Goal: Book appointment/travel/reservation

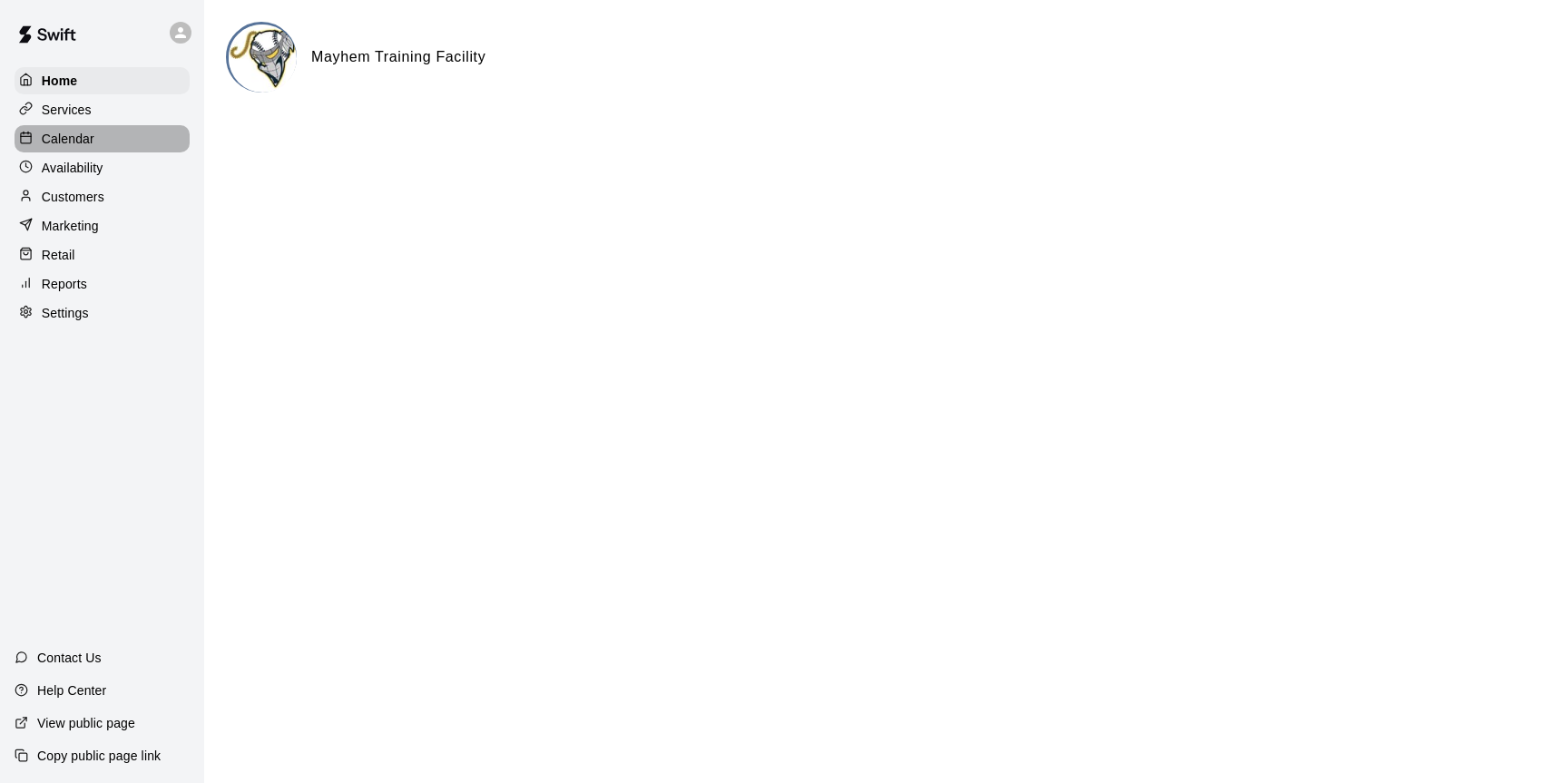
click at [49, 148] on div "Calendar" at bounding box center [102, 139] width 175 height 28
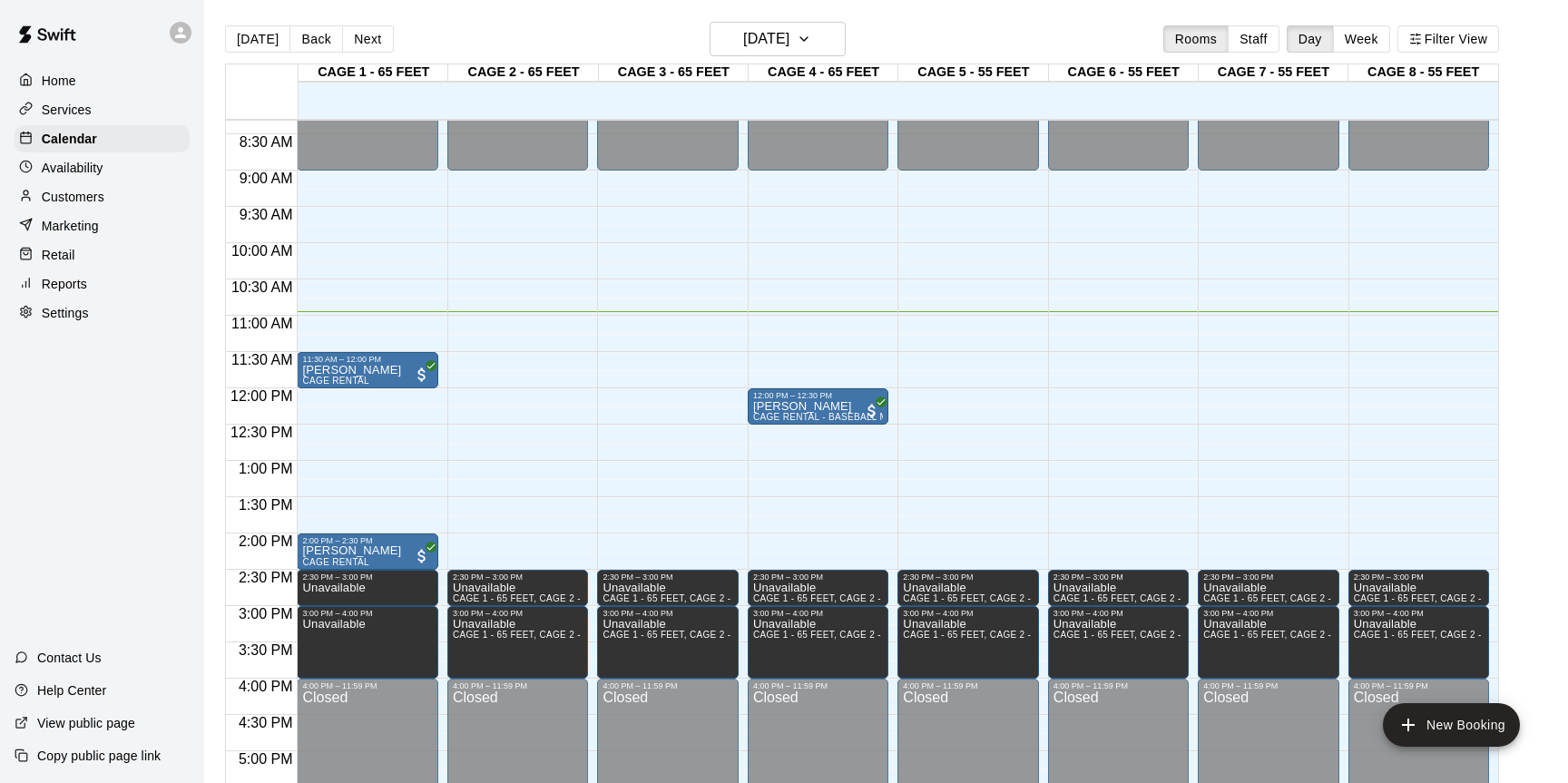
scroll to position [591, 0]
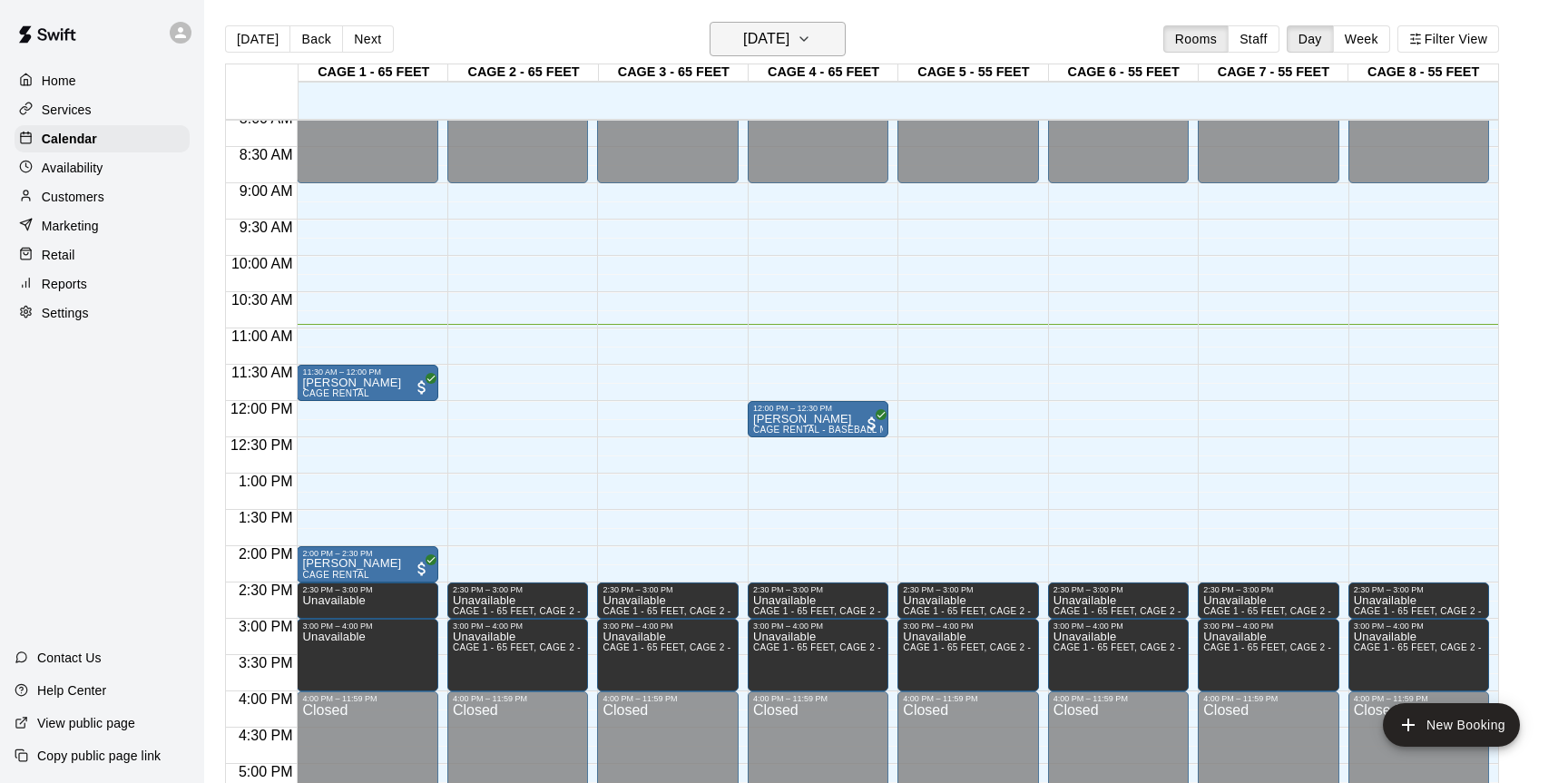
click at [816, 29] on button "[DATE]" at bounding box center [777, 39] width 136 height 34
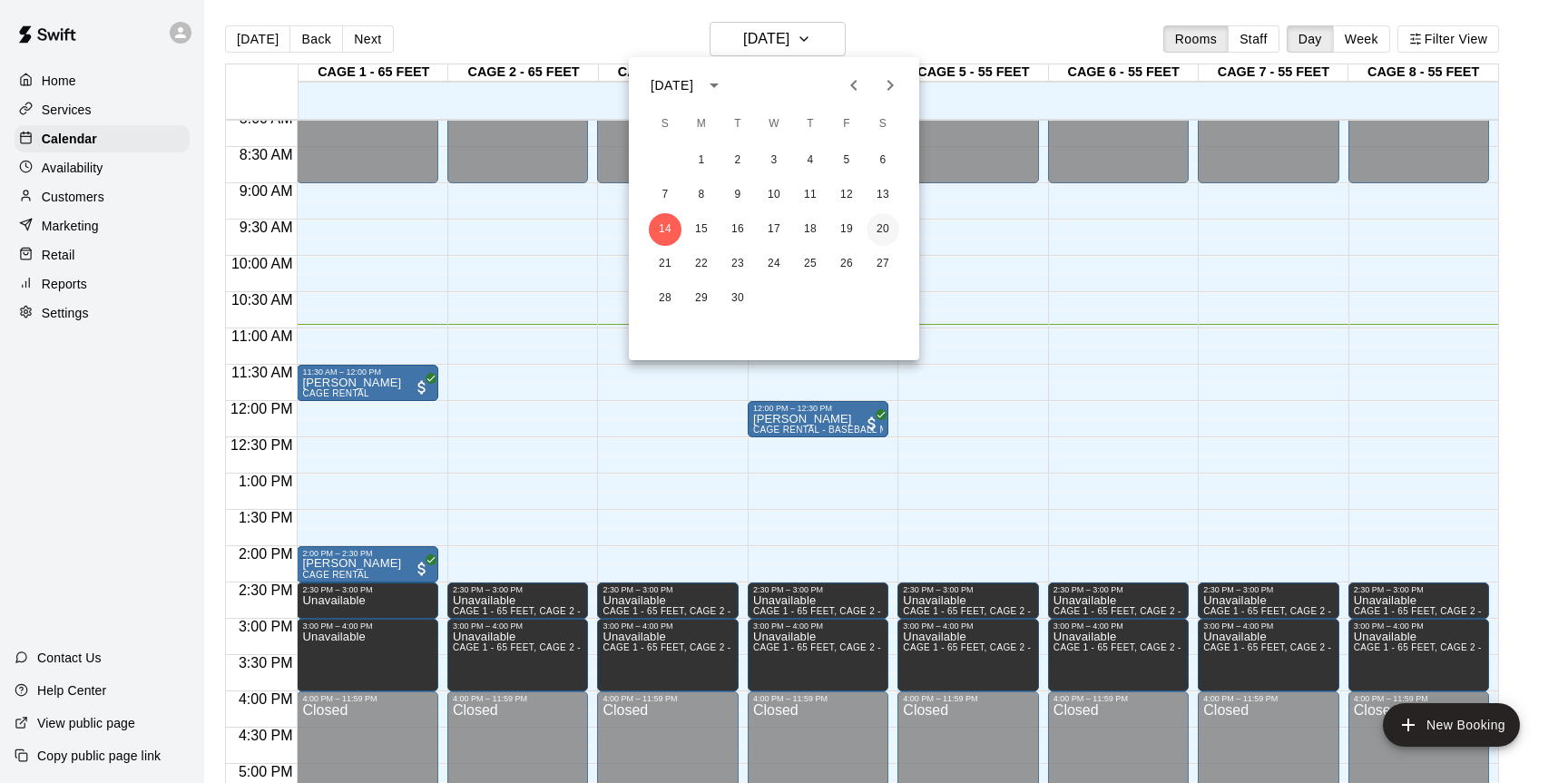
click at [887, 229] on button "20" at bounding box center [883, 229] width 32 height 32
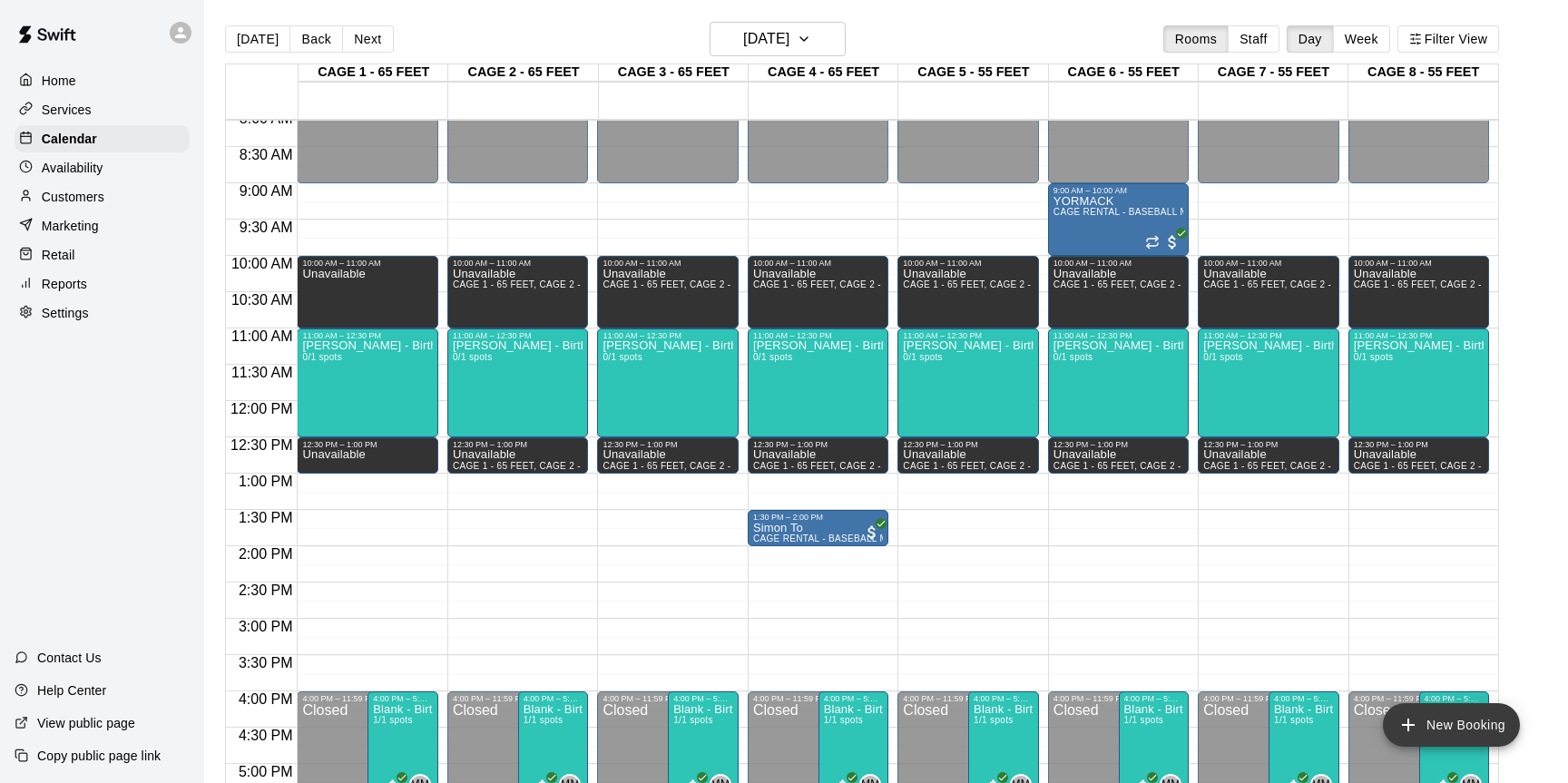
click at [1426, 717] on button "New Booking" at bounding box center [1452, 725] width 137 height 44
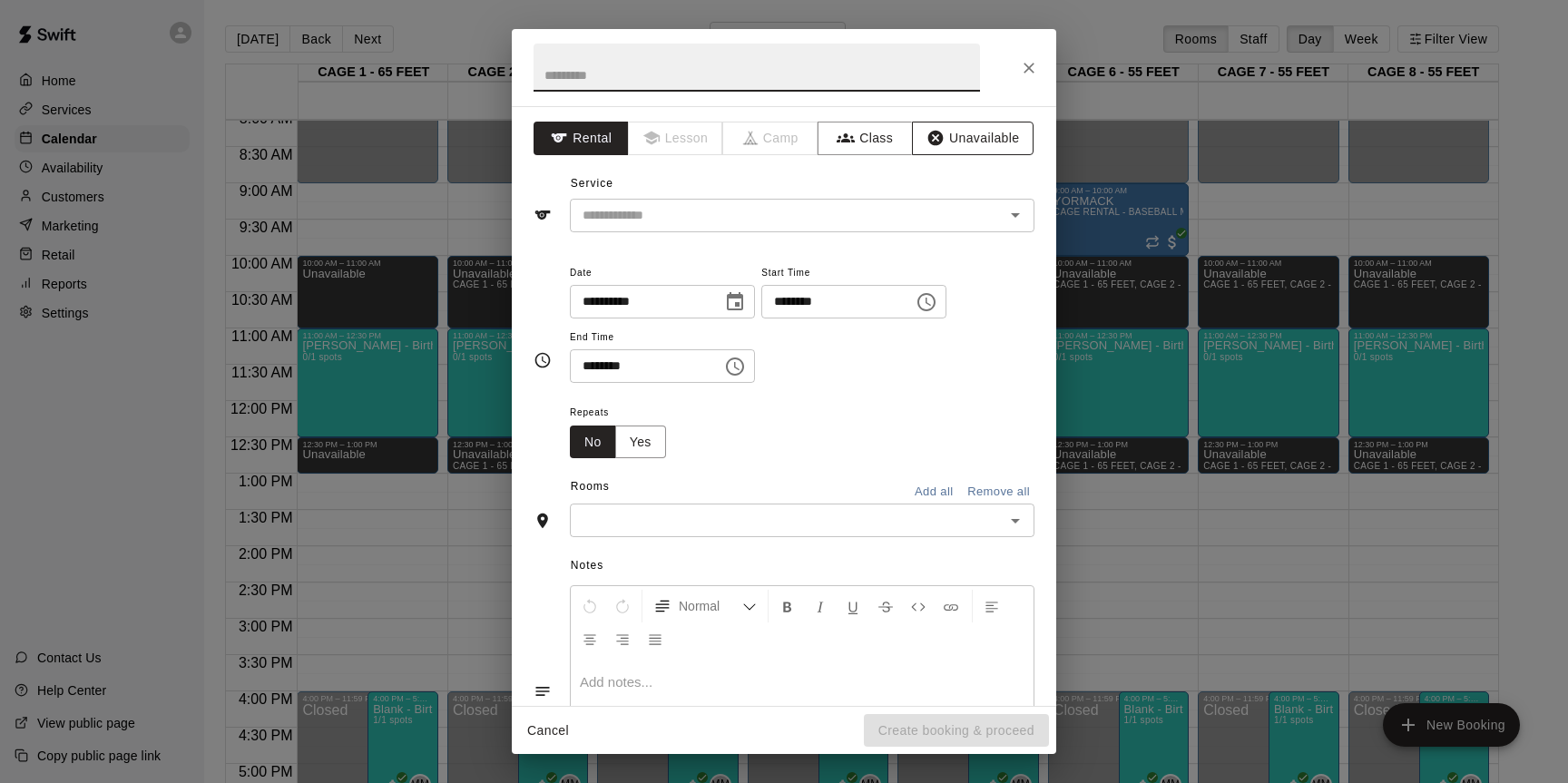
click at [950, 138] on button "Unavailable" at bounding box center [973, 138] width 122 height 33
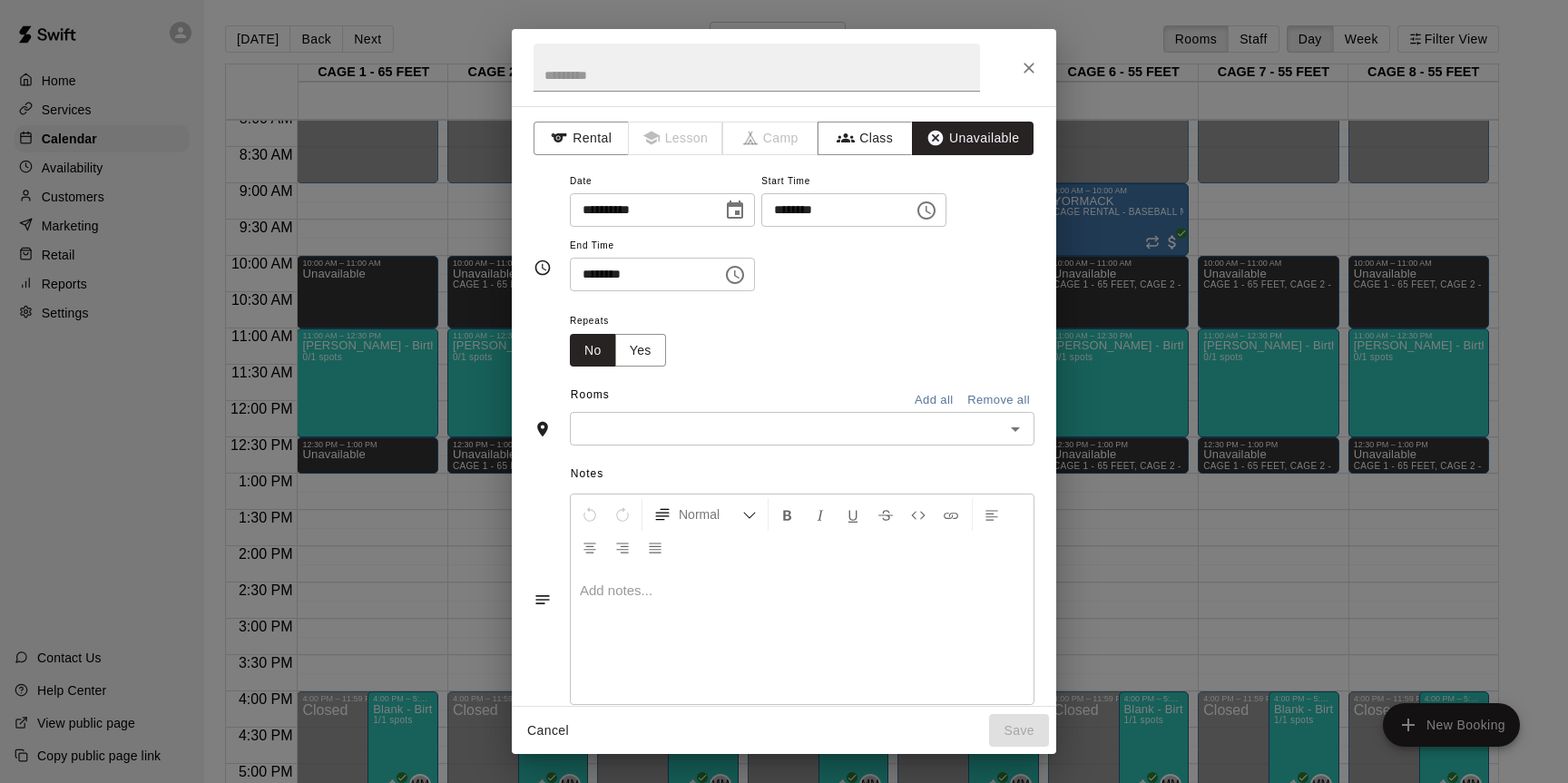
click at [932, 216] on icon "Choose time, selected time is 10:00 AM" at bounding box center [926, 210] width 18 height 18
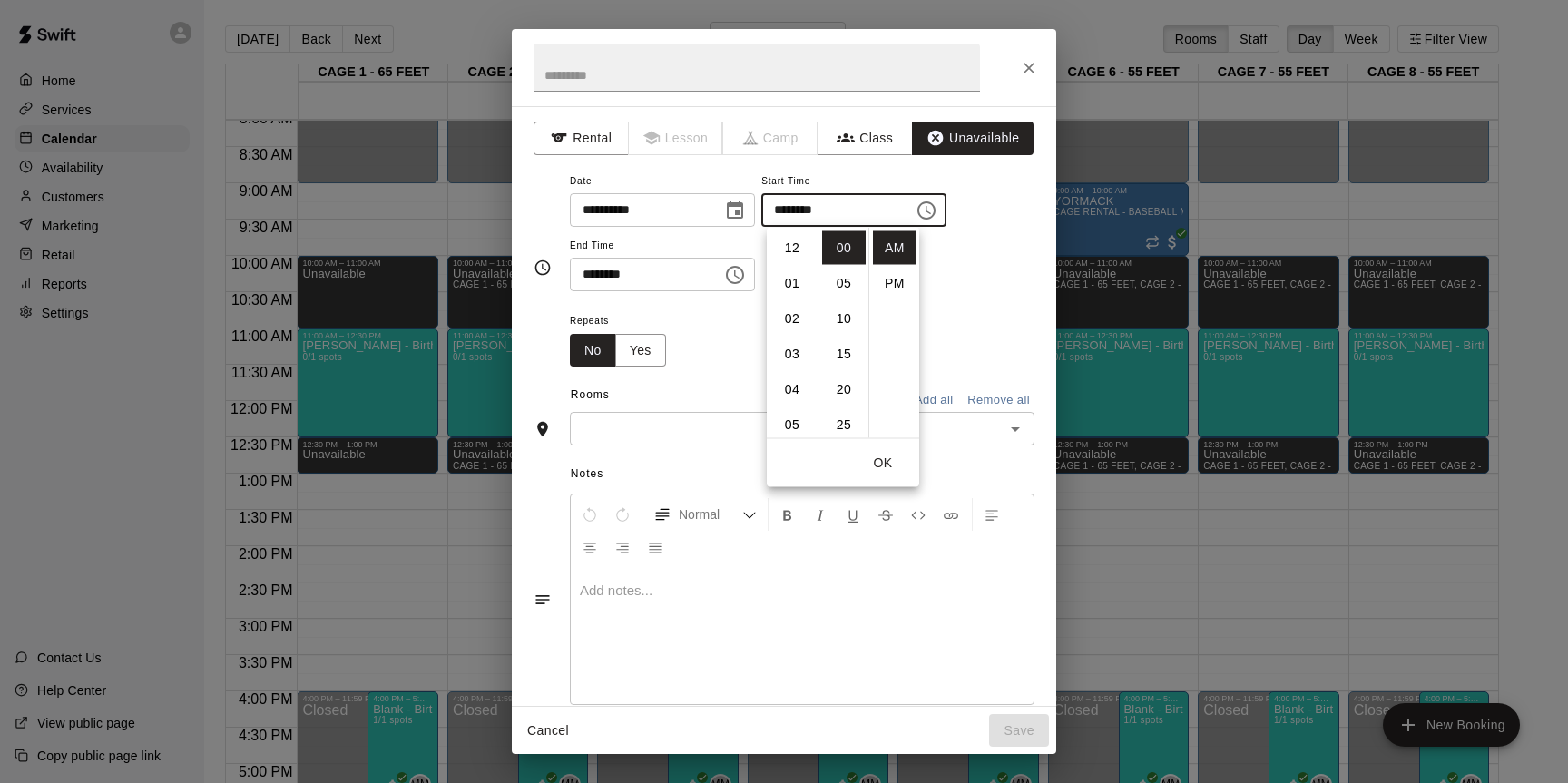
scroll to position [354, 0]
click at [887, 285] on li "PM" at bounding box center [895, 283] width 44 height 33
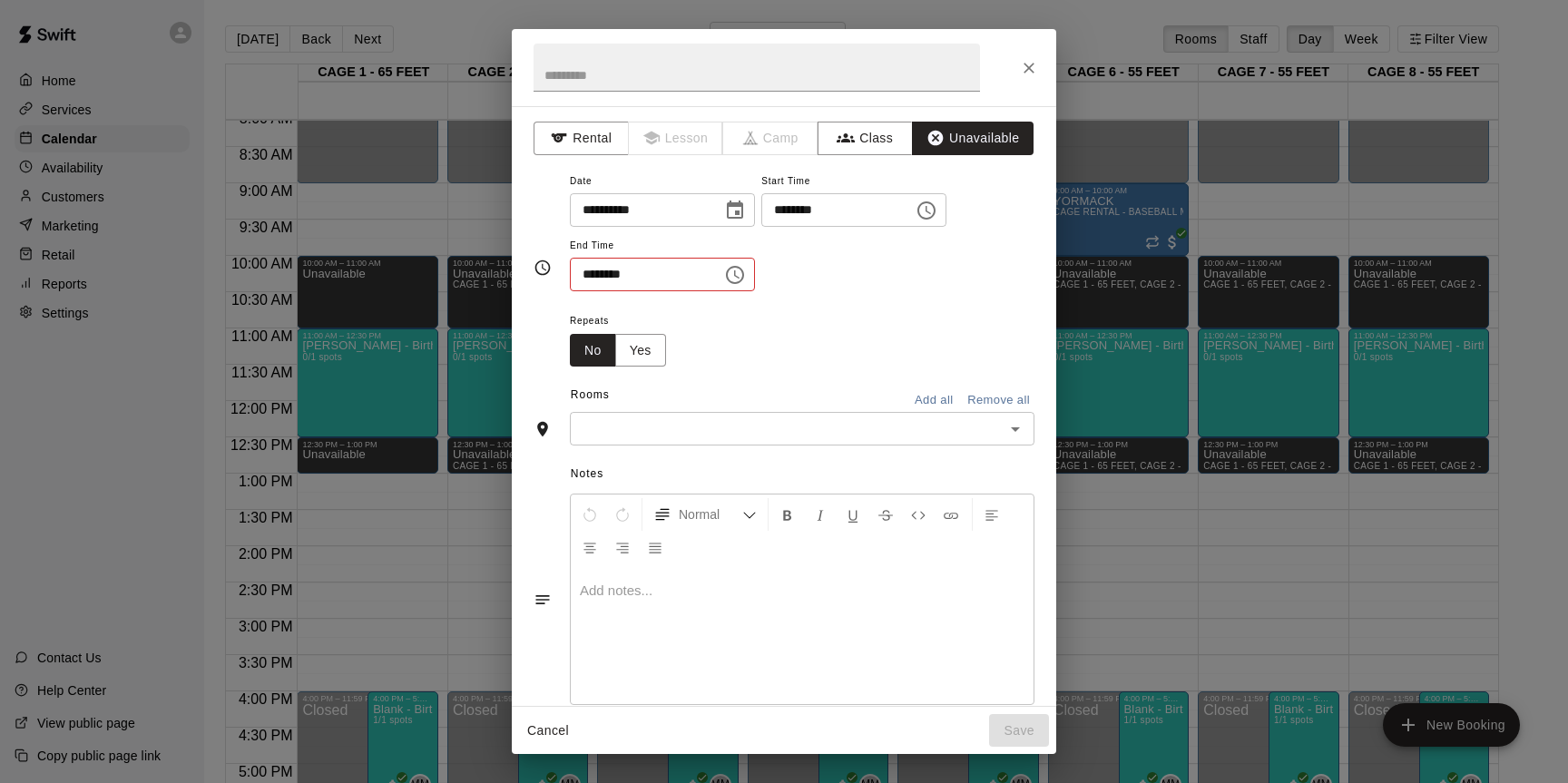
scroll to position [32, 0]
click at [932, 214] on icon "Choose time, selected time is 10:00 PM" at bounding box center [926, 210] width 22 height 22
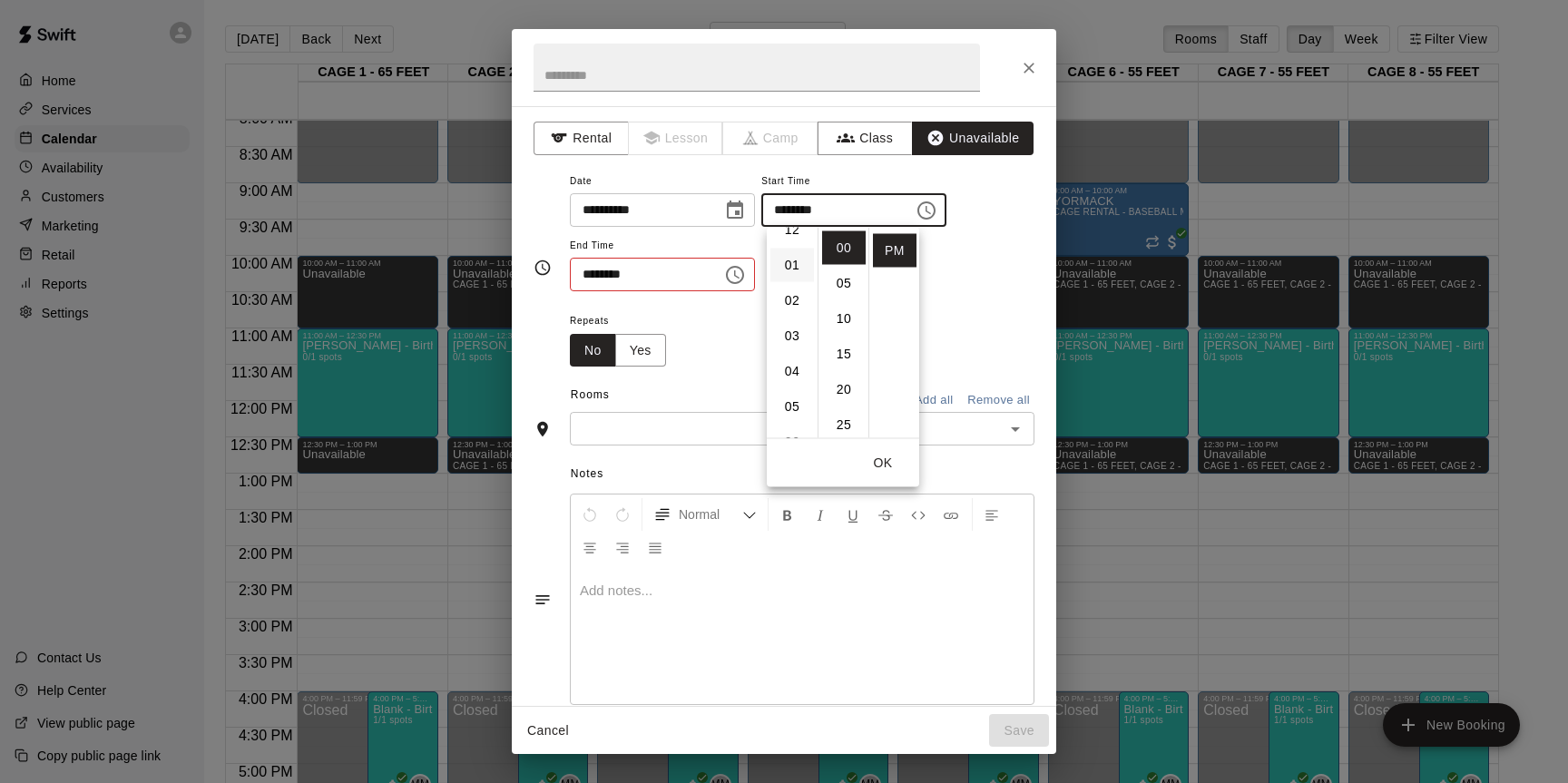
click at [787, 263] on li "01" at bounding box center [793, 264] width 44 height 33
type input "********"
click at [744, 280] on icon "Choose time, selected time is 10:30 AM" at bounding box center [735, 275] width 22 height 22
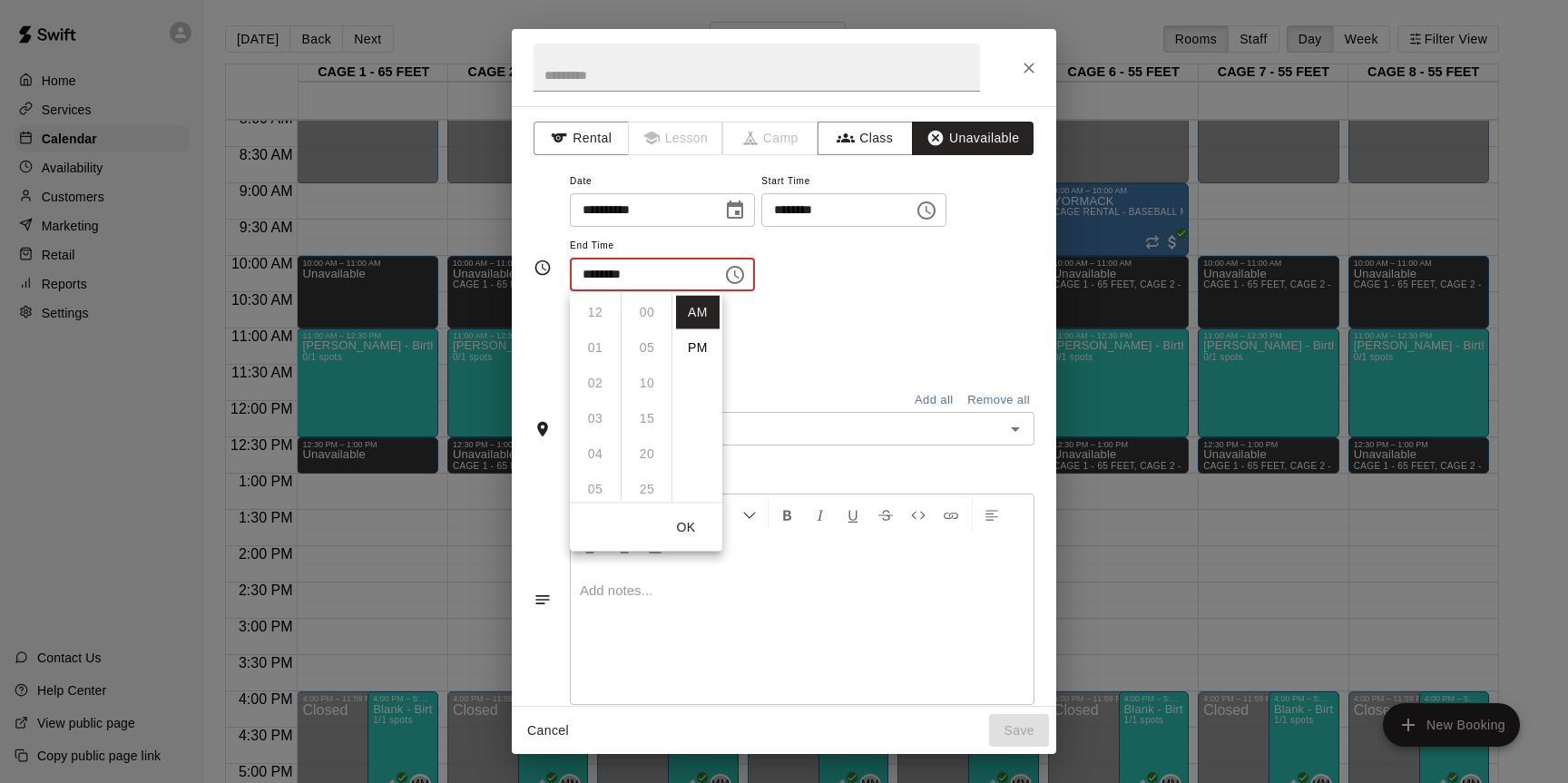
scroll to position [212, 0]
click at [698, 351] on li "PM" at bounding box center [698, 347] width 44 height 33
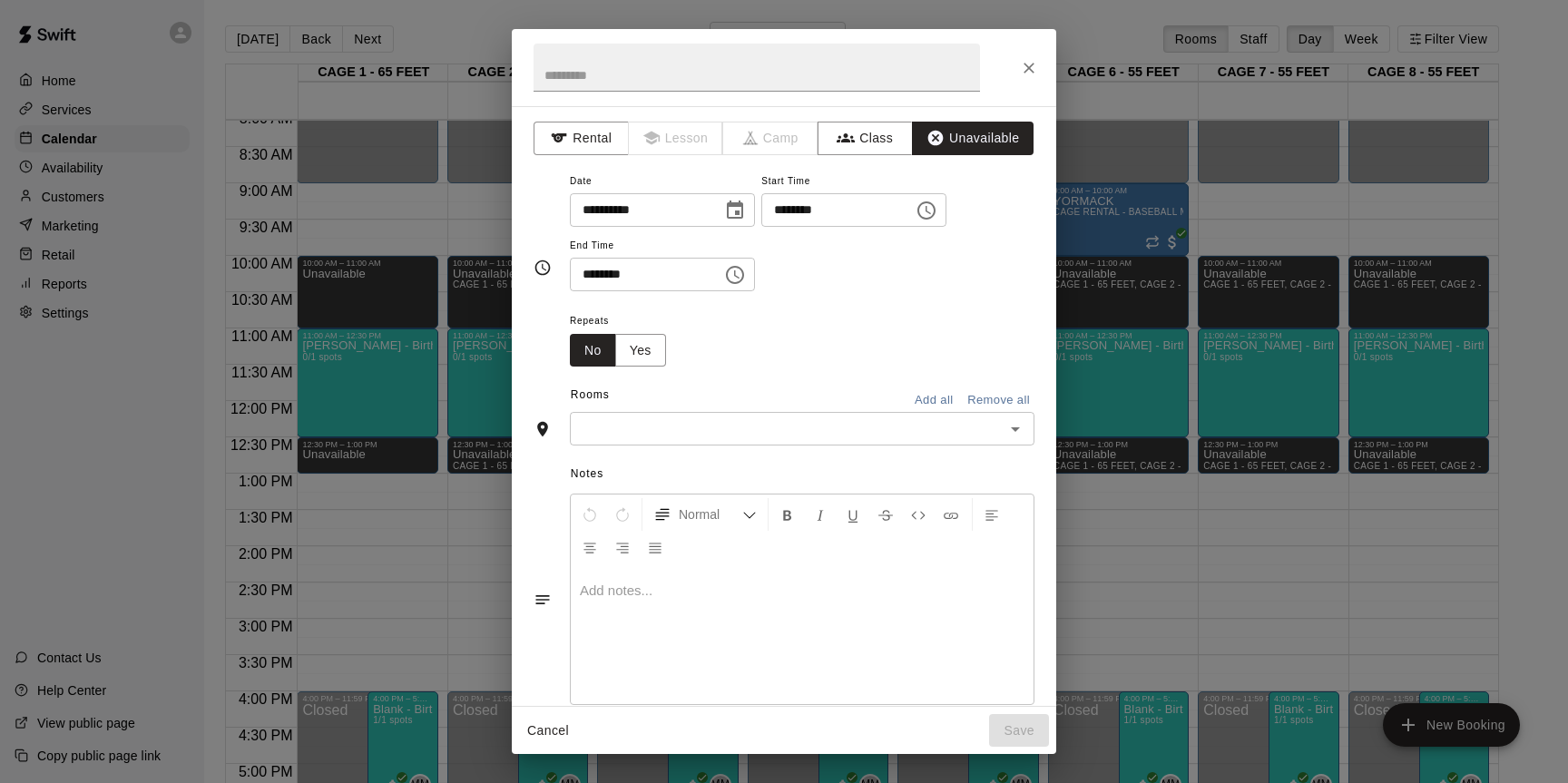
scroll to position [32, 0]
click at [745, 270] on icon "Choose time, selected time is 10:30 PM" at bounding box center [735, 275] width 22 height 22
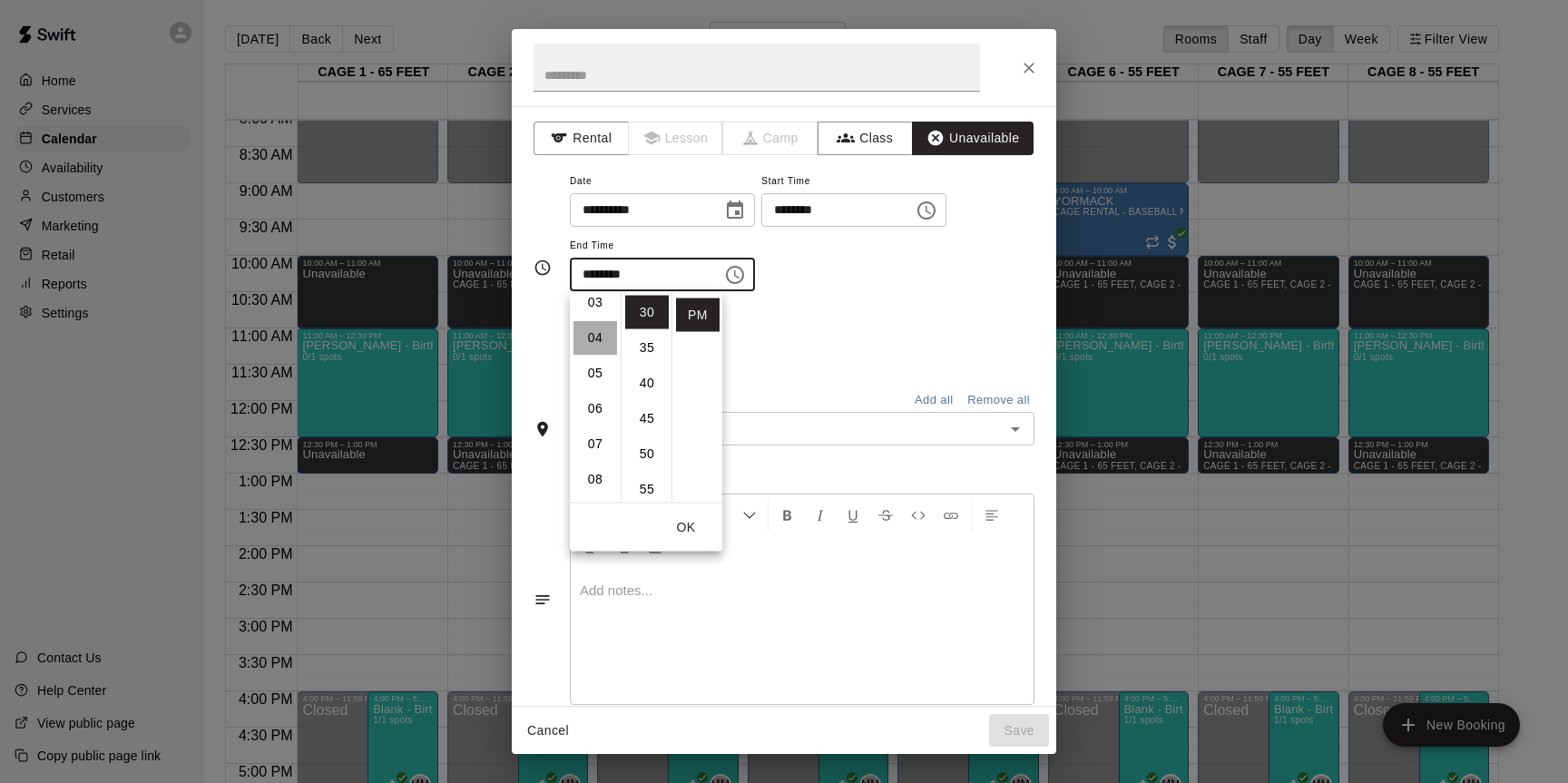
click at [597, 342] on li "04" at bounding box center [596, 338] width 44 height 33
click at [647, 310] on li "00" at bounding box center [647, 312] width 44 height 33
type input "********"
click at [860, 361] on div "Repeats No Yes" at bounding box center [802, 338] width 464 height 57
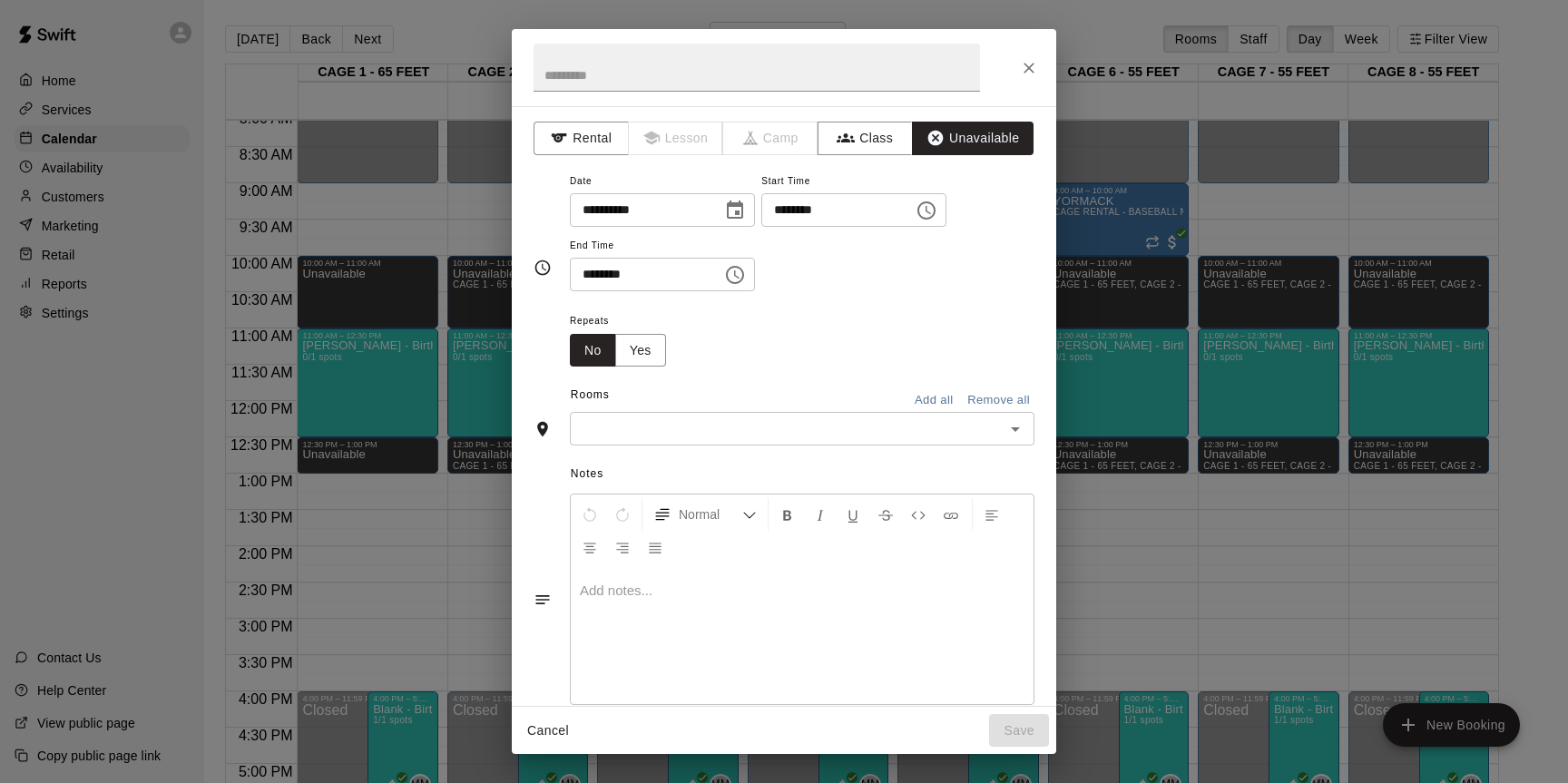
click at [836, 421] on input "text" at bounding box center [787, 429] width 423 height 23
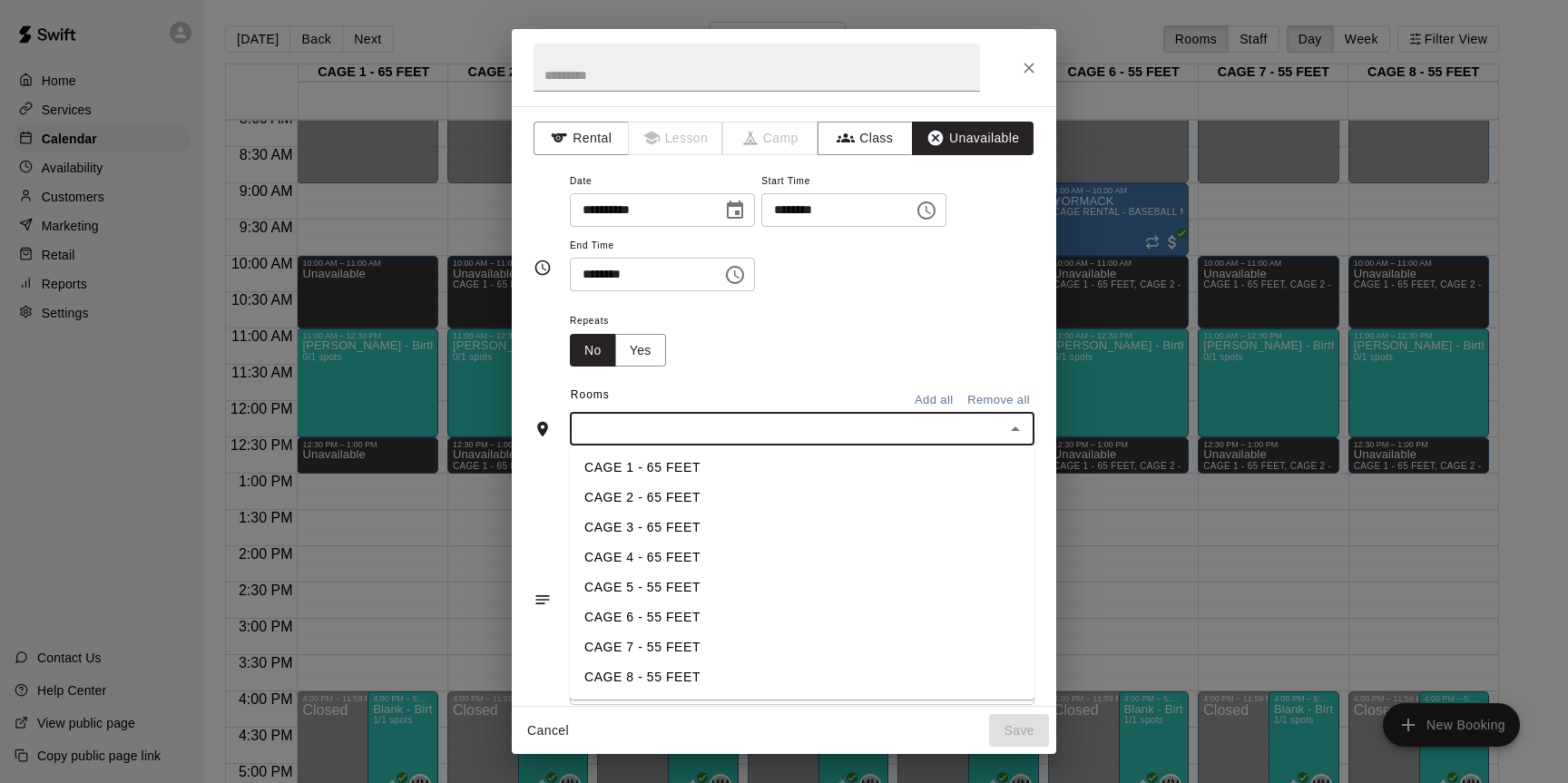
click at [943, 392] on button "Add all" at bounding box center [933, 401] width 58 height 29
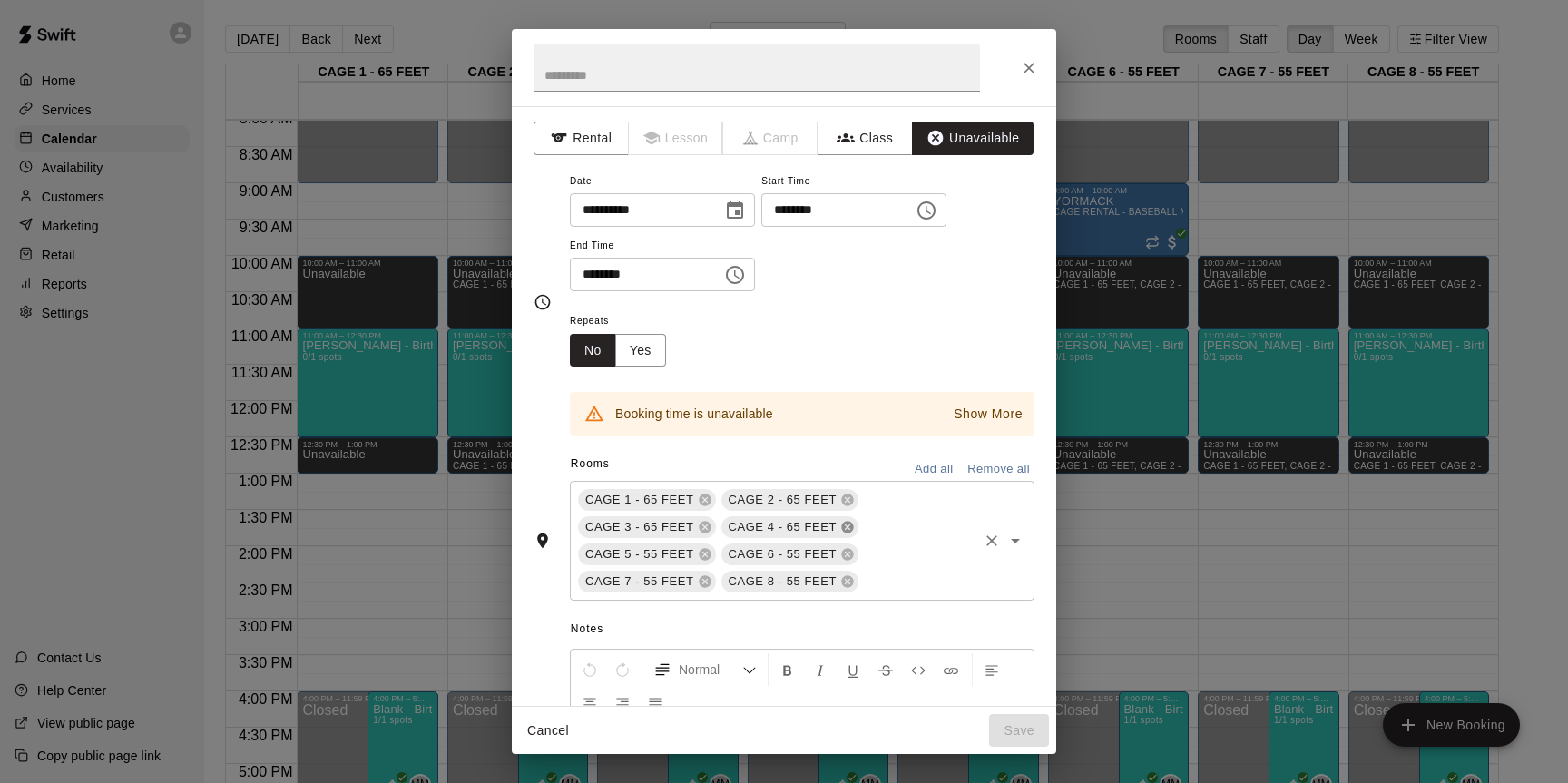
click at [844, 526] on icon at bounding box center [847, 527] width 11 height 11
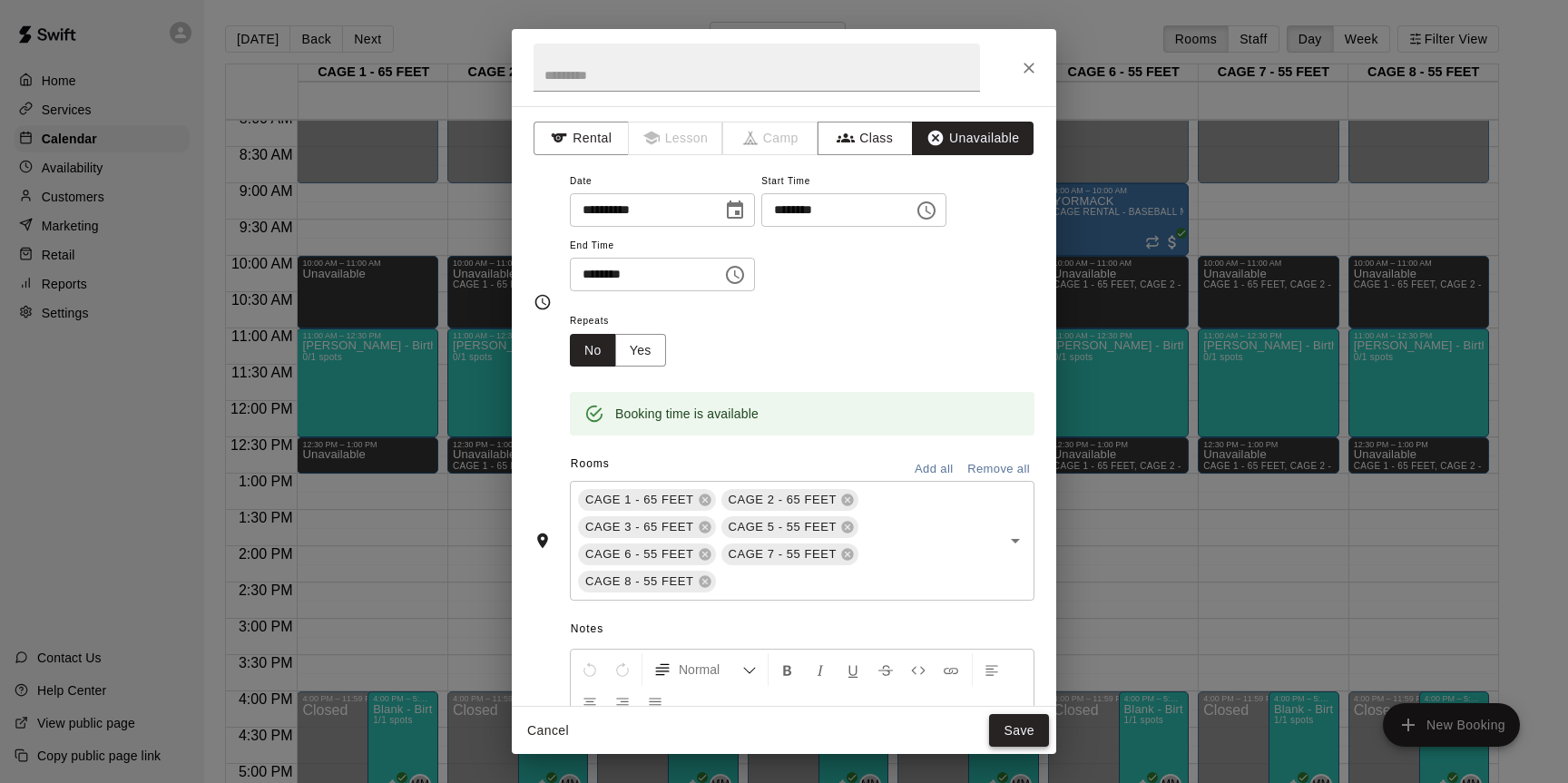
click at [1000, 724] on button "Save" at bounding box center [1019, 731] width 60 height 33
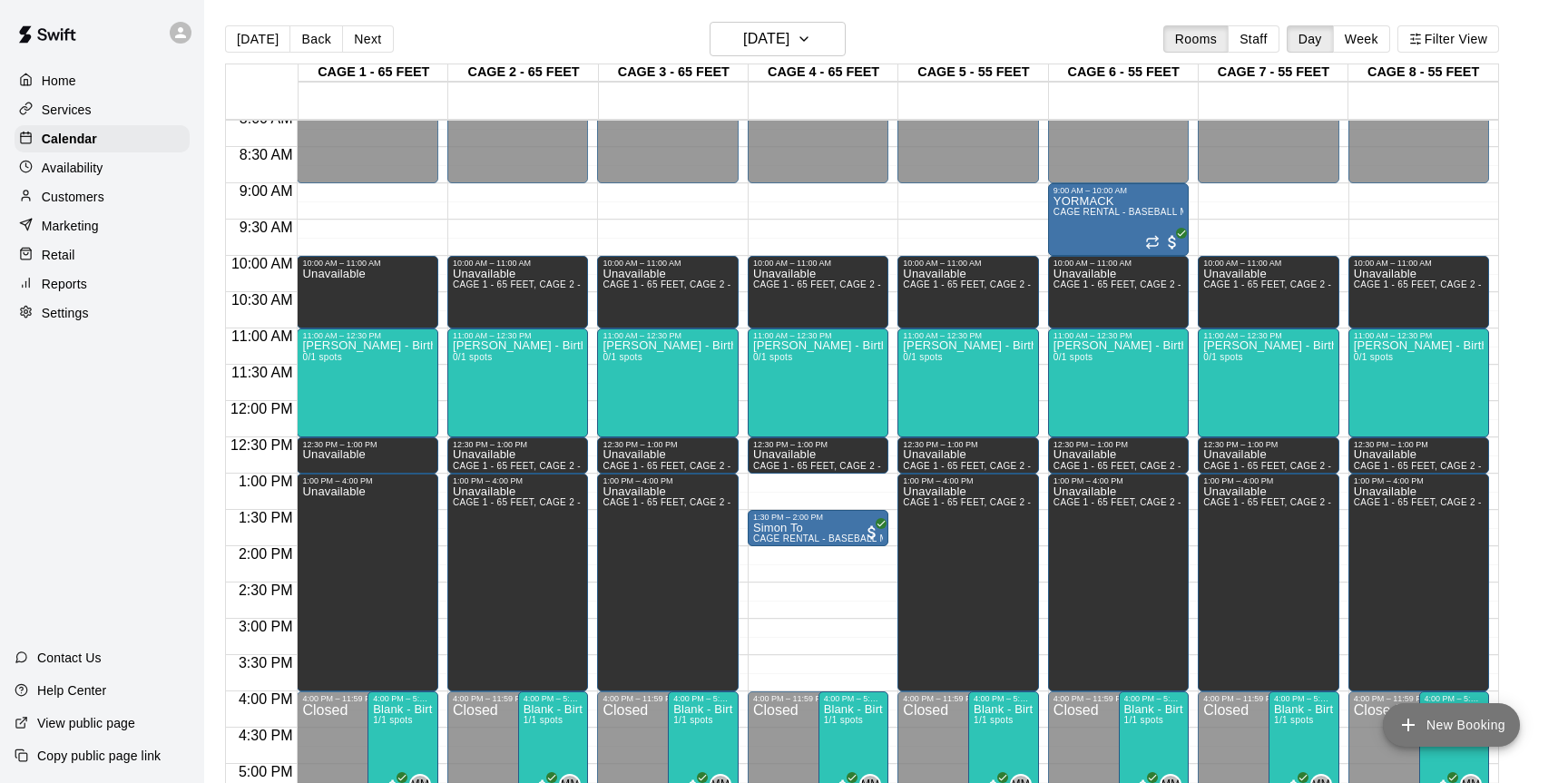
click at [1458, 732] on button "New Booking" at bounding box center [1452, 725] width 137 height 44
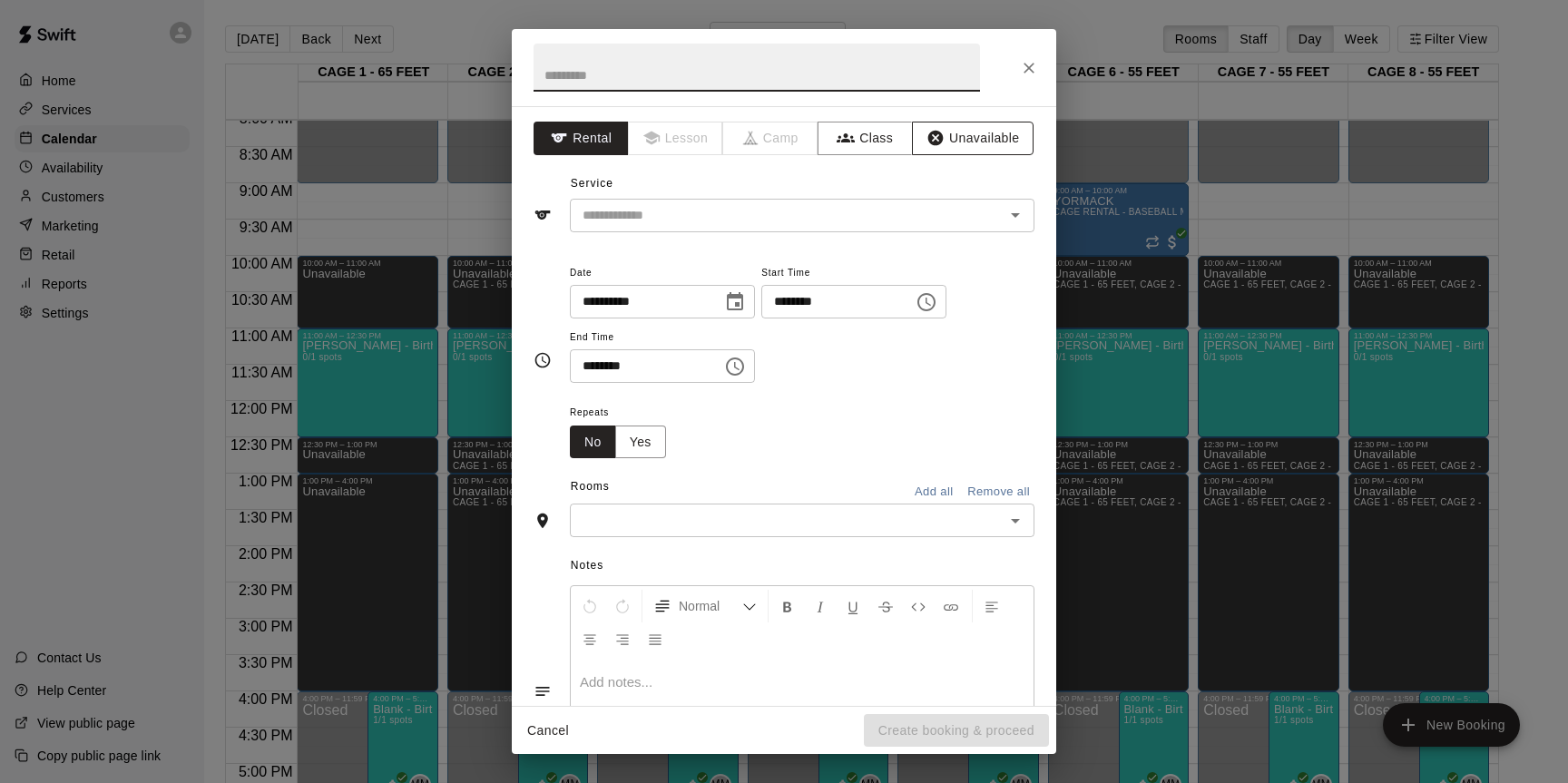
click at [943, 147] on icon "button" at bounding box center [935, 137] width 18 height 18
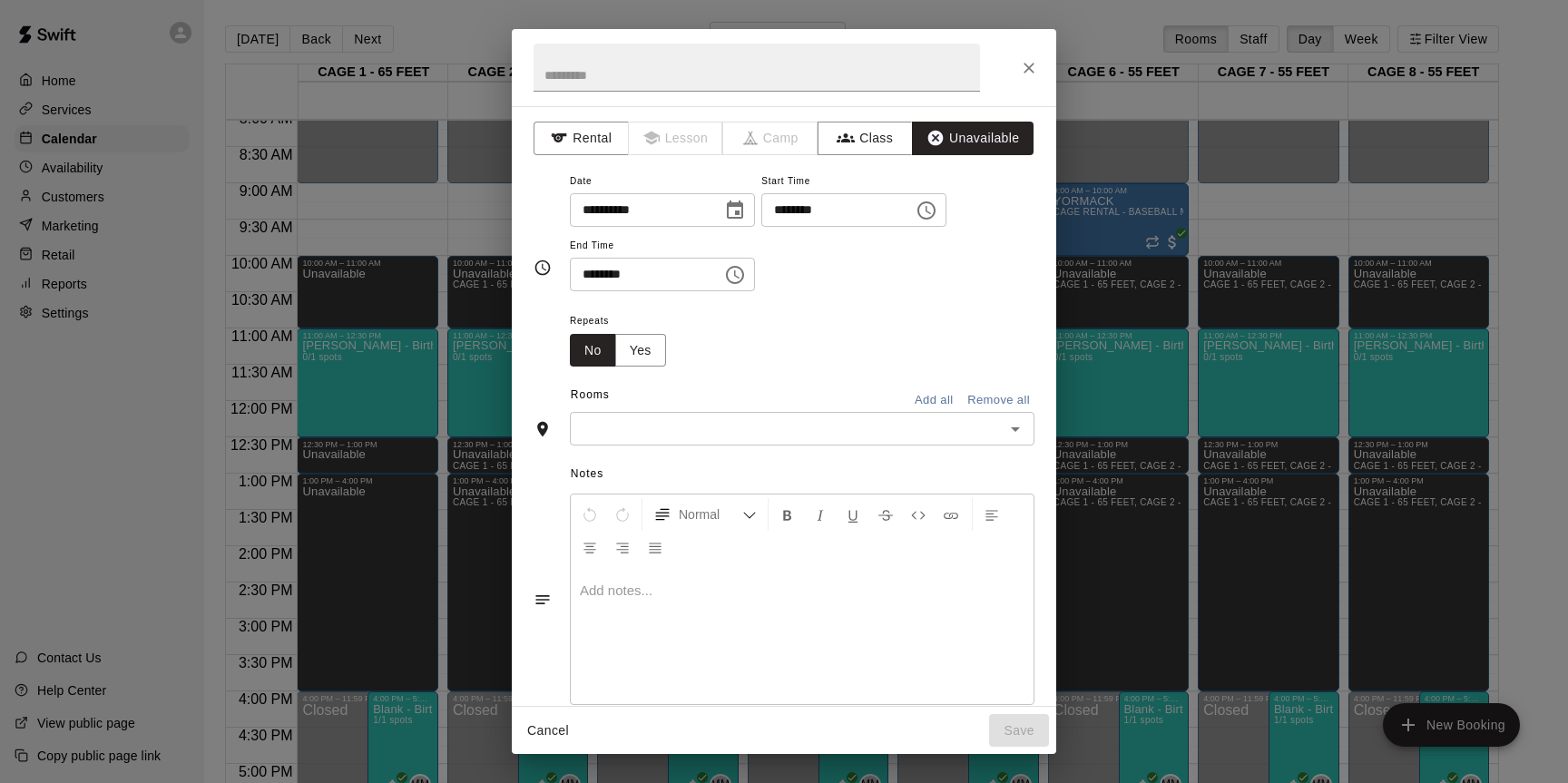
click at [937, 209] on icon "Choose time, selected time is 10:00 AM" at bounding box center [926, 210] width 22 height 22
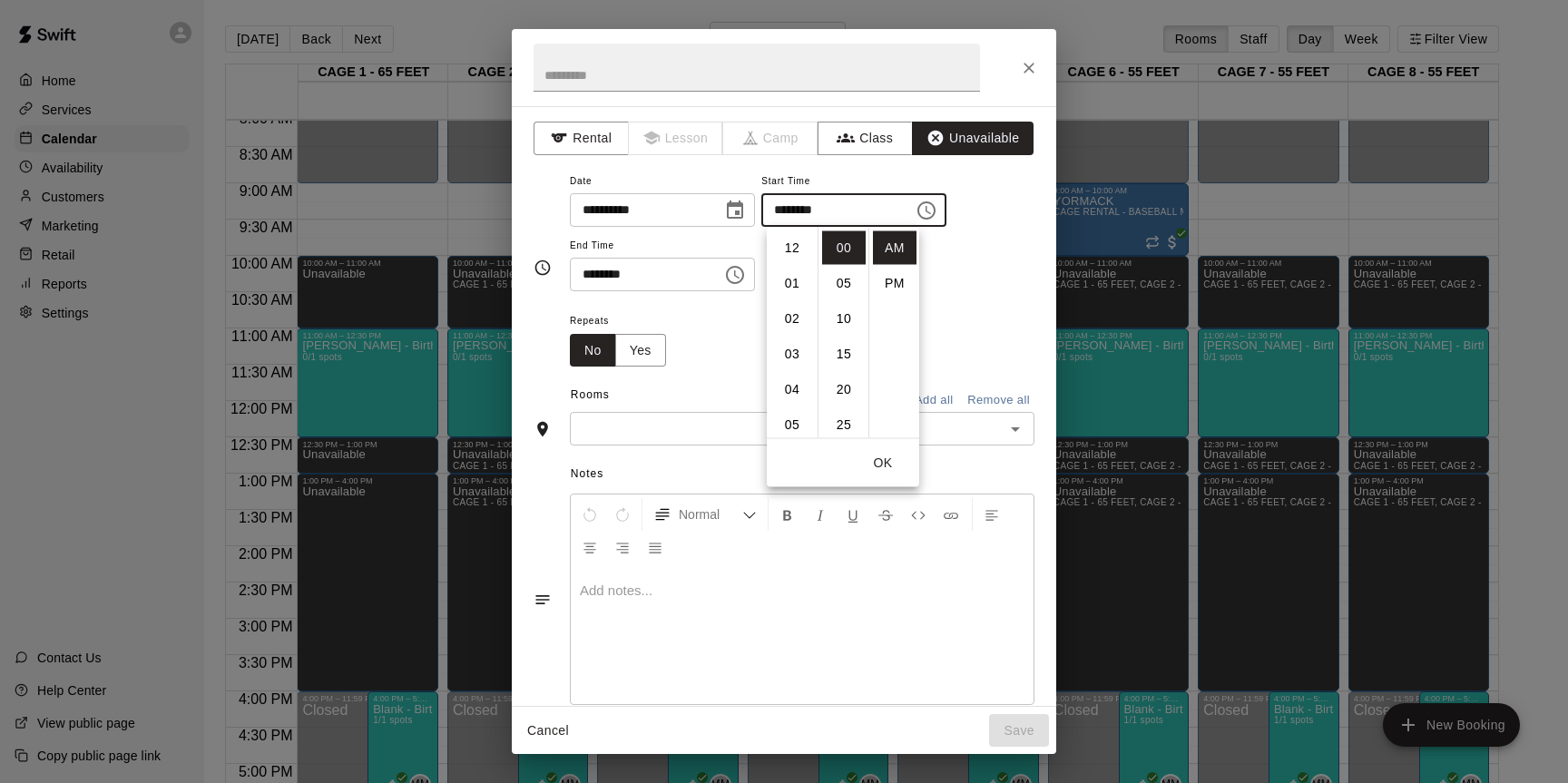
scroll to position [354, 0]
click at [892, 282] on li "PM" at bounding box center [895, 283] width 44 height 33
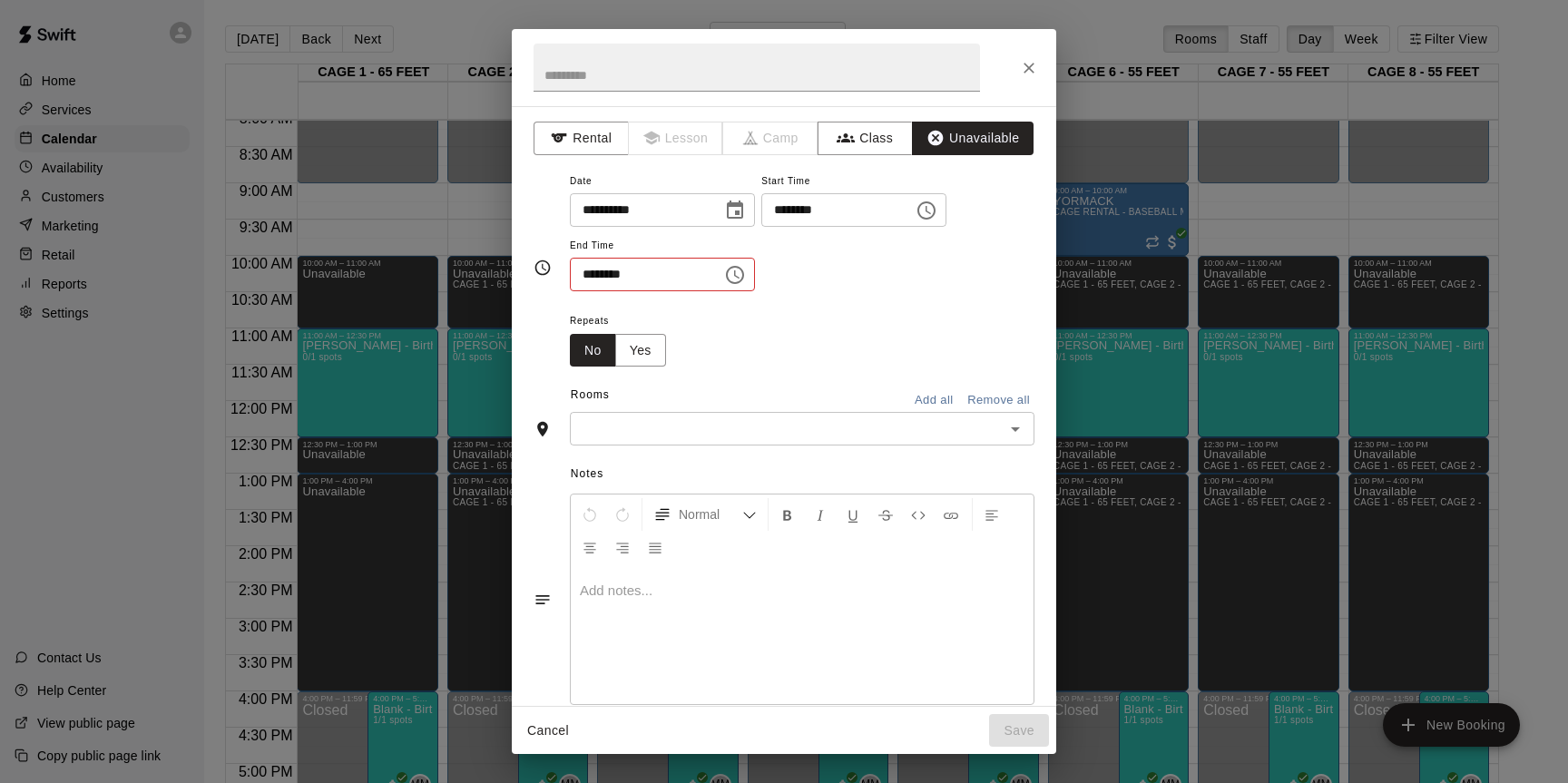
scroll to position [32, 0]
click at [937, 220] on icon "Choose time, selected time is 10:00 PM" at bounding box center [926, 210] width 22 height 22
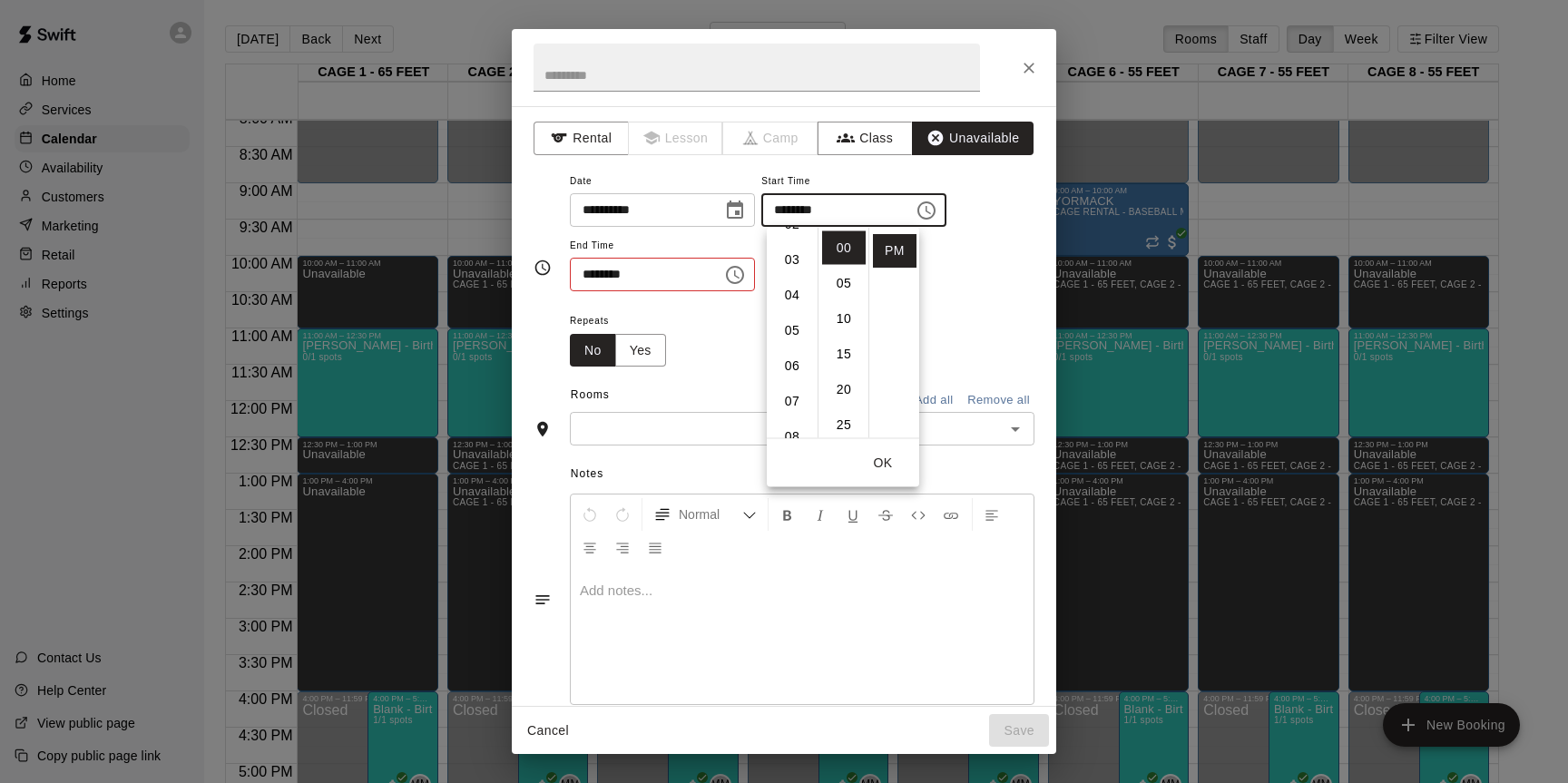
scroll to position [86, 0]
click at [794, 238] on li "02" at bounding box center [793, 233] width 44 height 33
type input "********"
click at [939, 317] on div "Repeats No Yes" at bounding box center [802, 338] width 464 height 57
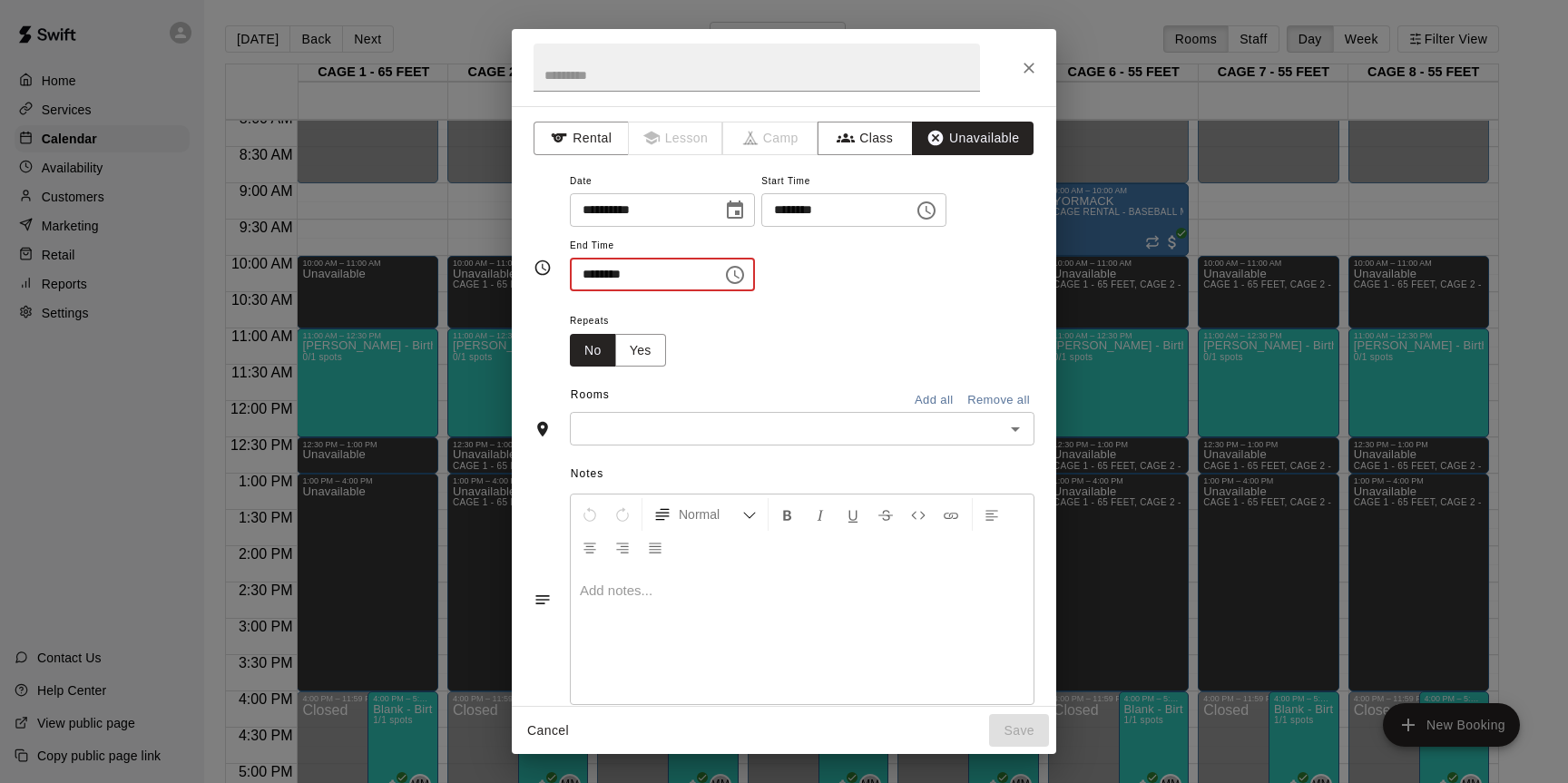
click at [584, 274] on input "********" at bounding box center [639, 274] width 140 height 33
click at [744, 274] on icon "Choose time, selected time is 10:30 AM" at bounding box center [735, 274] width 18 height 18
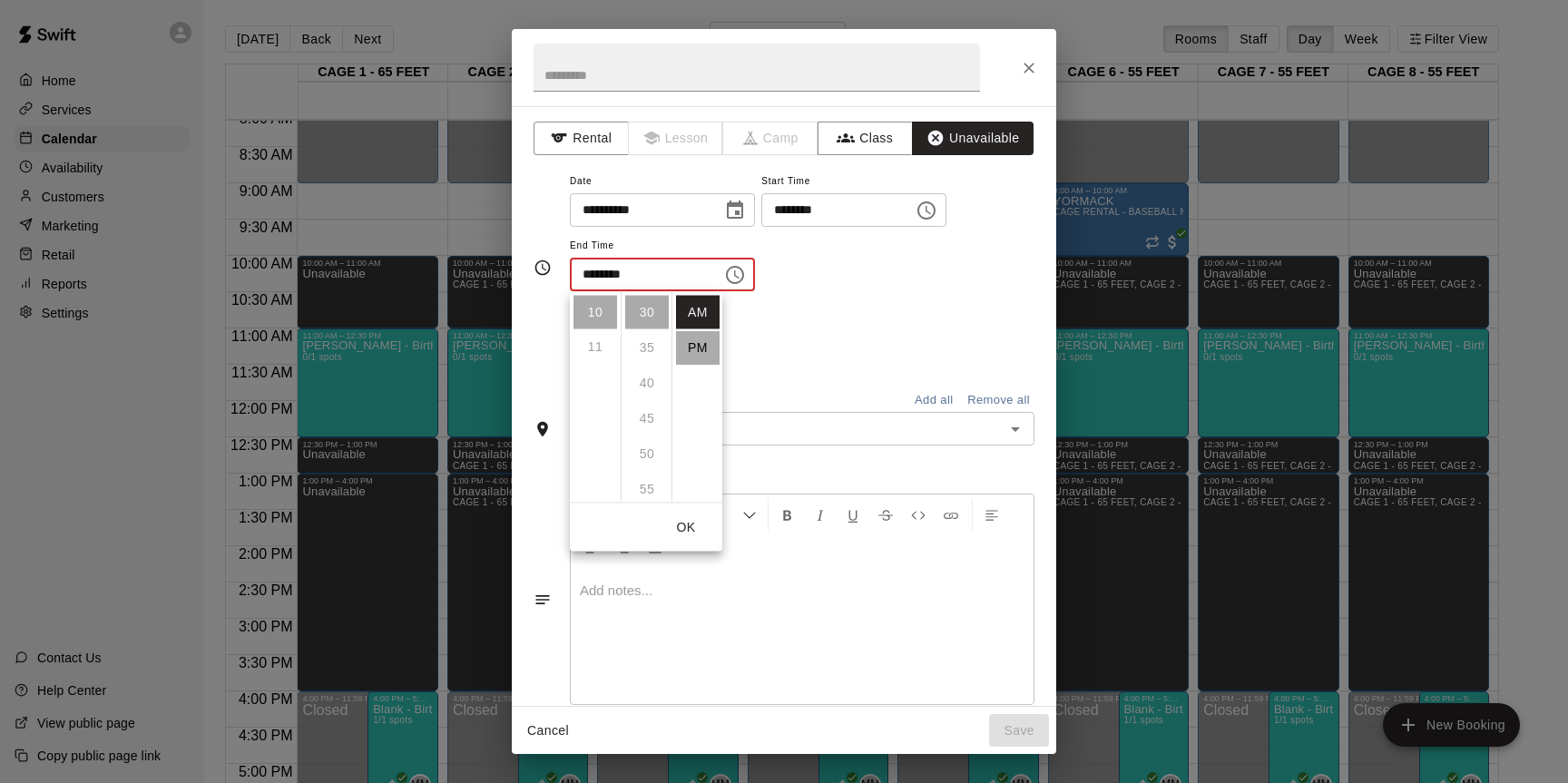
click at [697, 349] on li "PM" at bounding box center [698, 347] width 44 height 33
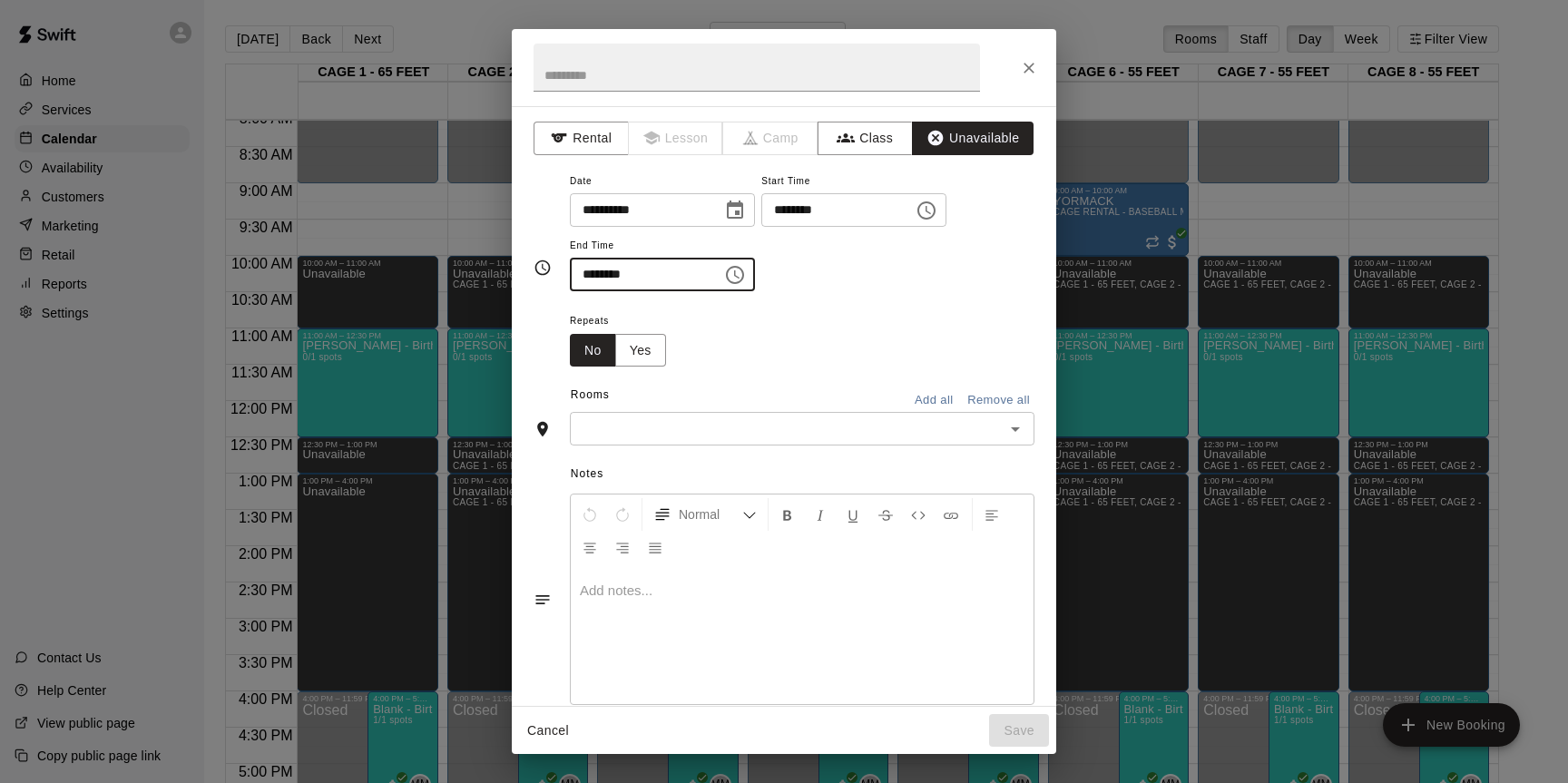
click at [583, 270] on input "********" at bounding box center [639, 274] width 140 height 33
type input "********"
click at [913, 419] on input "text" at bounding box center [787, 429] width 423 height 23
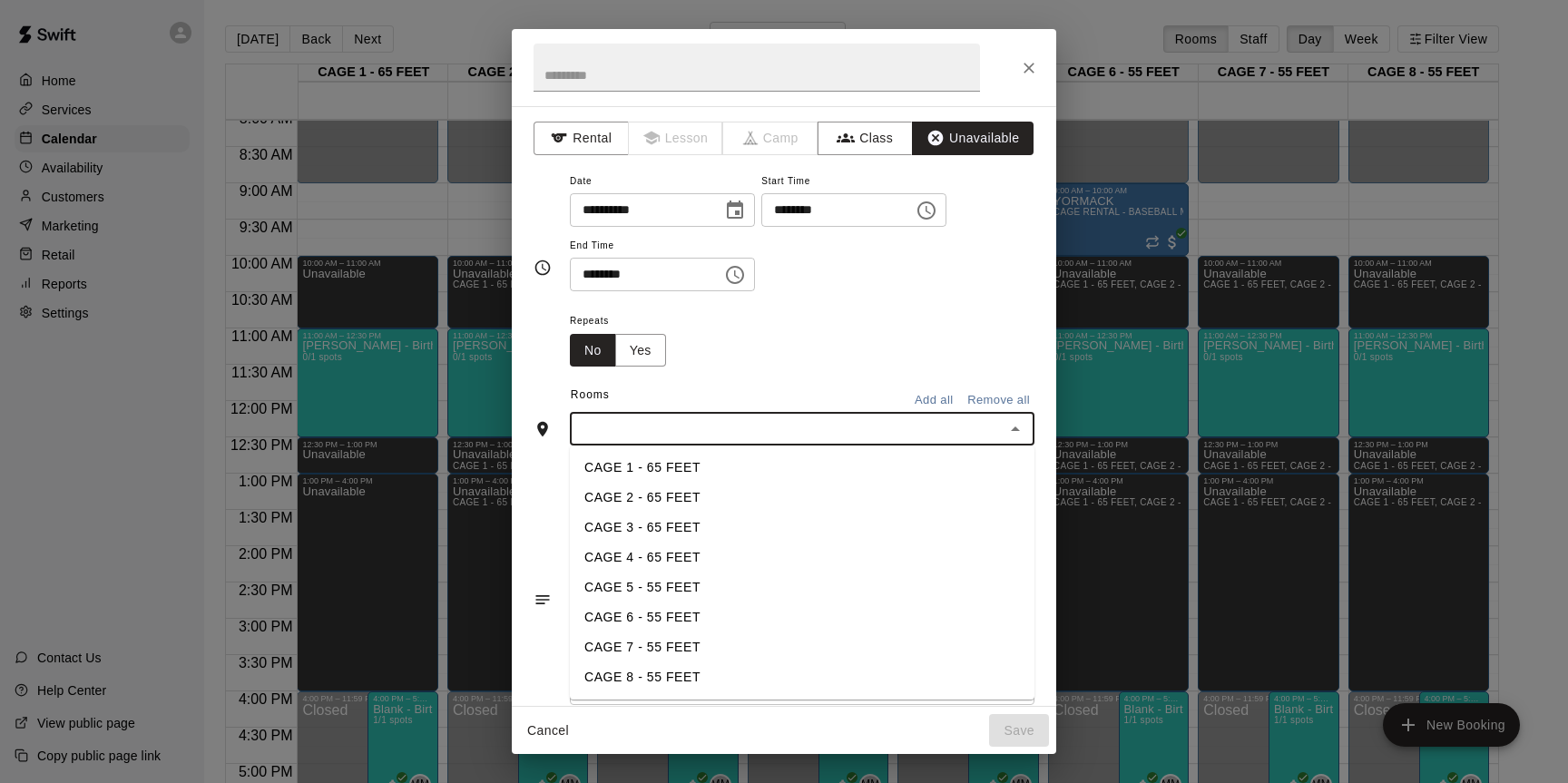
click at [721, 551] on li "CAGE 4 - 65 FEET" at bounding box center [802, 557] width 464 height 29
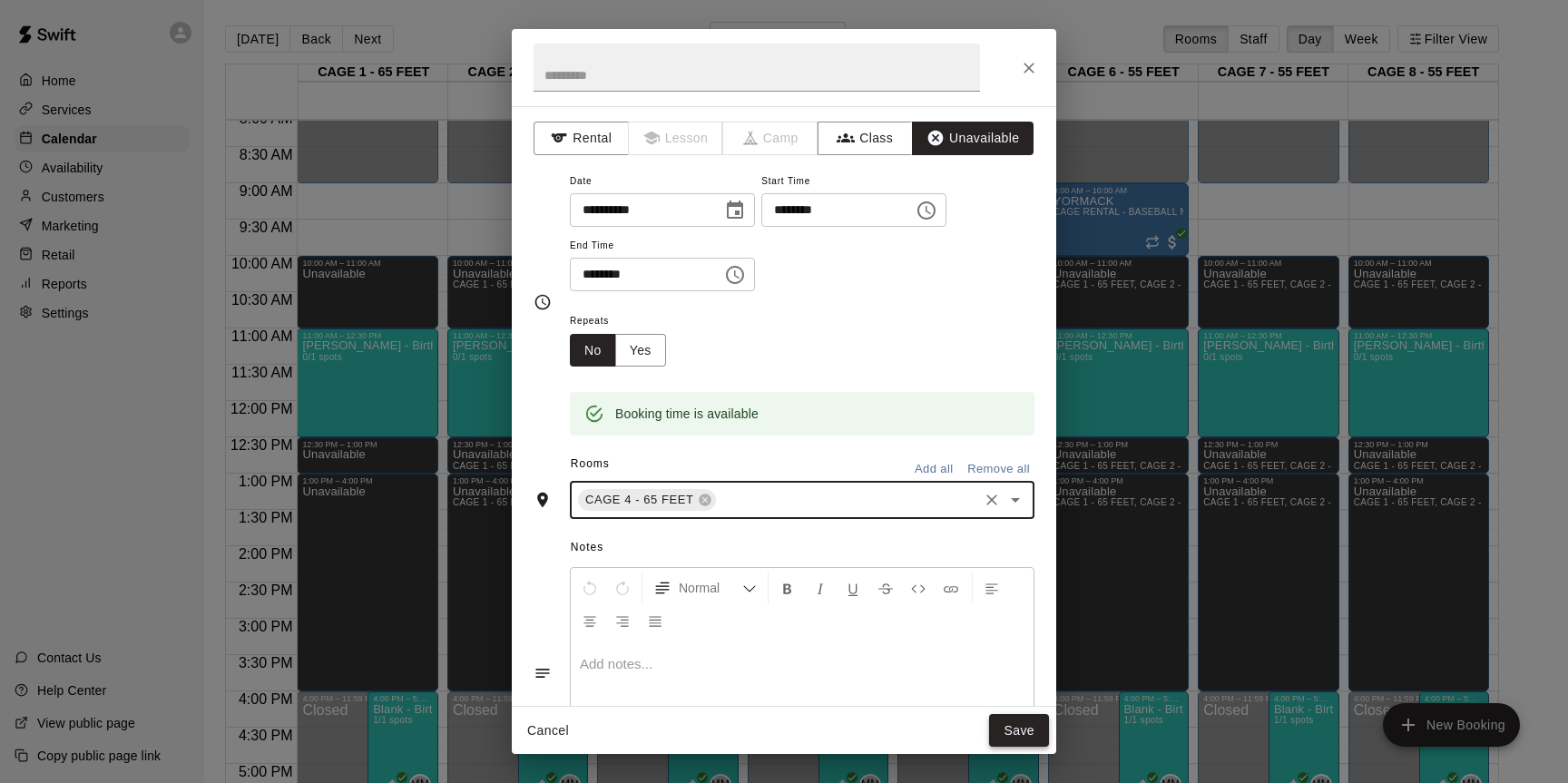
click at [1007, 742] on button "Save" at bounding box center [1019, 731] width 60 height 33
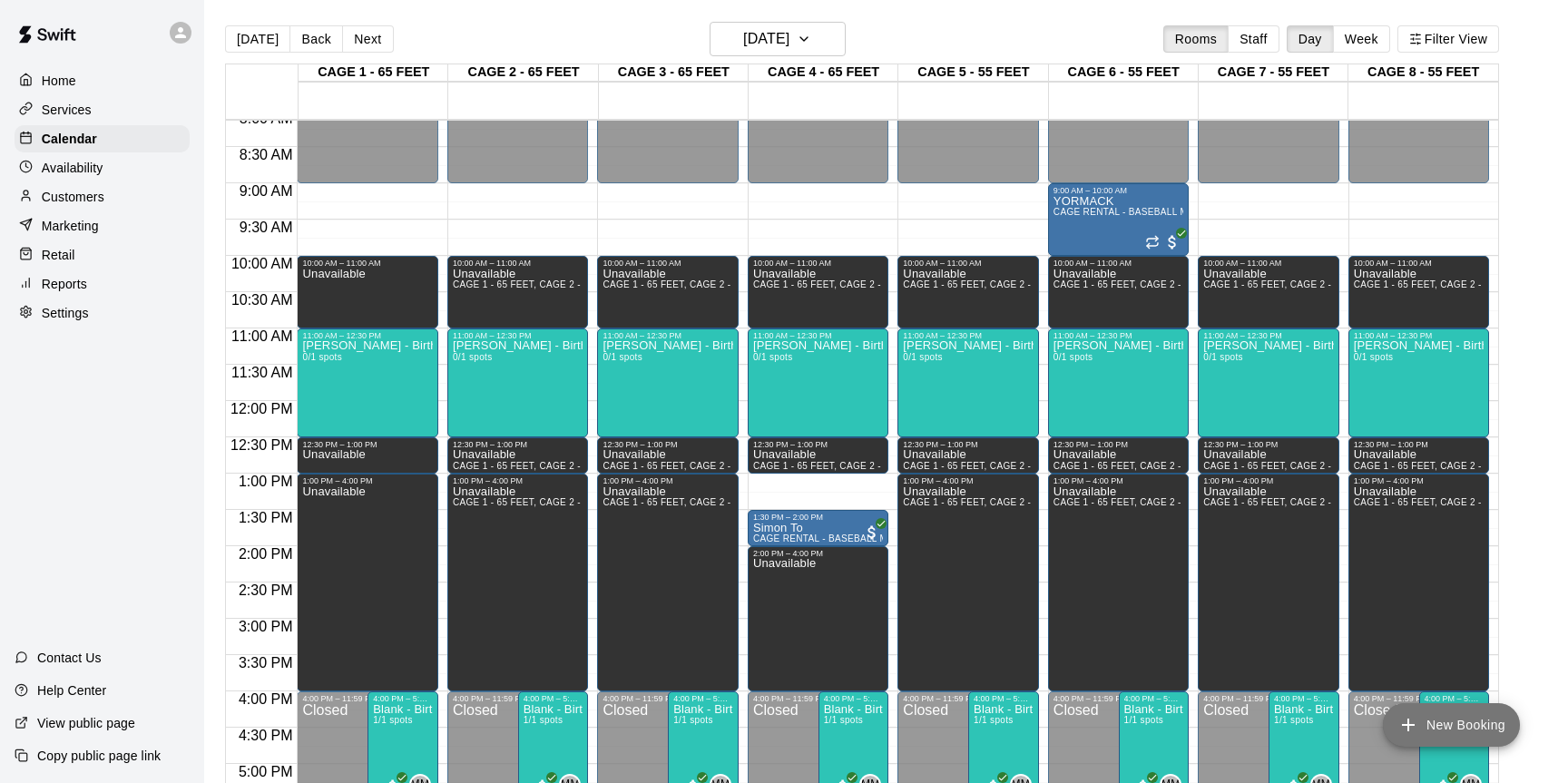
click at [1444, 729] on button "New Booking" at bounding box center [1452, 725] width 137 height 44
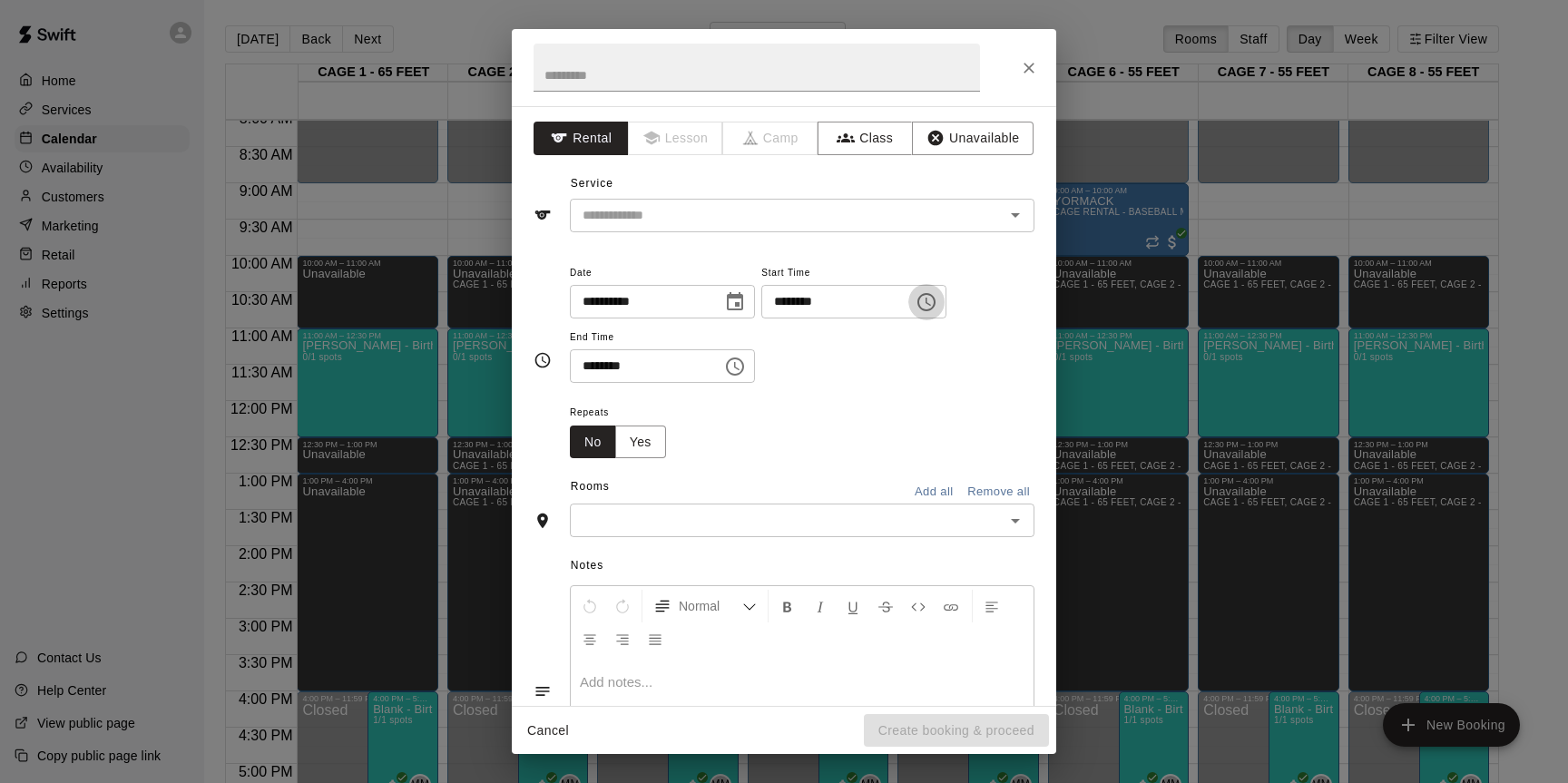
click at [940, 313] on button "Choose time, selected time is 10:00 AM" at bounding box center [927, 303] width 36 height 36
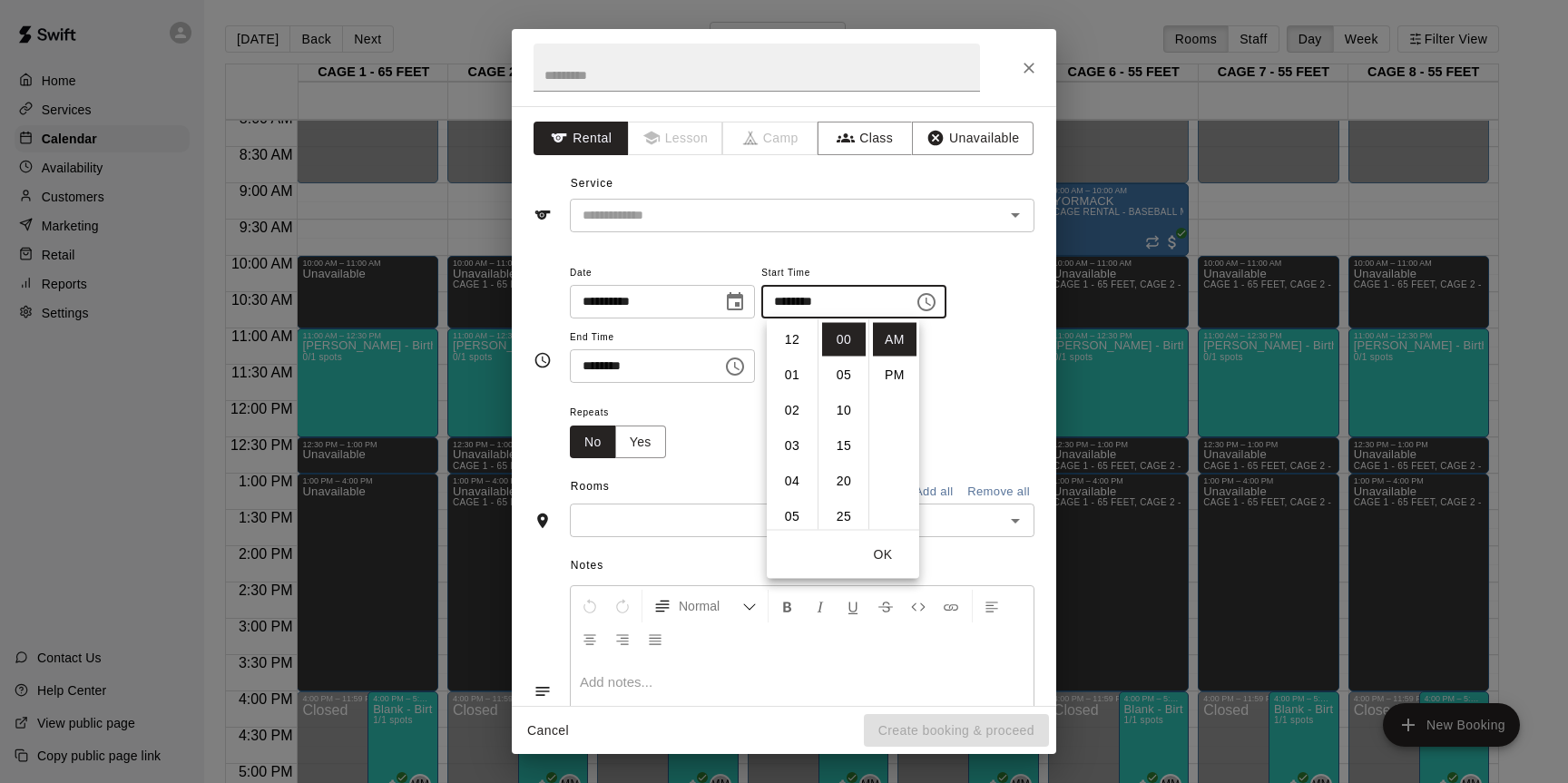
scroll to position [354, 0]
click at [884, 382] on li "PM" at bounding box center [895, 375] width 44 height 33
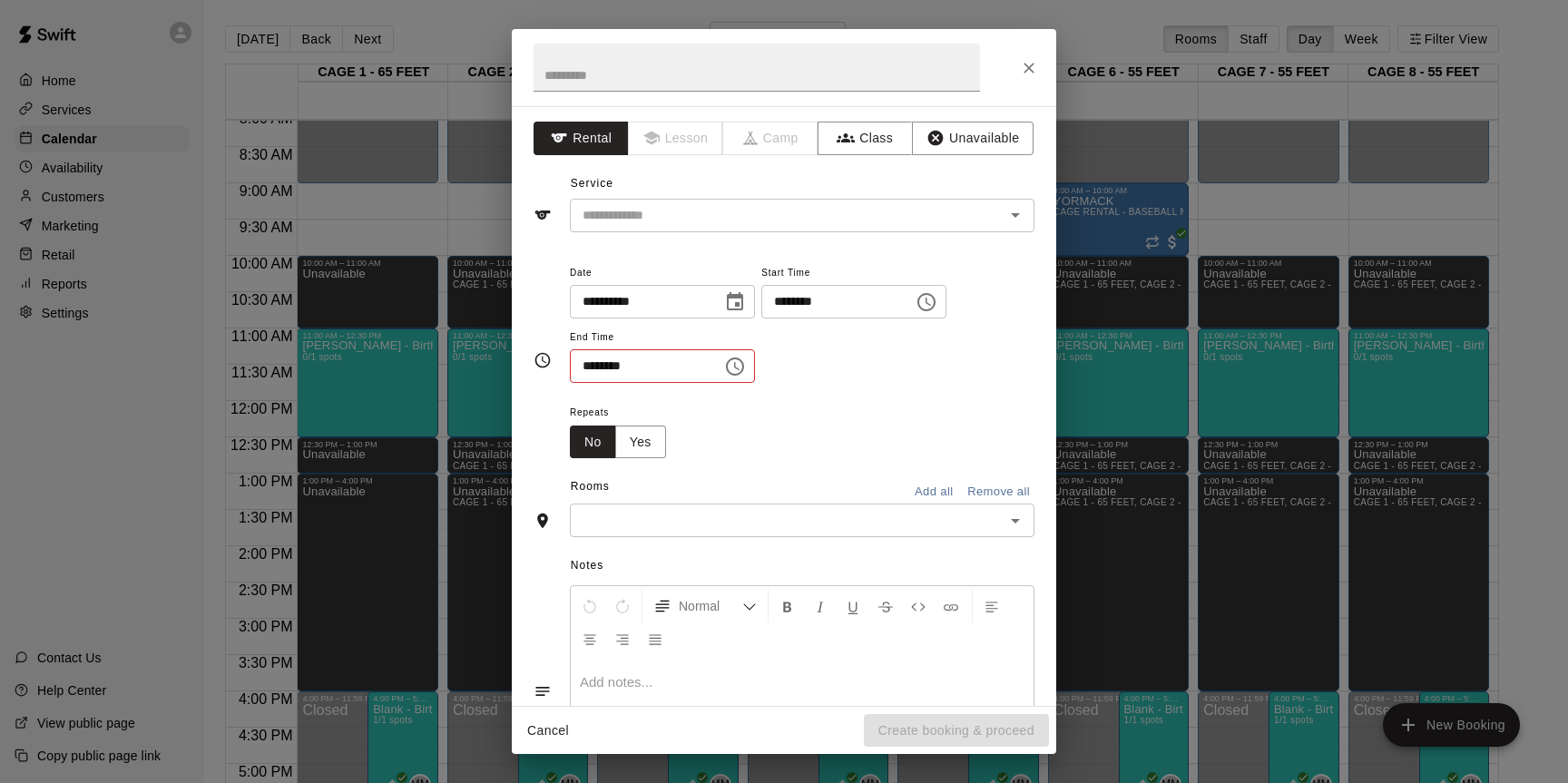
click at [786, 303] on input "********" at bounding box center [831, 301] width 140 height 33
type input "********"
click at [589, 371] on input "********" at bounding box center [639, 365] width 140 height 33
click at [629, 367] on input "********" at bounding box center [639, 365] width 140 height 33
type input "********"
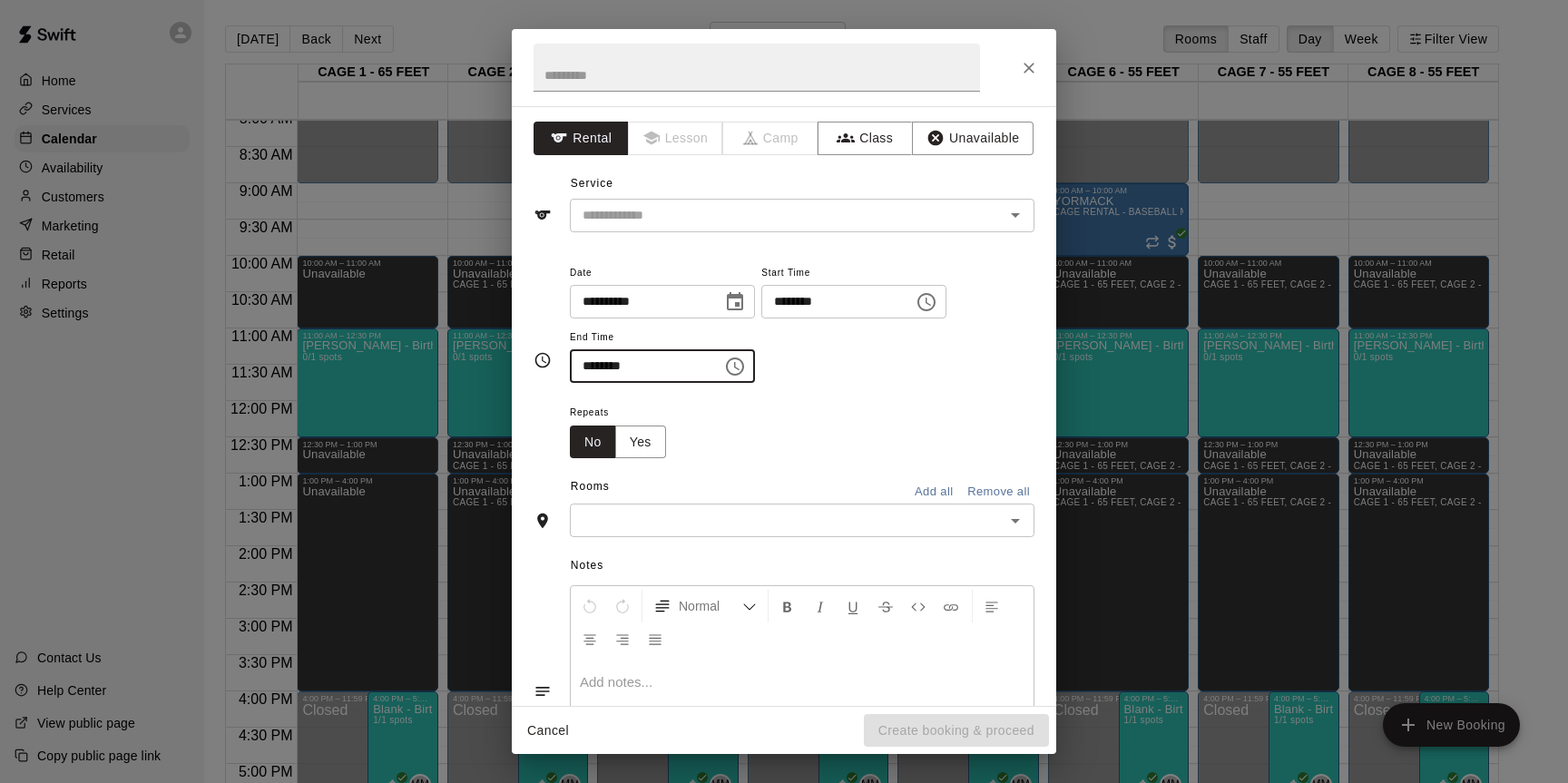
click at [922, 494] on button "Add all" at bounding box center [933, 493] width 58 height 29
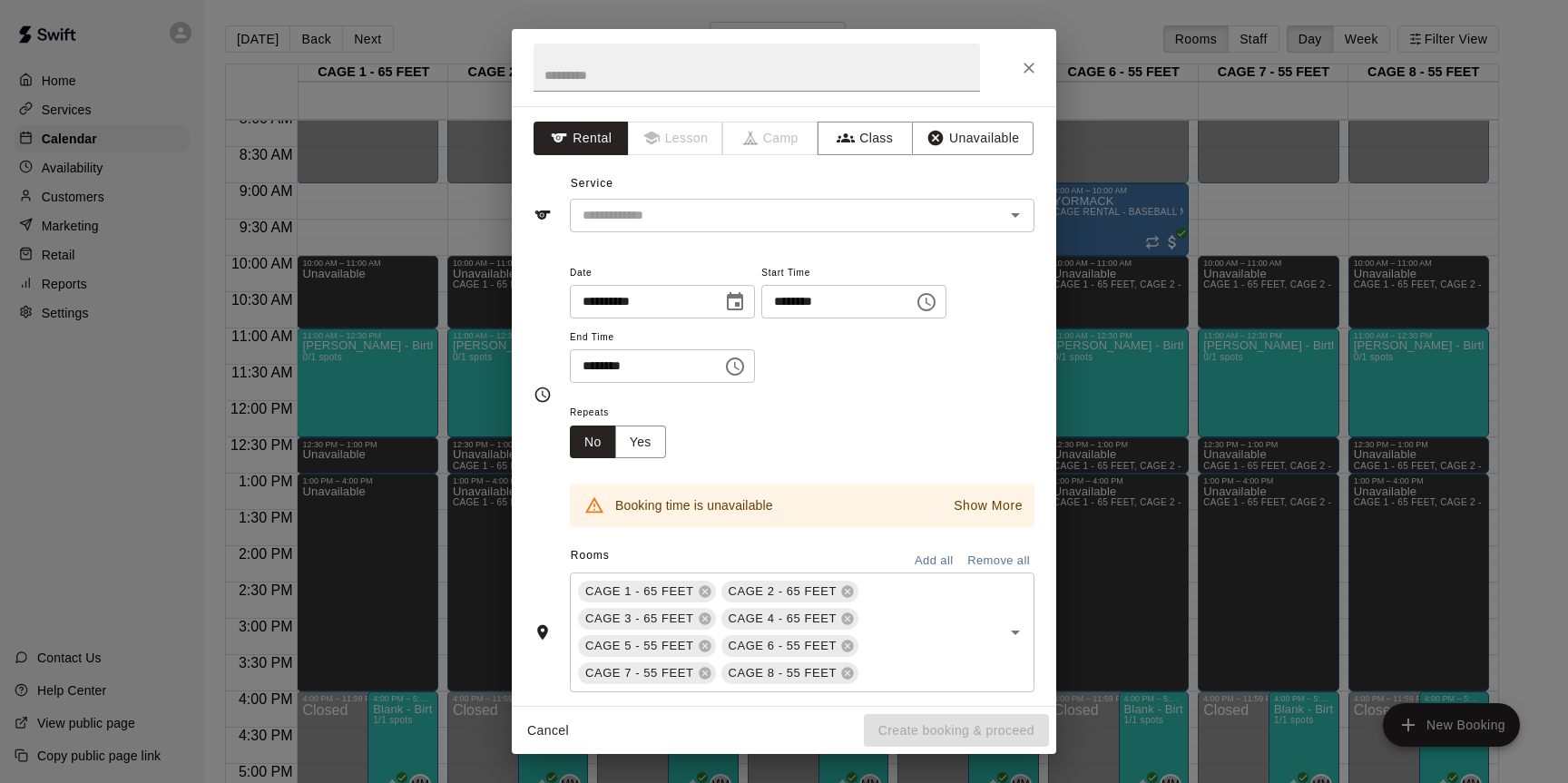
click at [984, 558] on button "Remove all" at bounding box center [998, 561] width 71 height 29
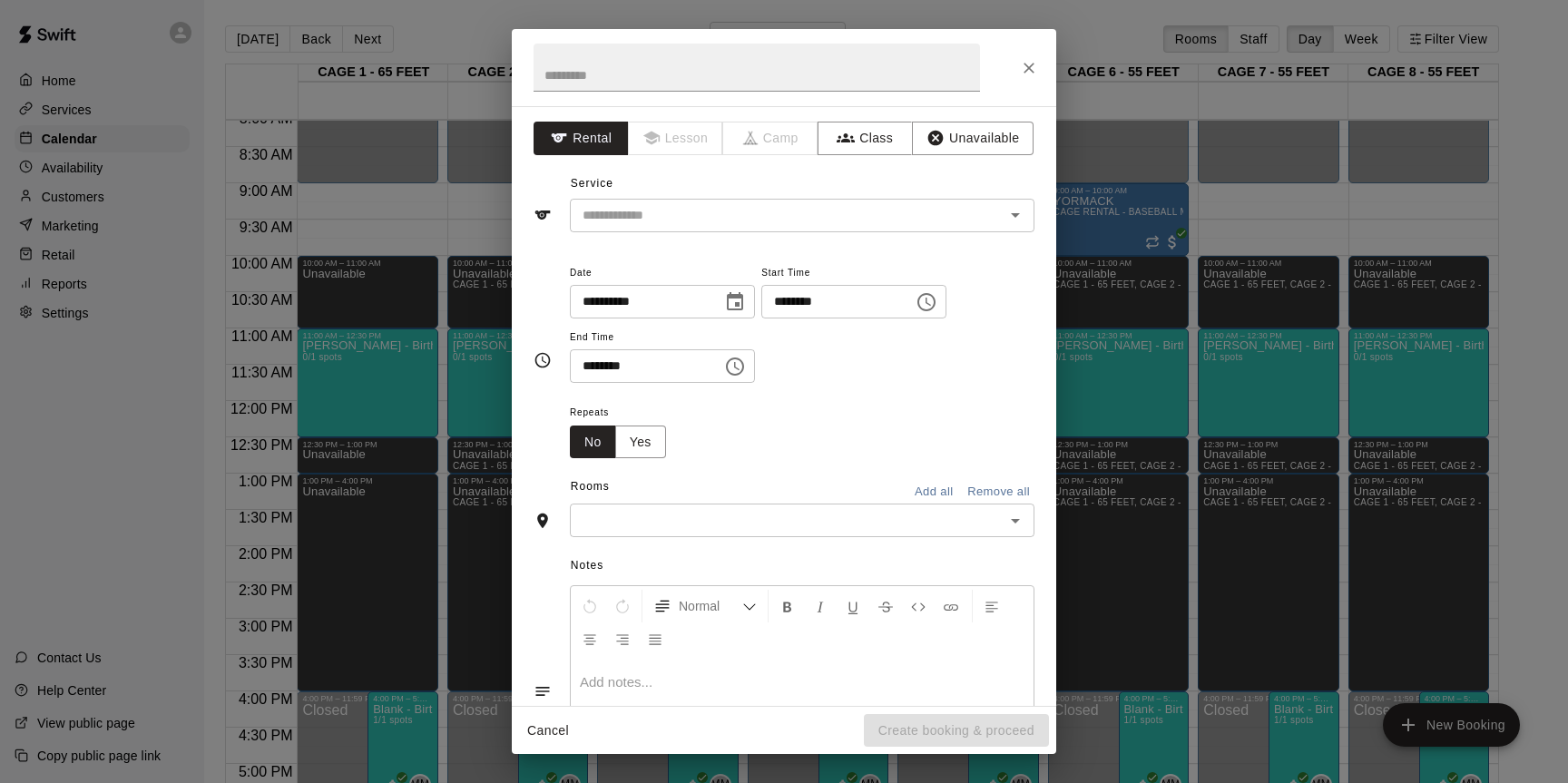
click at [930, 520] on input "text" at bounding box center [787, 520] width 423 height 23
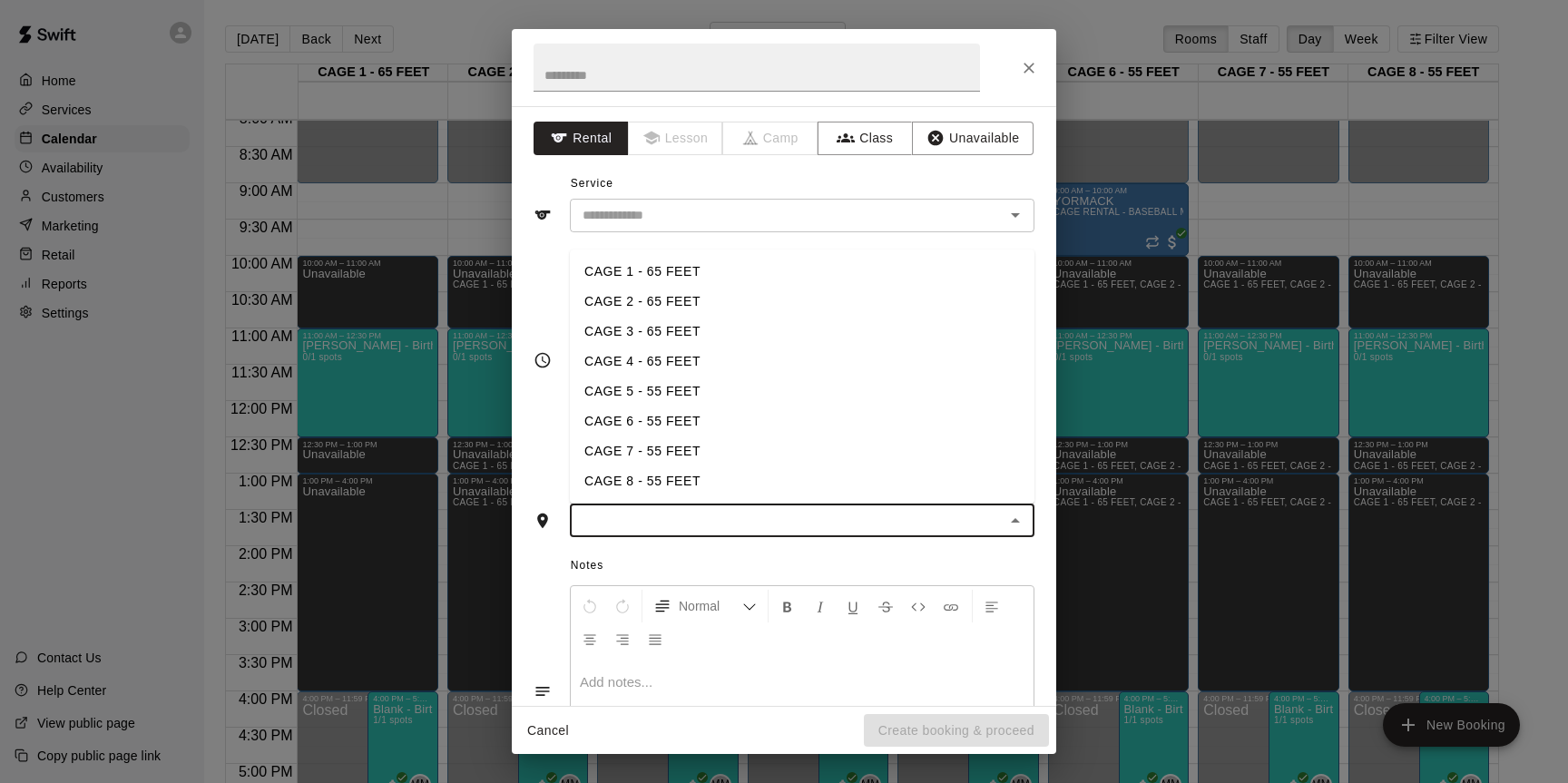
click at [666, 363] on li "CAGE 4 - 65 FEET" at bounding box center [802, 361] width 464 height 29
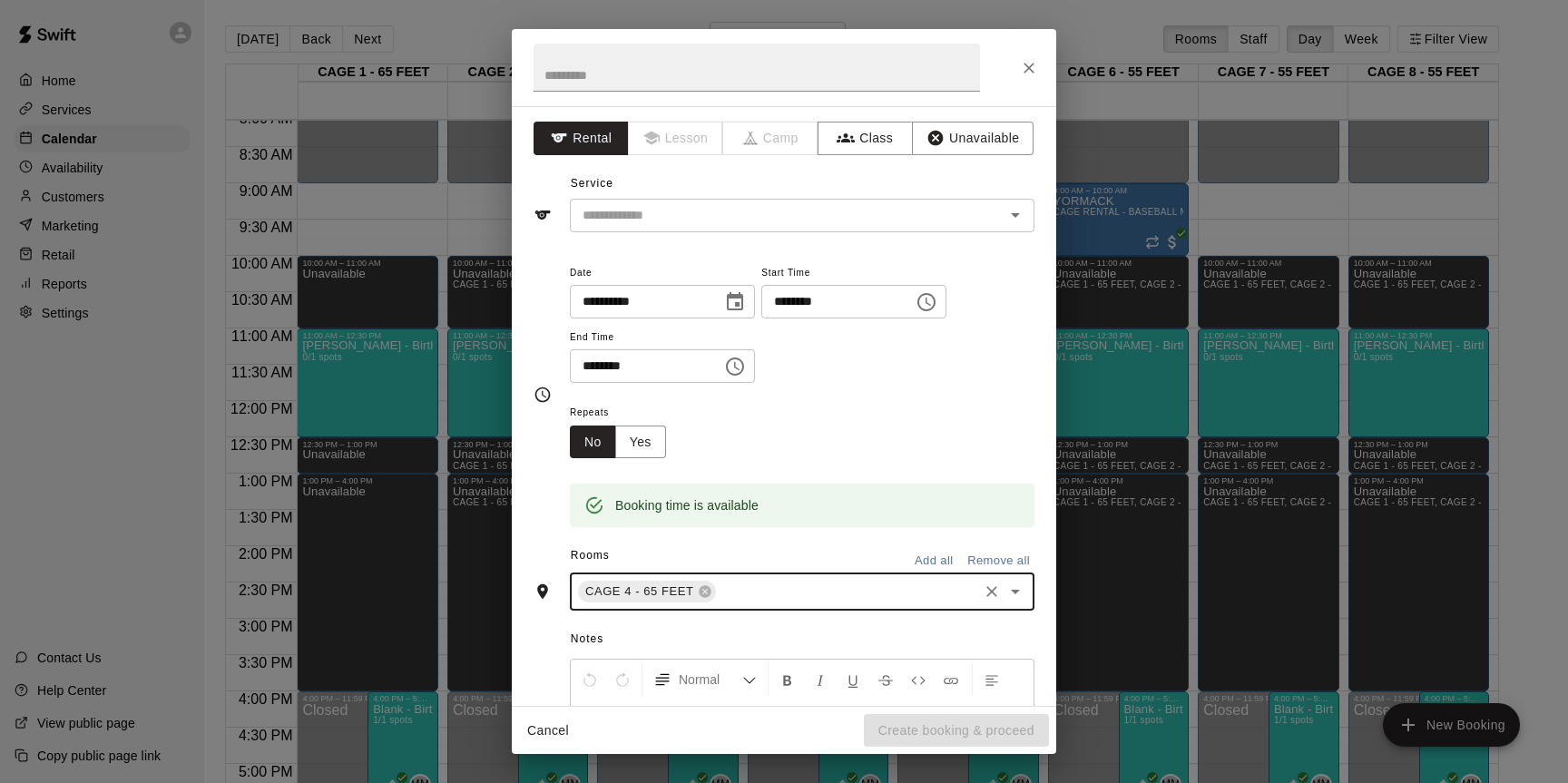
click at [888, 655] on div "Normal Add notes..." at bounding box center [802, 765] width 464 height 221
click at [887, 639] on span "Notes" at bounding box center [802, 639] width 463 height 29
click at [966, 139] on button "Unavailable" at bounding box center [973, 138] width 122 height 33
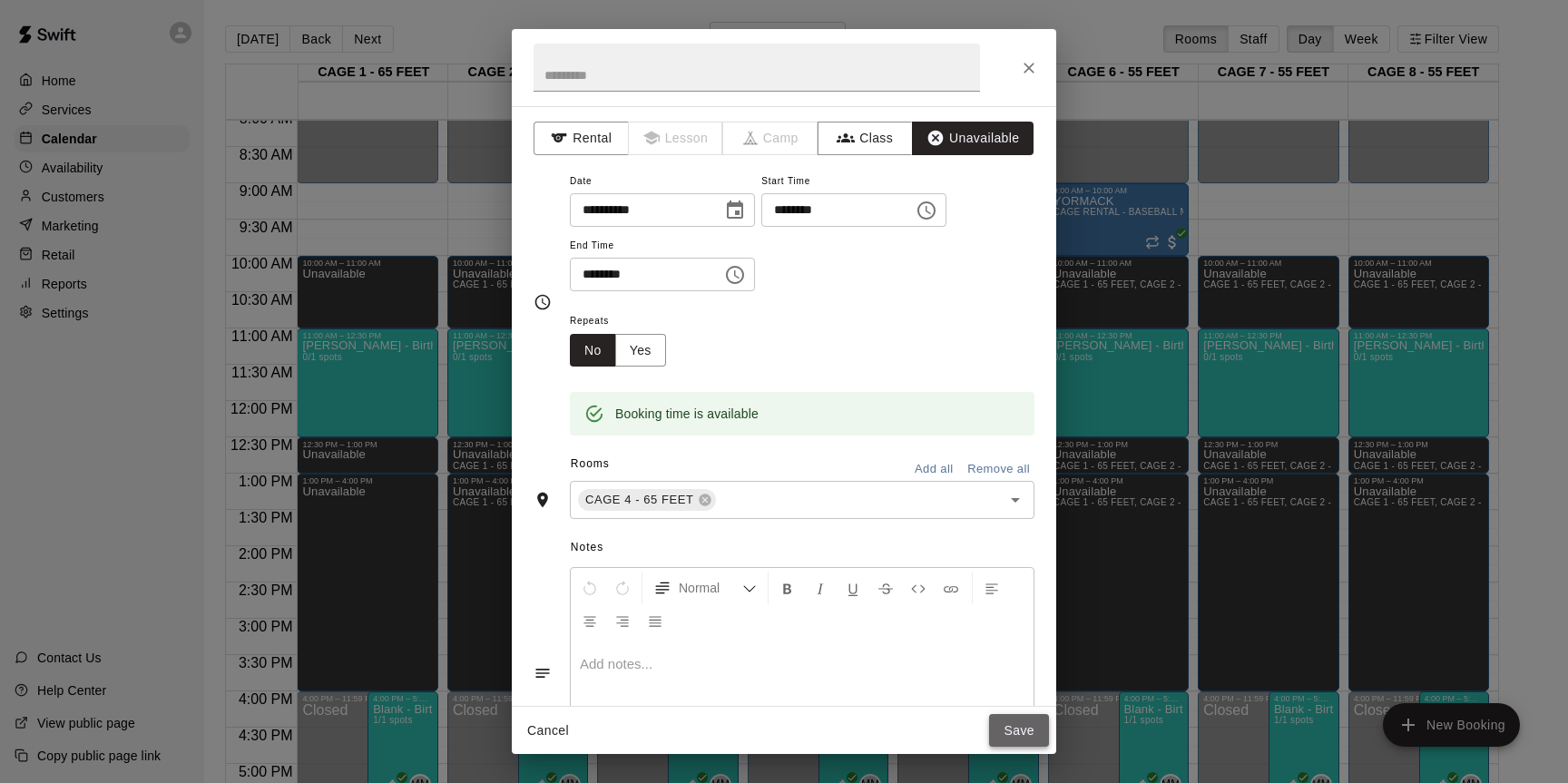
click at [1013, 736] on button "Save" at bounding box center [1019, 731] width 60 height 33
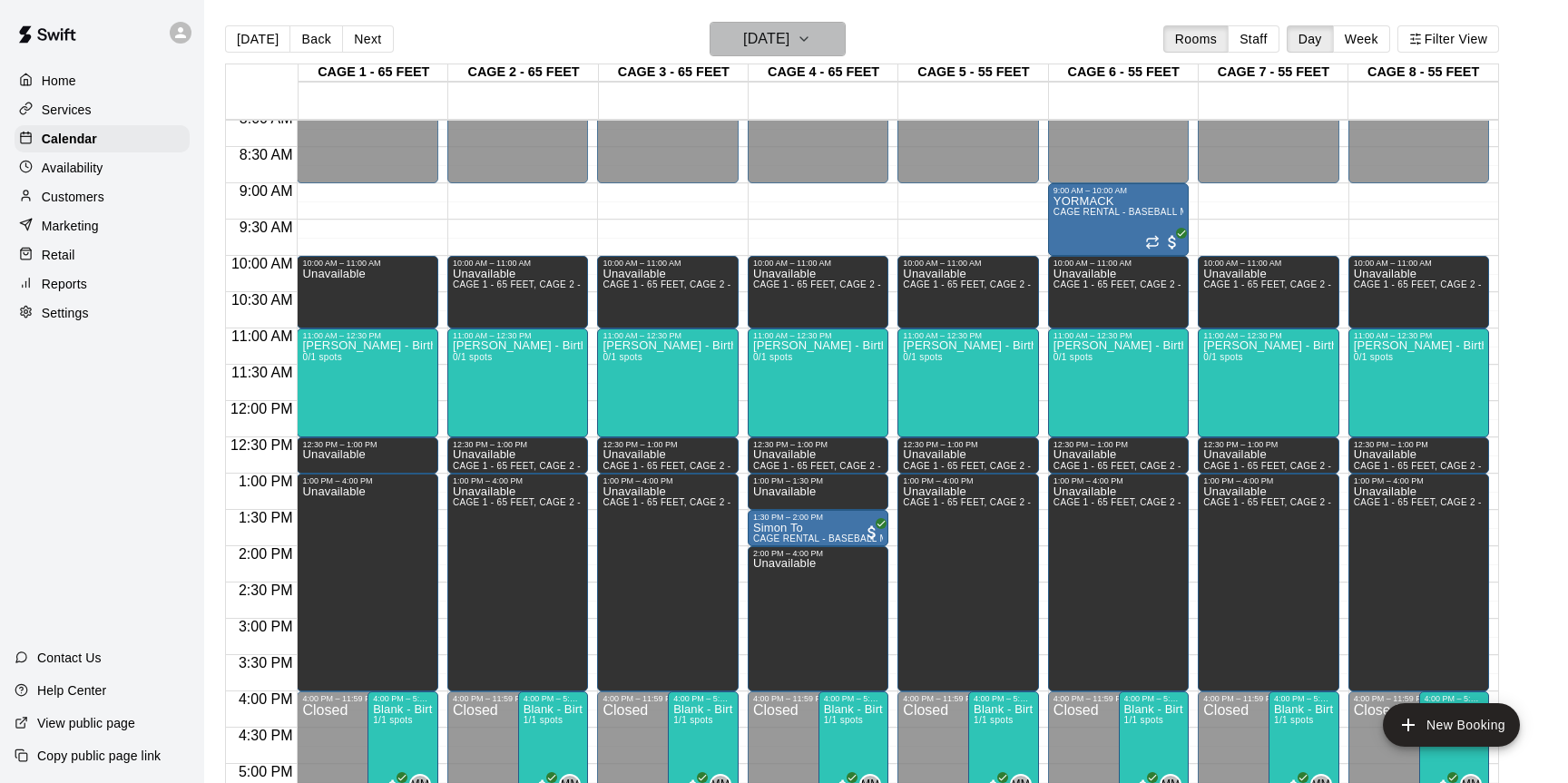
click at [812, 29] on icon "button" at bounding box center [803, 39] width 14 height 22
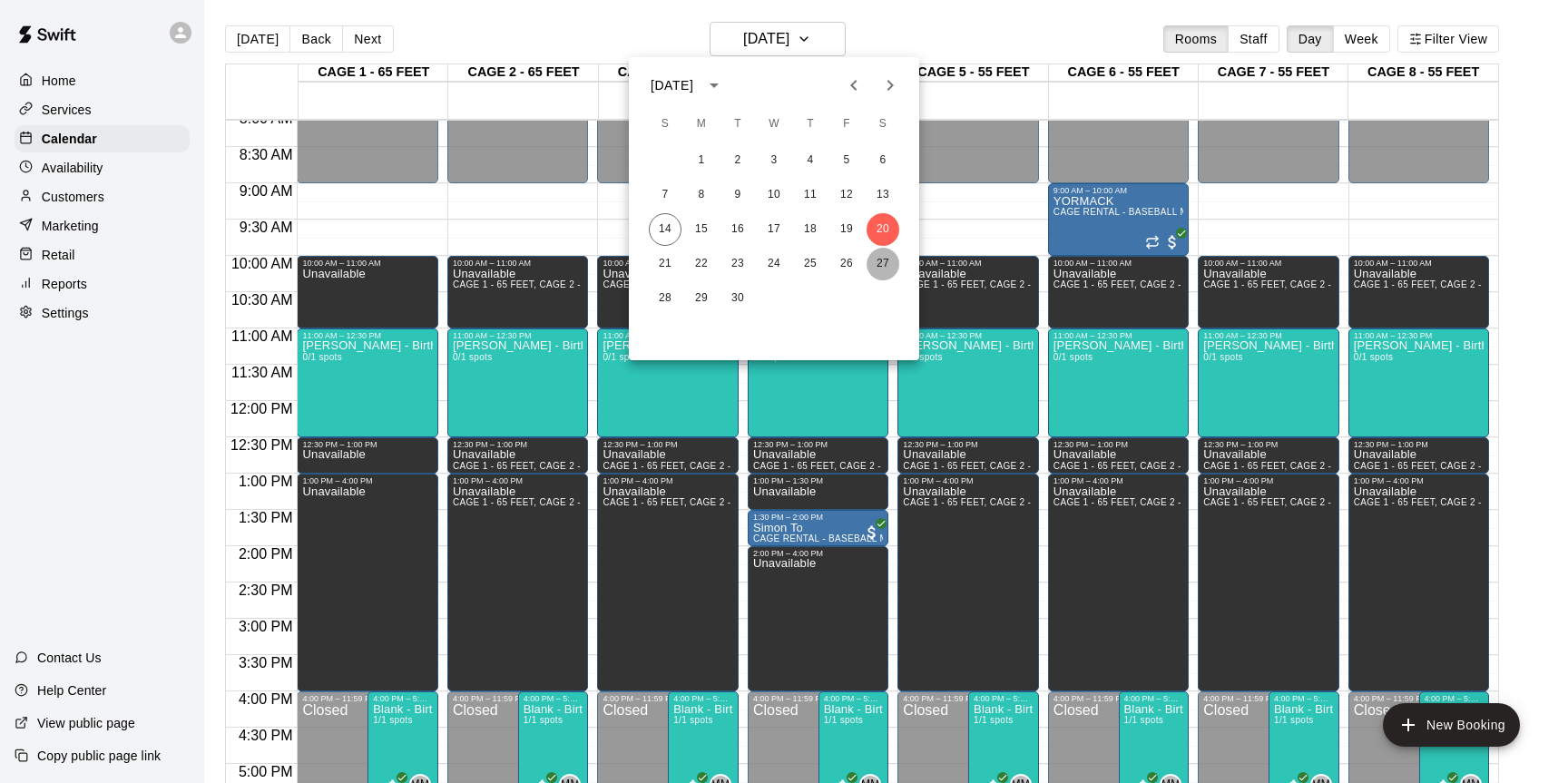
click at [880, 261] on button "27" at bounding box center [883, 264] width 32 height 32
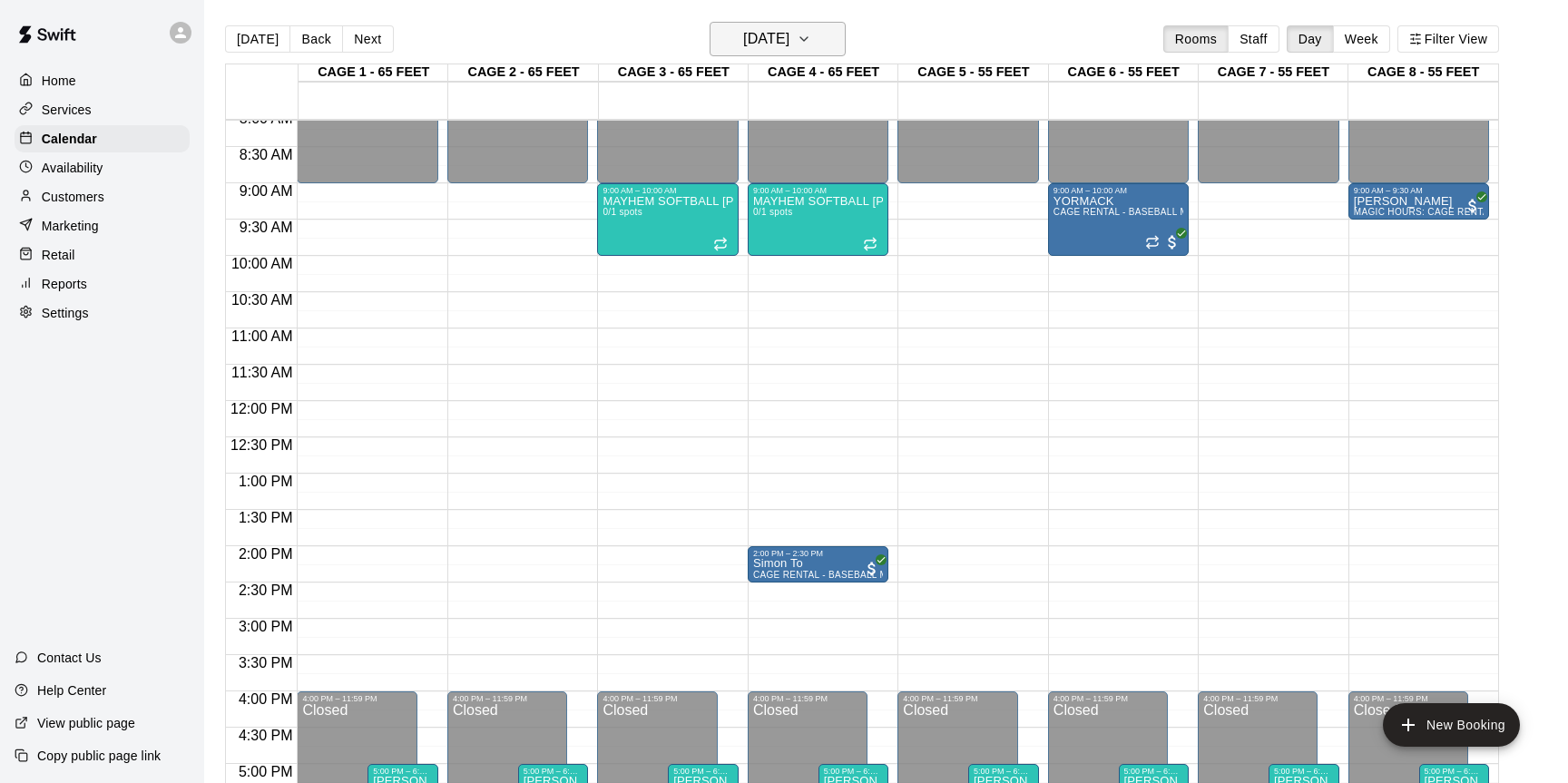
click at [812, 41] on icon "button" at bounding box center [803, 39] width 14 height 22
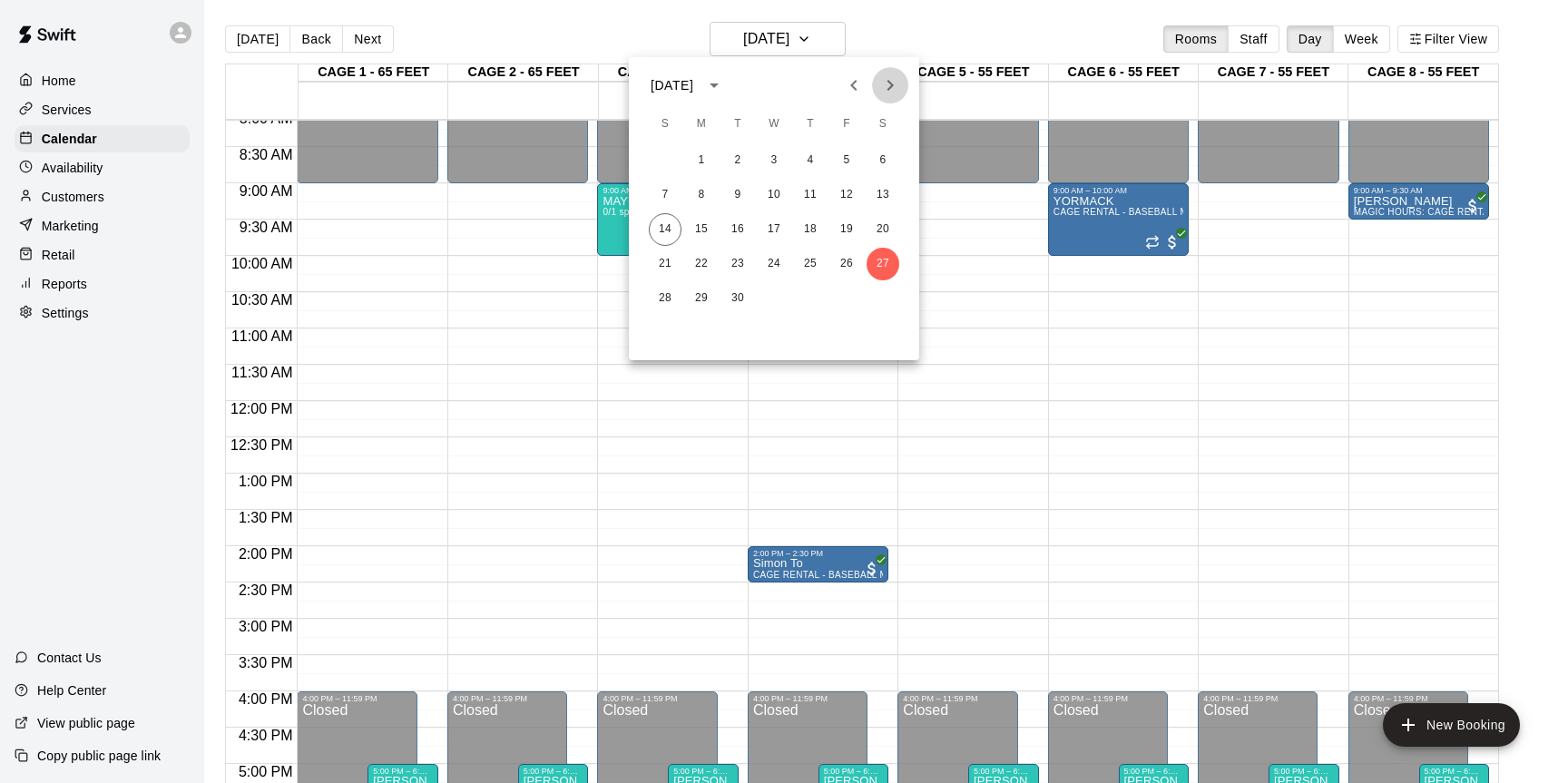
click at [891, 88] on icon "Next month" at bounding box center [891, 85] width 7 height 10
click at [878, 153] on button "4" at bounding box center [883, 161] width 32 height 32
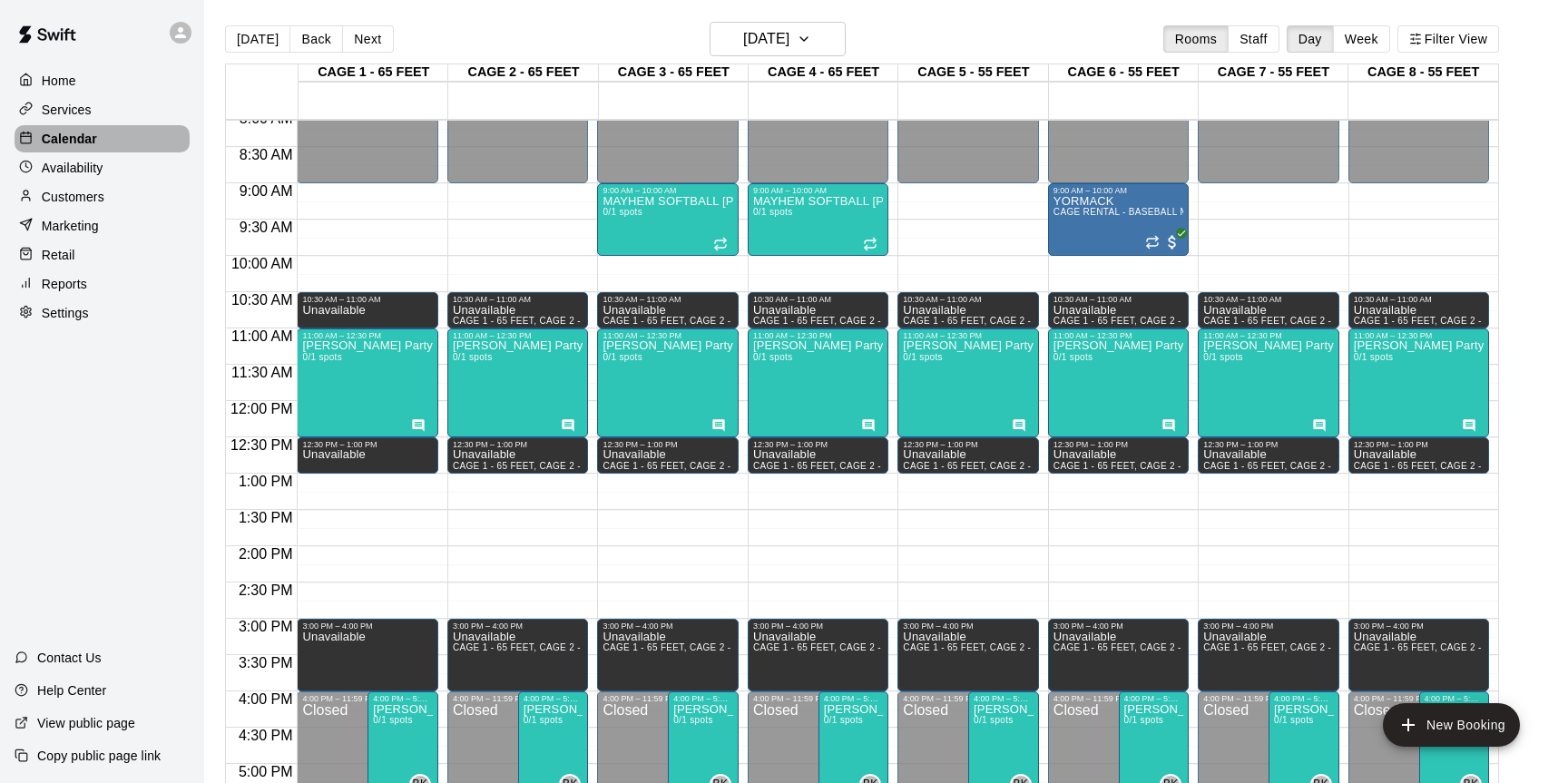
click at [87, 147] on p "Calendar" at bounding box center [69, 138] width 55 height 18
click at [812, 29] on icon "button" at bounding box center [803, 39] width 14 height 22
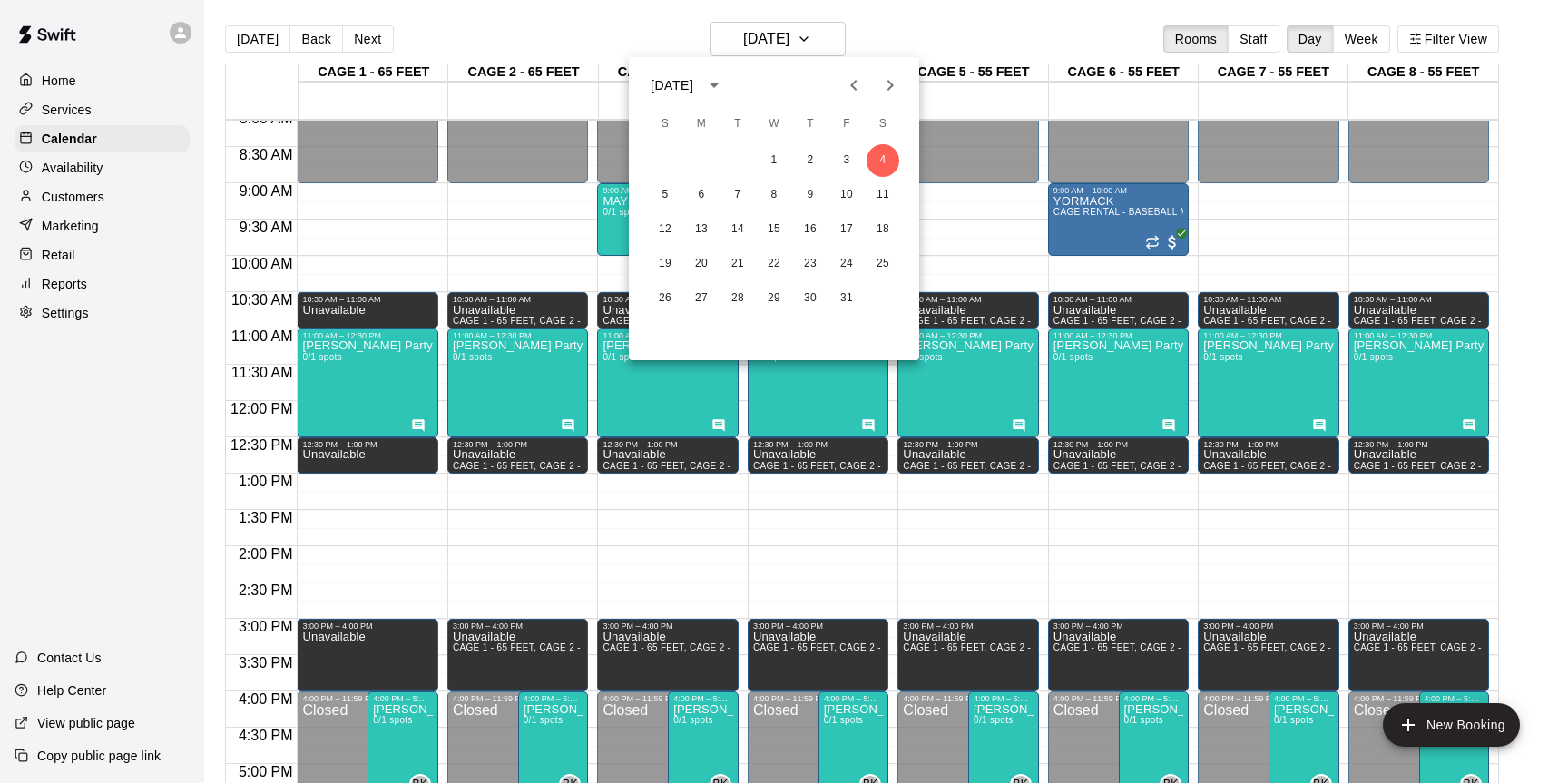
click at [851, 91] on icon "Previous month" at bounding box center [853, 85] width 22 height 22
click at [885, 258] on button "27" at bounding box center [883, 264] width 32 height 32
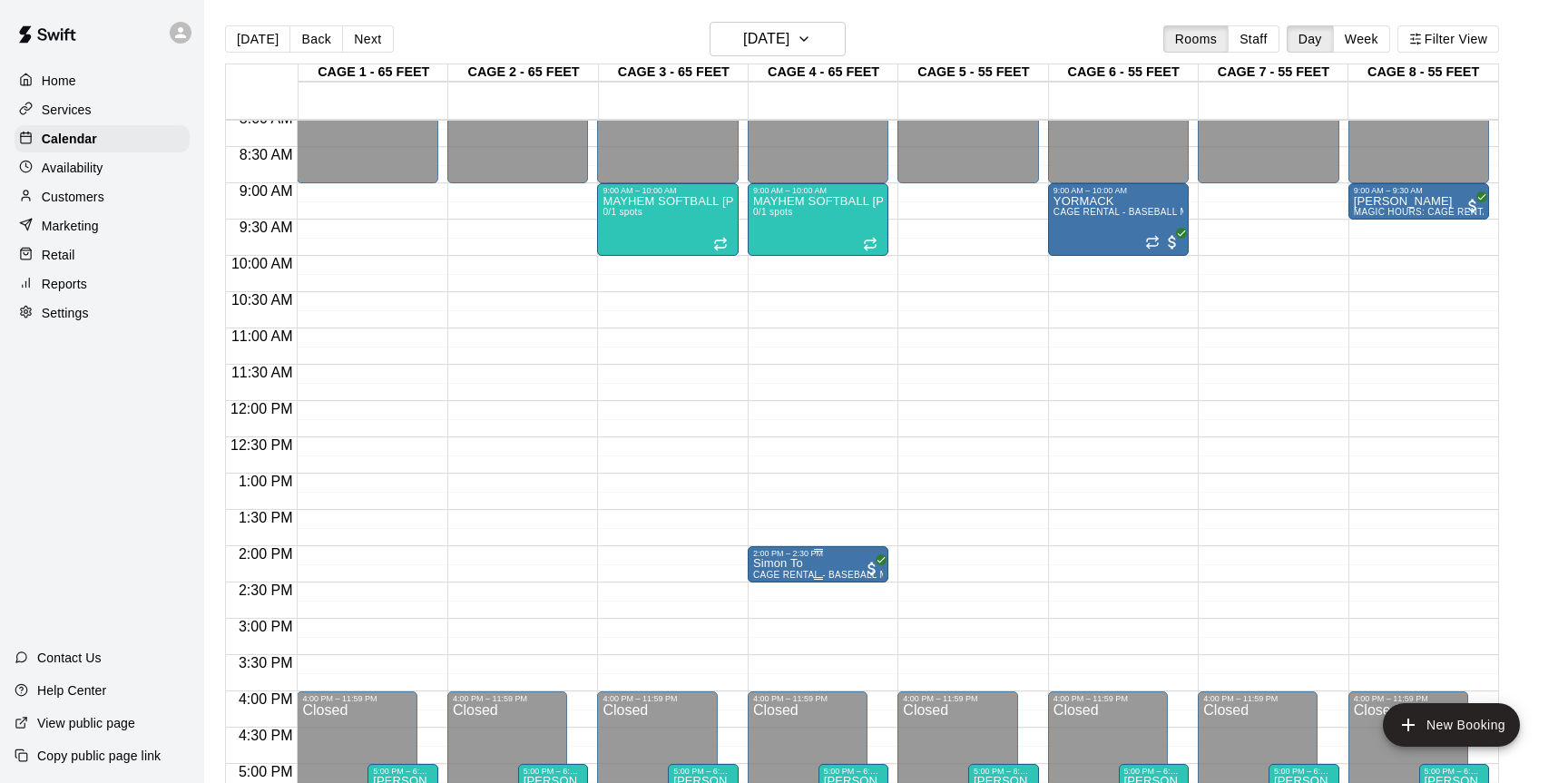
click at [782, 410] on div at bounding box center [784, 391] width 1568 height 783
click at [812, 45] on icon "button" at bounding box center [803, 39] width 14 height 22
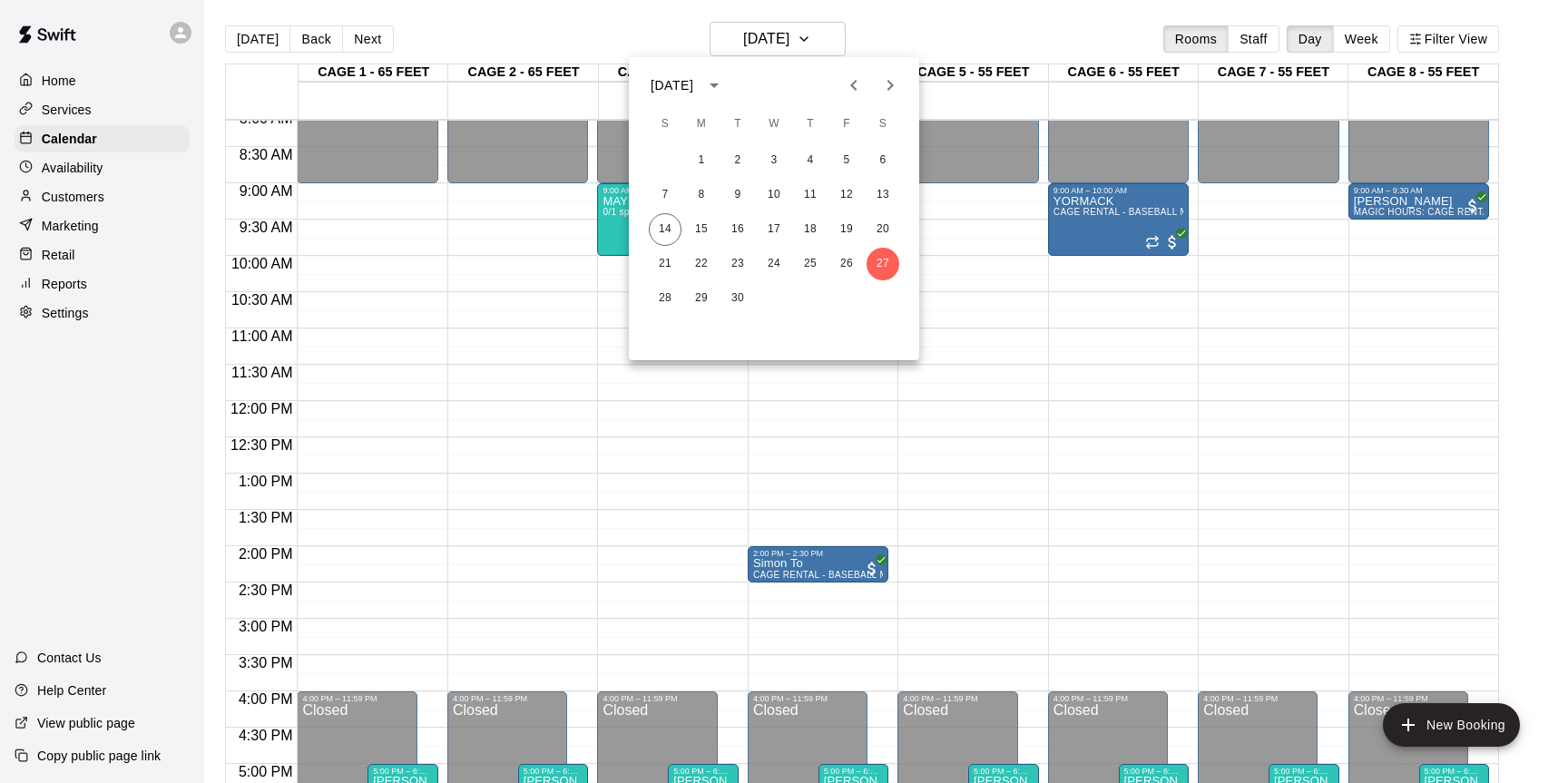
click at [836, 435] on div at bounding box center [784, 391] width 1568 height 783
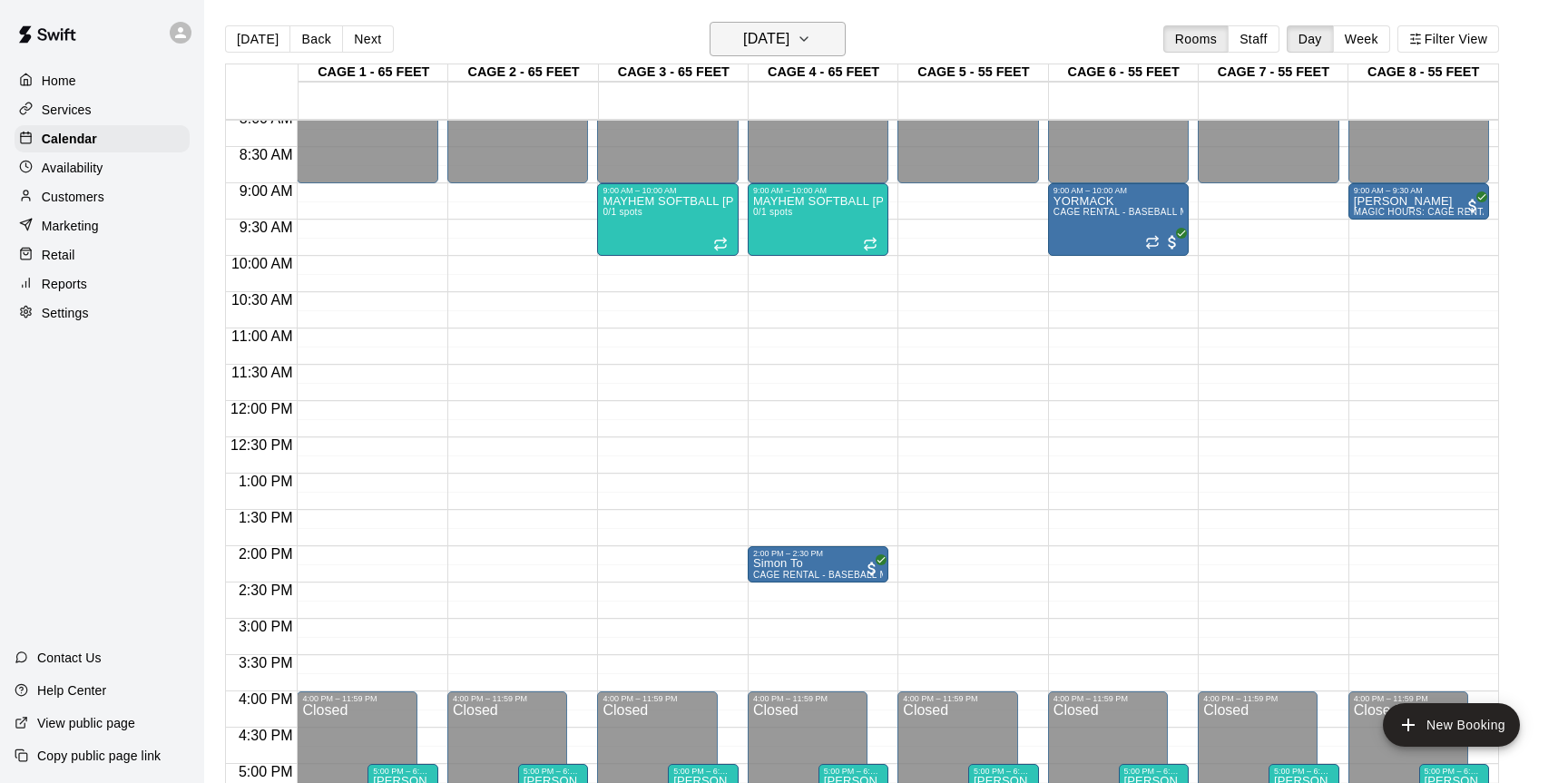
click at [728, 53] on button "Saturday Sep 27" at bounding box center [777, 39] width 136 height 34
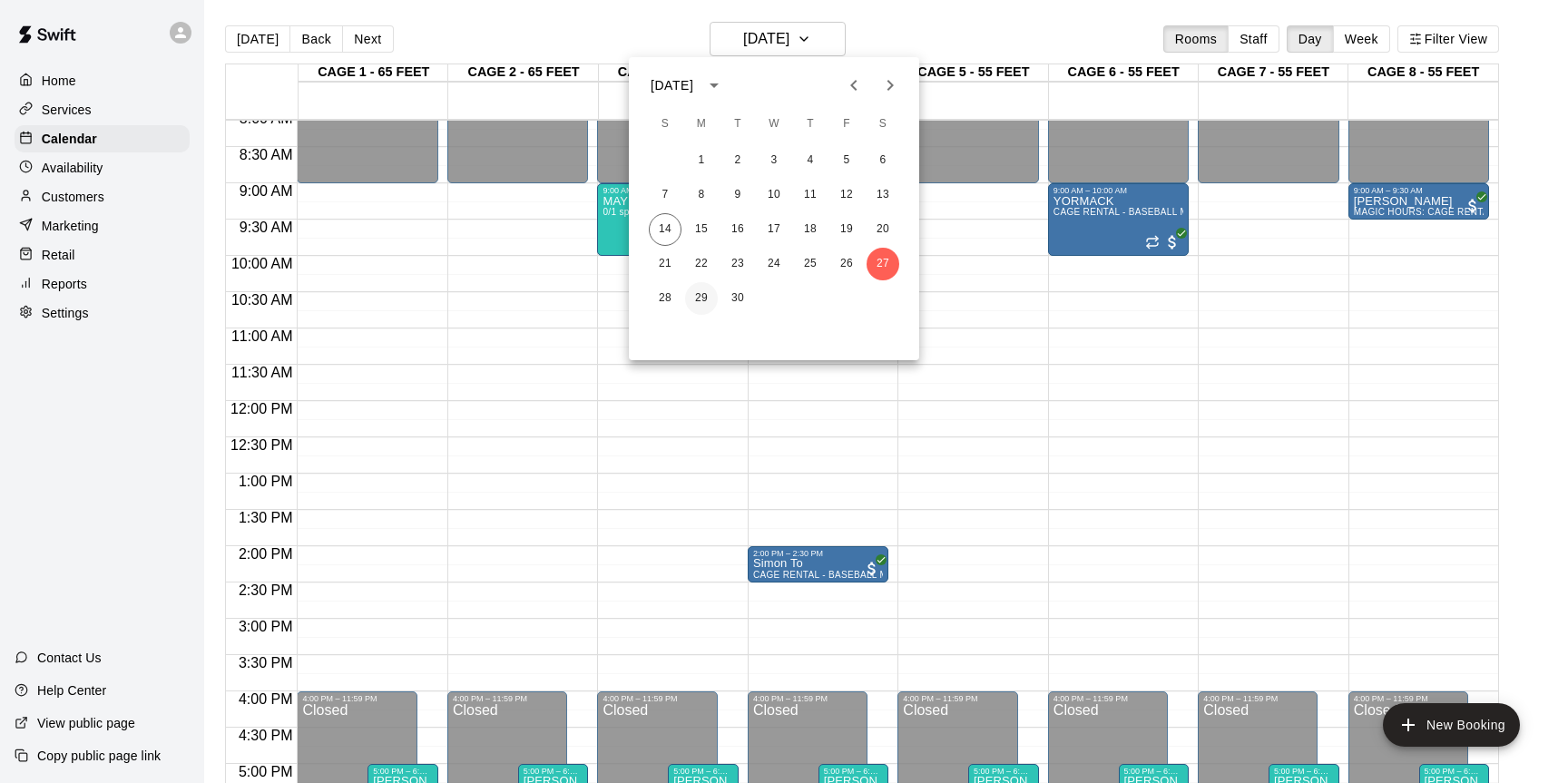
click at [695, 295] on button "29" at bounding box center [701, 299] width 32 height 32
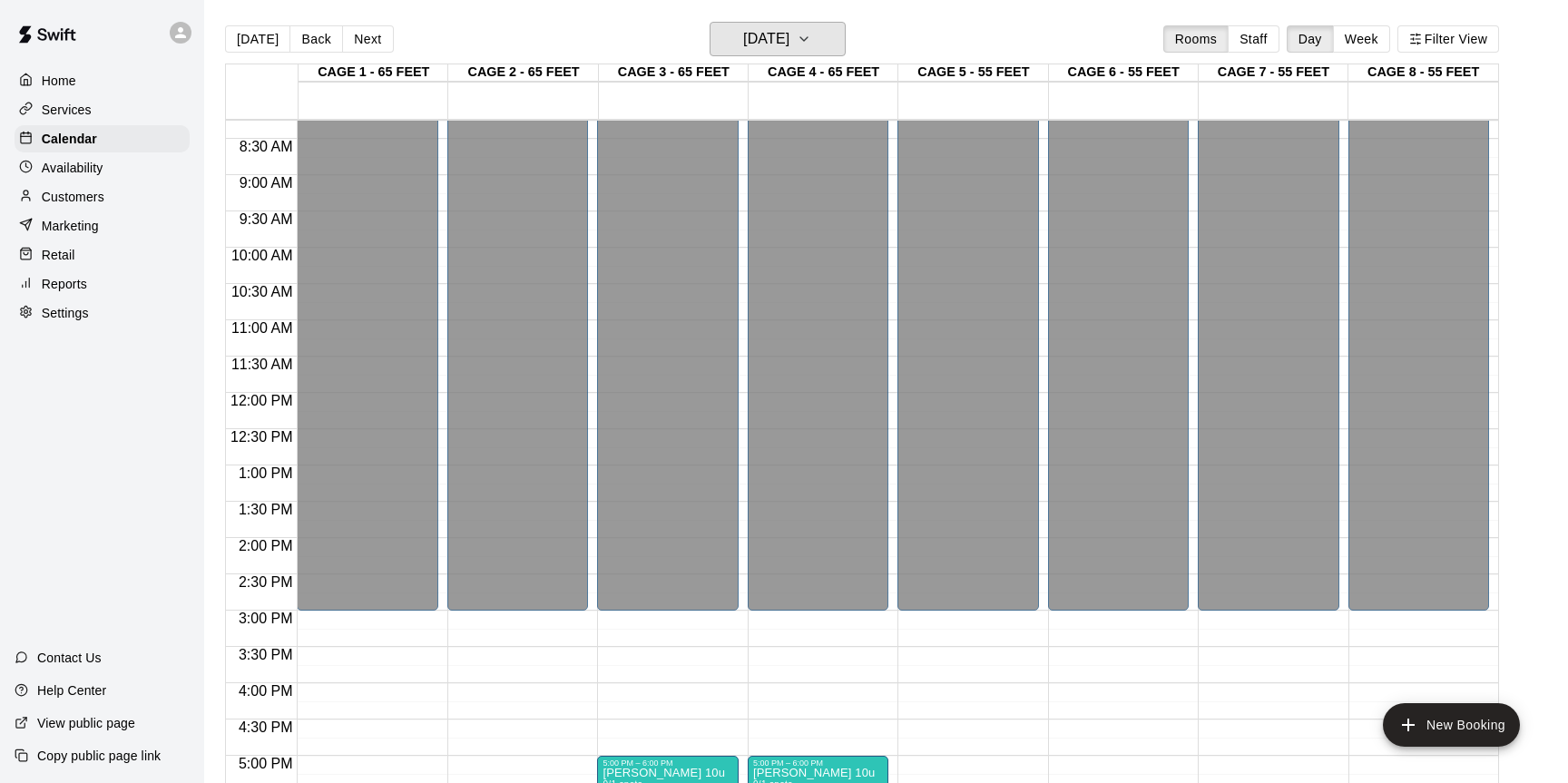
scroll to position [592, 0]
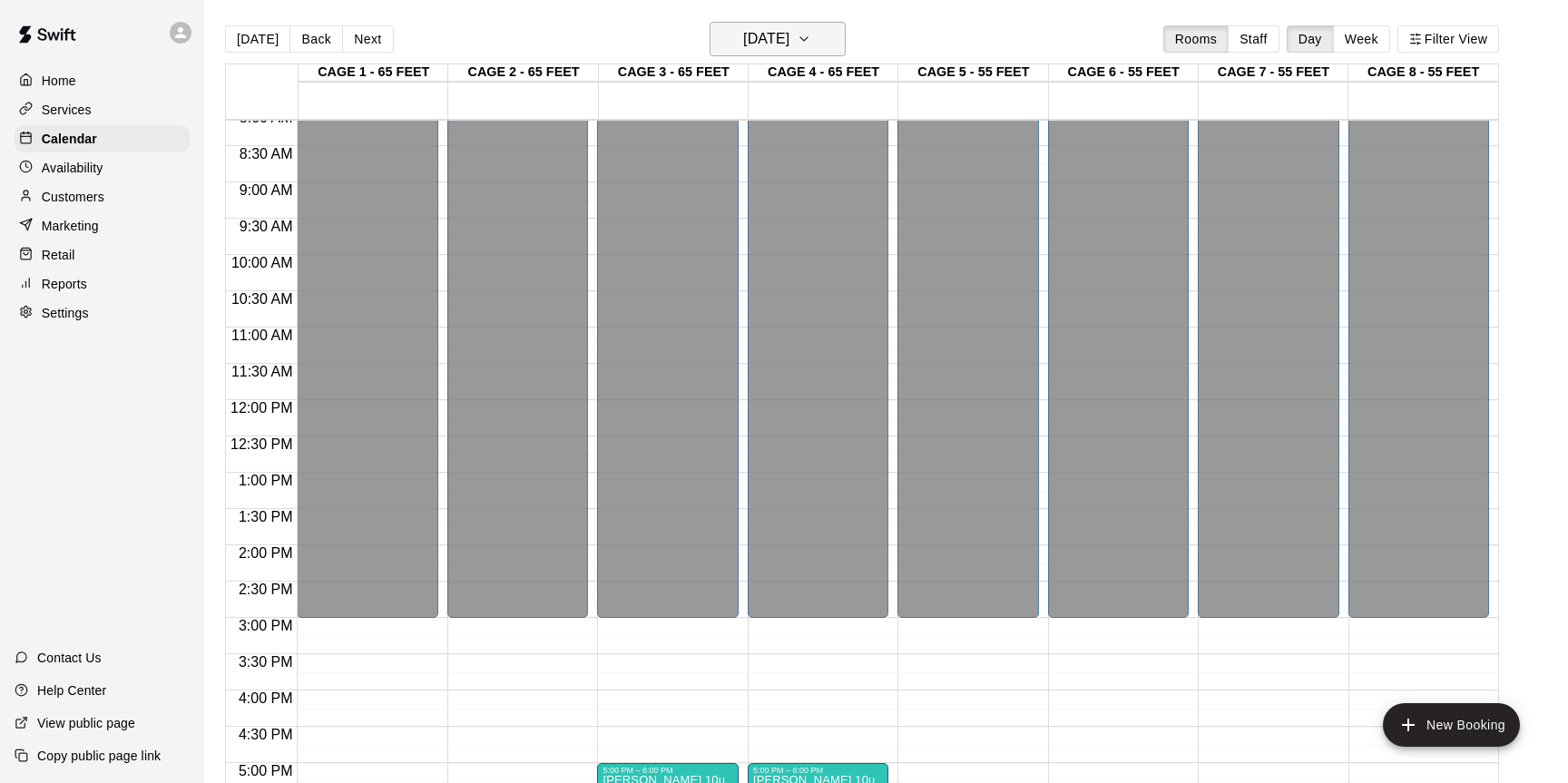
click at [812, 42] on icon "button" at bounding box center [803, 39] width 14 height 22
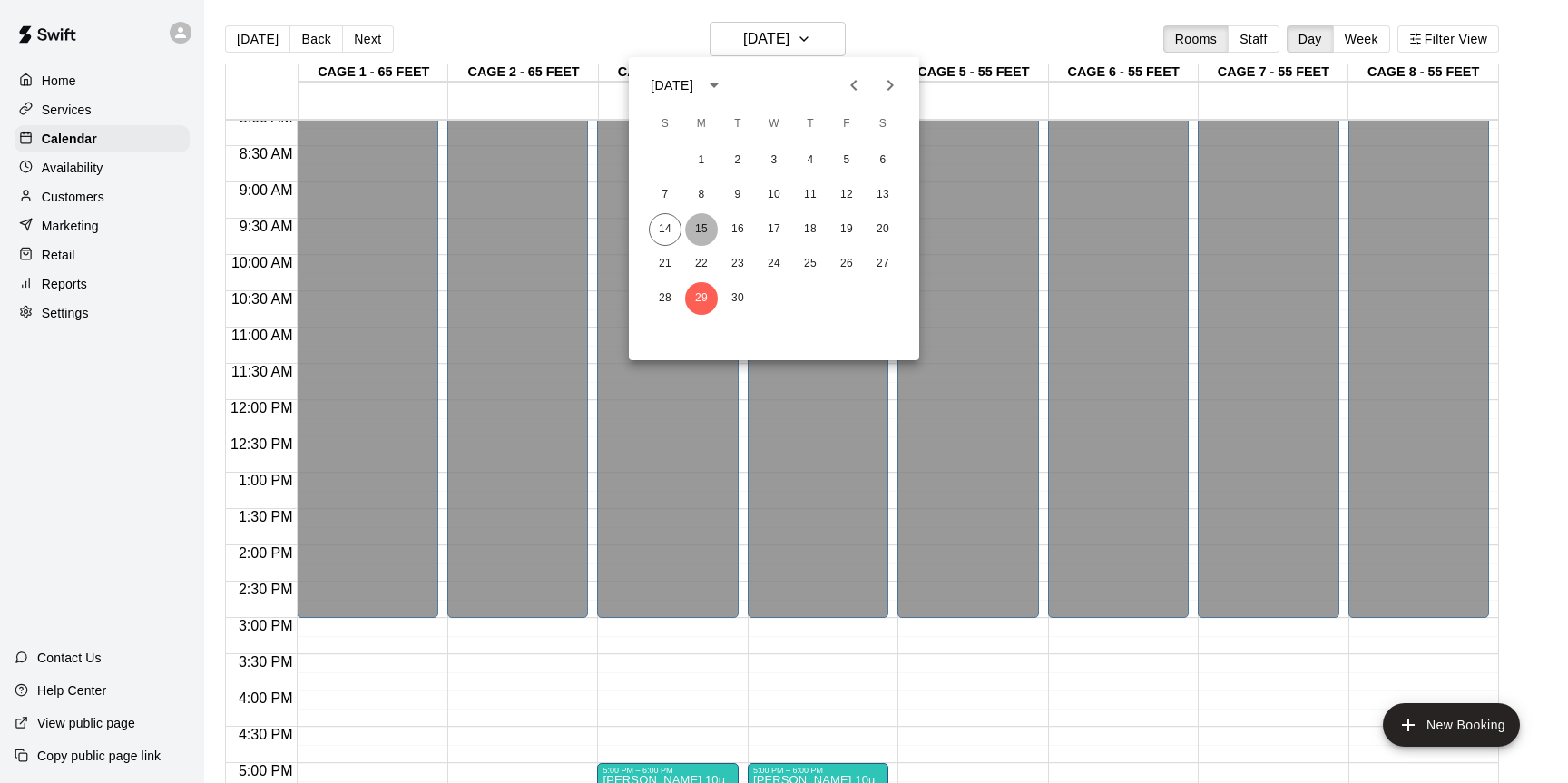
click at [713, 226] on button "15" at bounding box center [701, 229] width 32 height 32
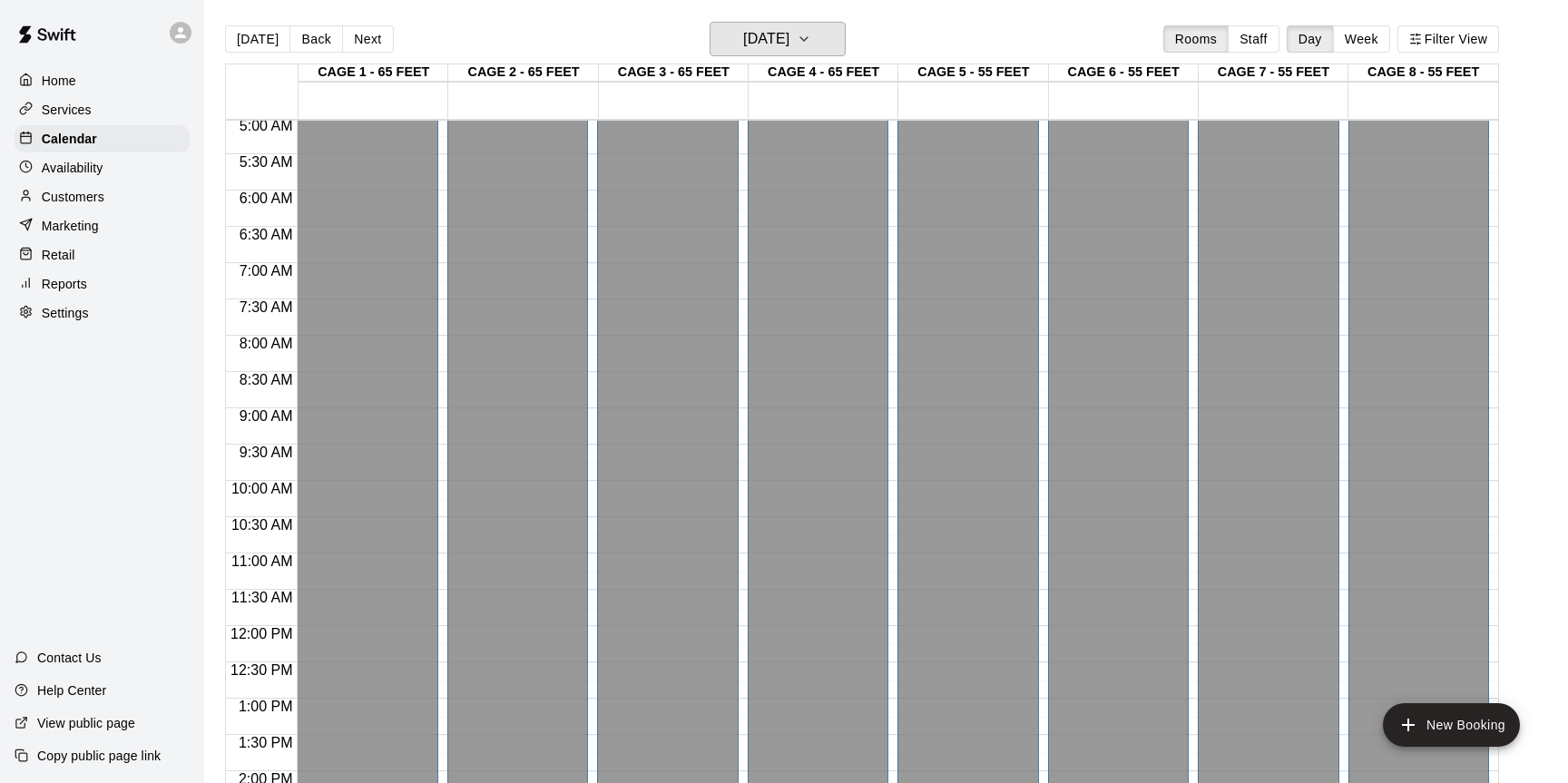
scroll to position [302, 0]
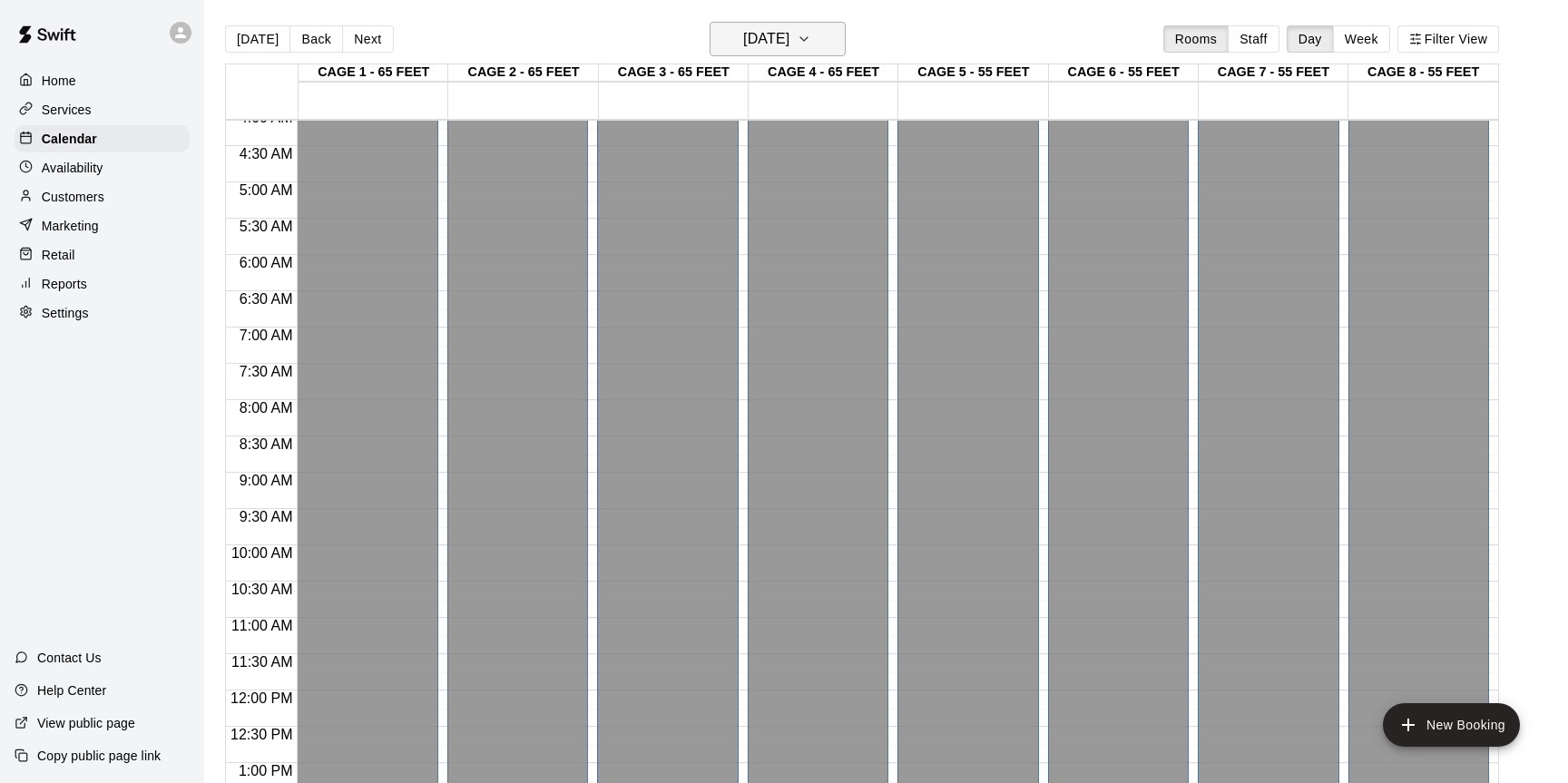
click at [812, 32] on icon "button" at bounding box center [803, 39] width 14 height 22
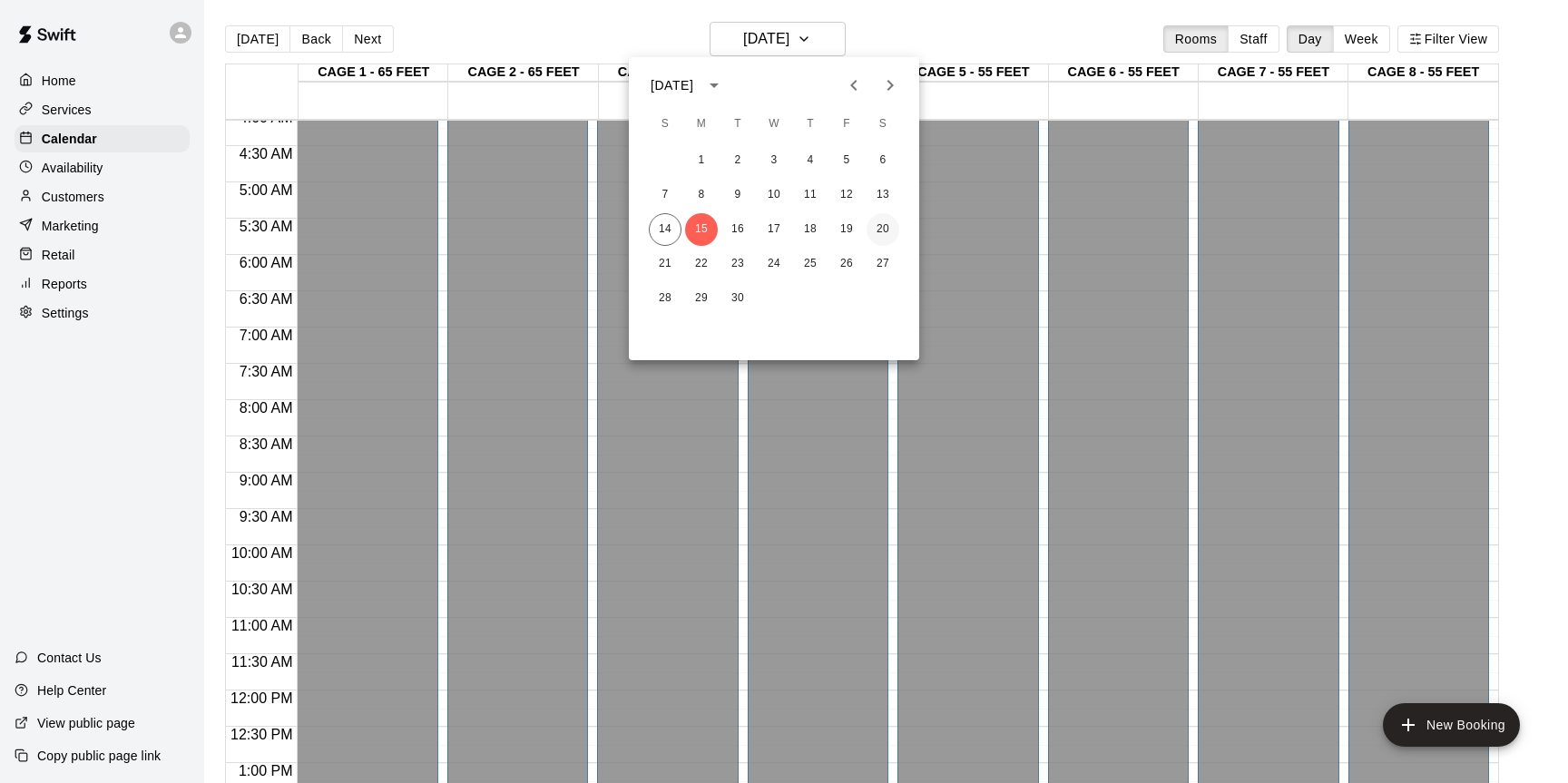
click at [869, 225] on button "20" at bounding box center [883, 229] width 32 height 32
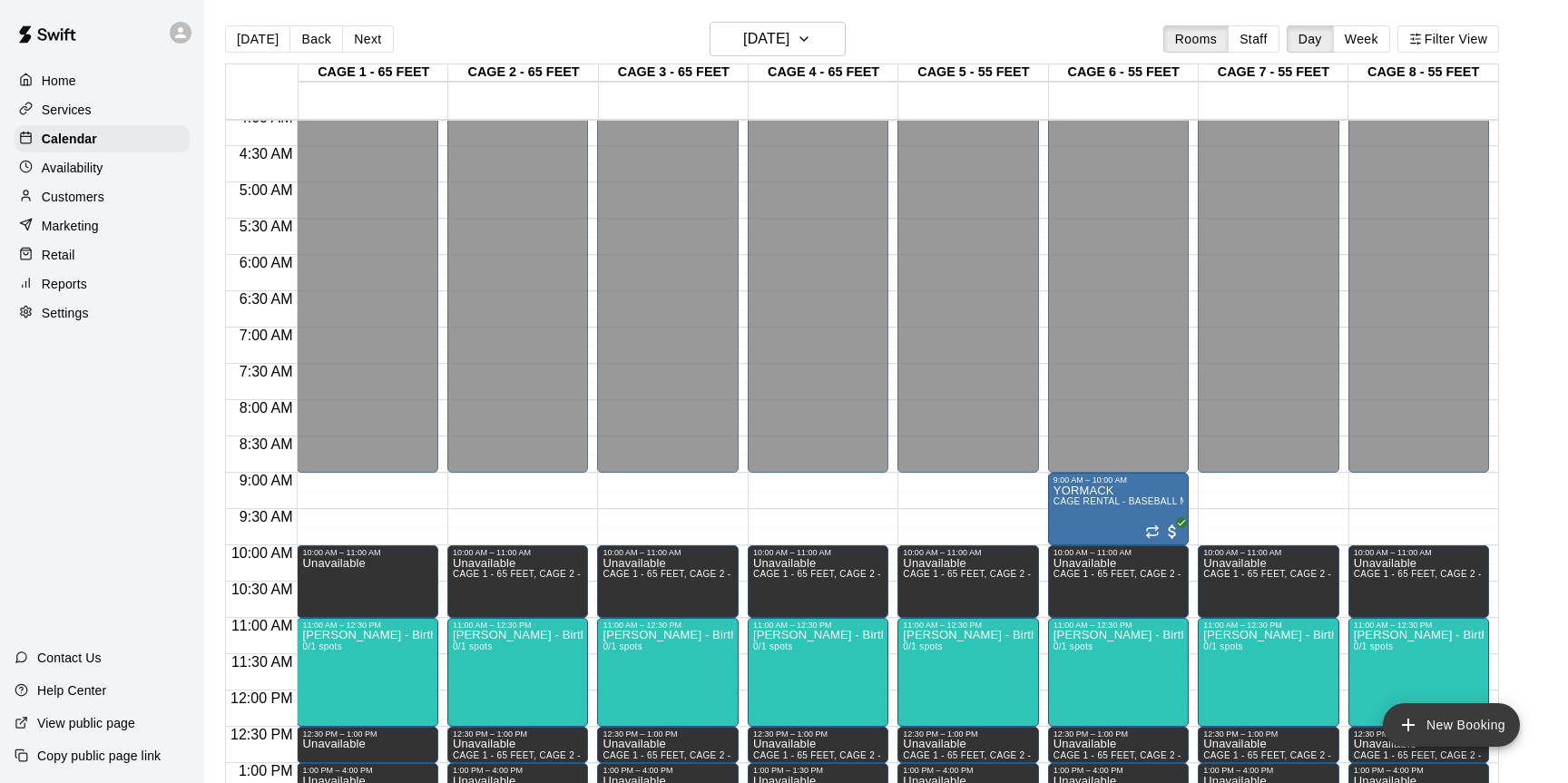
click at [1443, 720] on button "New Booking" at bounding box center [1452, 725] width 137 height 44
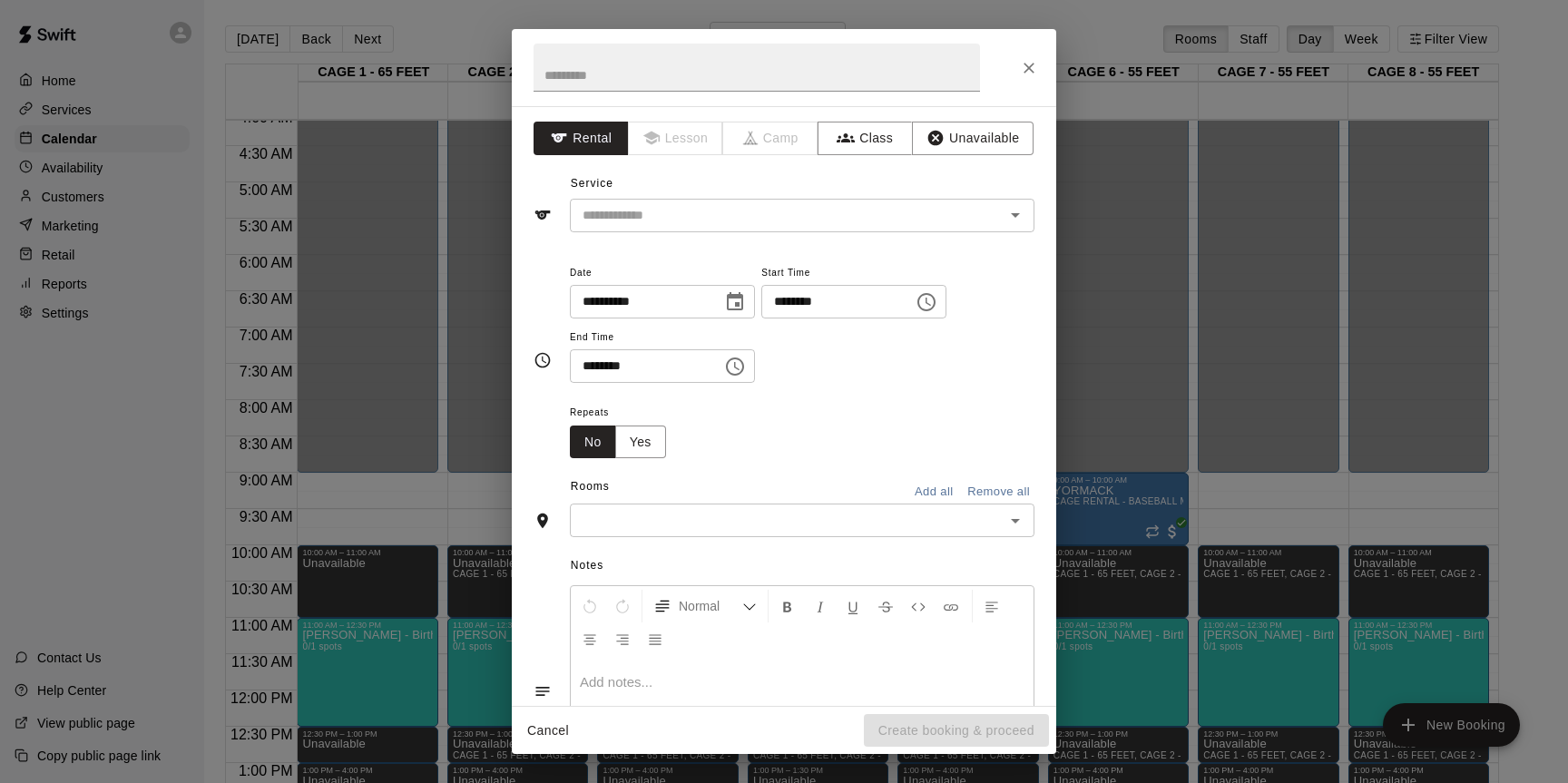
click at [1423, 473] on div "**********" at bounding box center [784, 391] width 1568 height 783
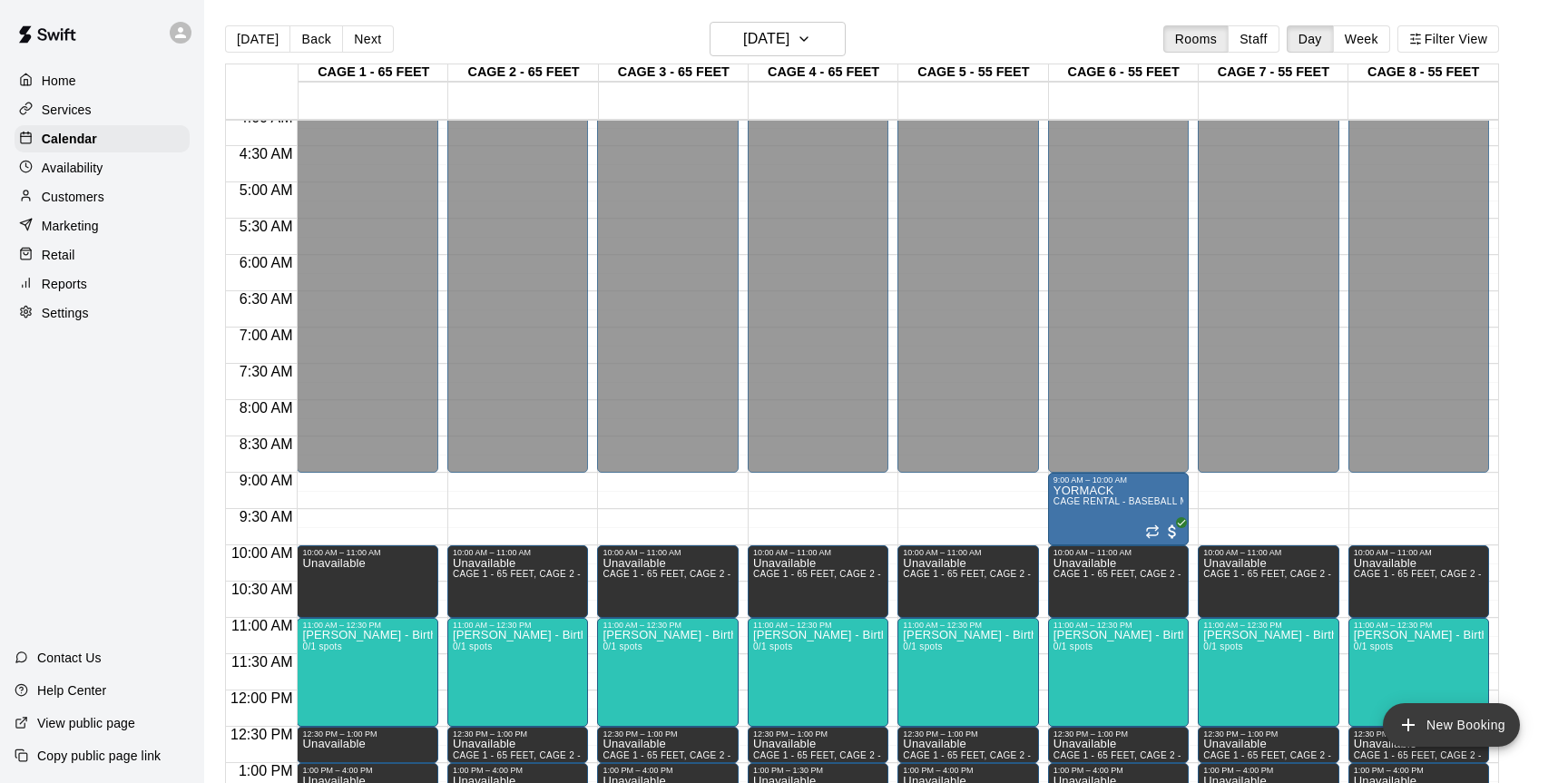
click at [1449, 716] on button "New Booking" at bounding box center [1452, 725] width 137 height 44
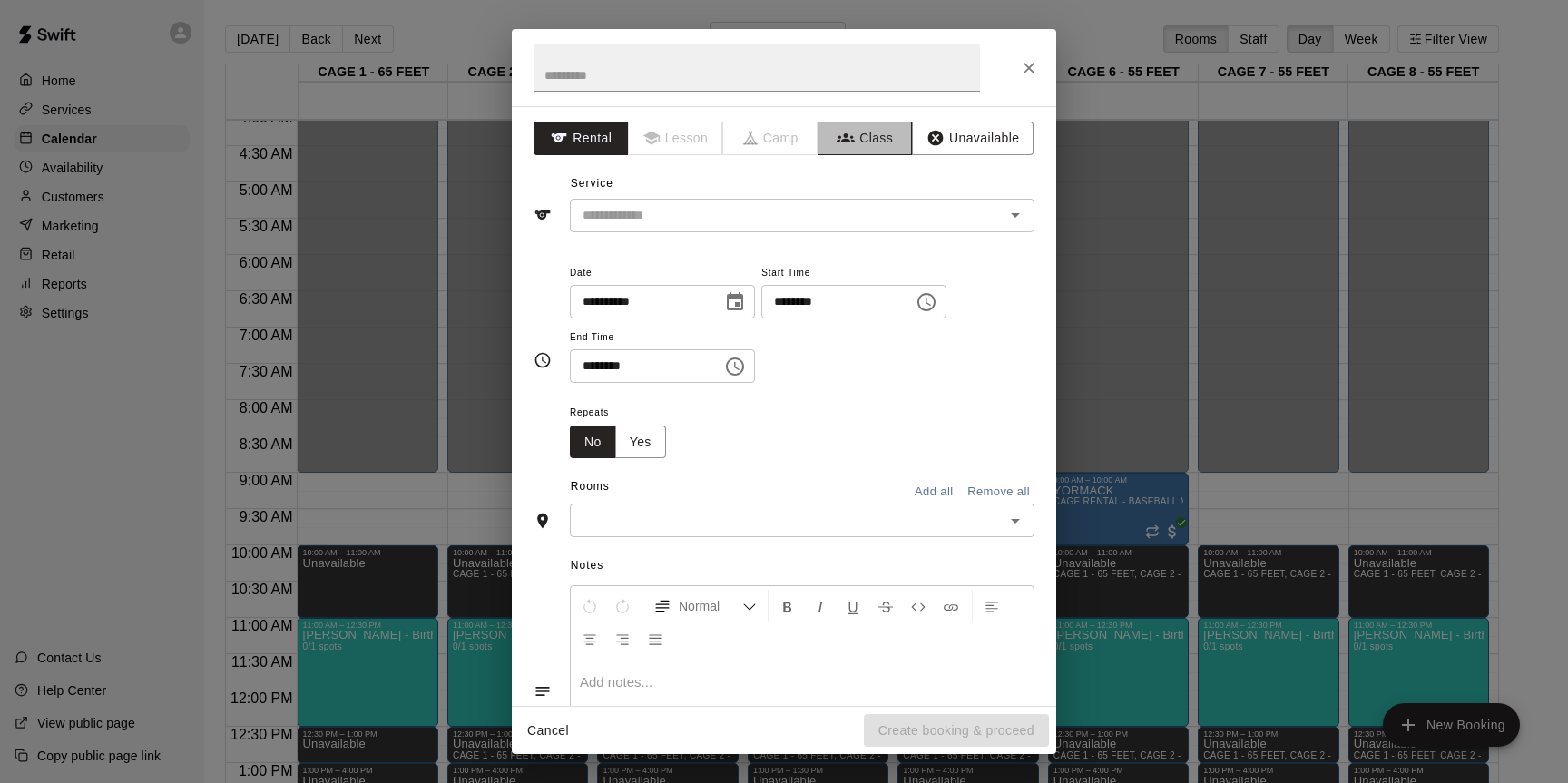
click at [866, 134] on button "Class" at bounding box center [865, 138] width 95 height 33
click at [809, 73] on input "text" at bounding box center [756, 68] width 446 height 49
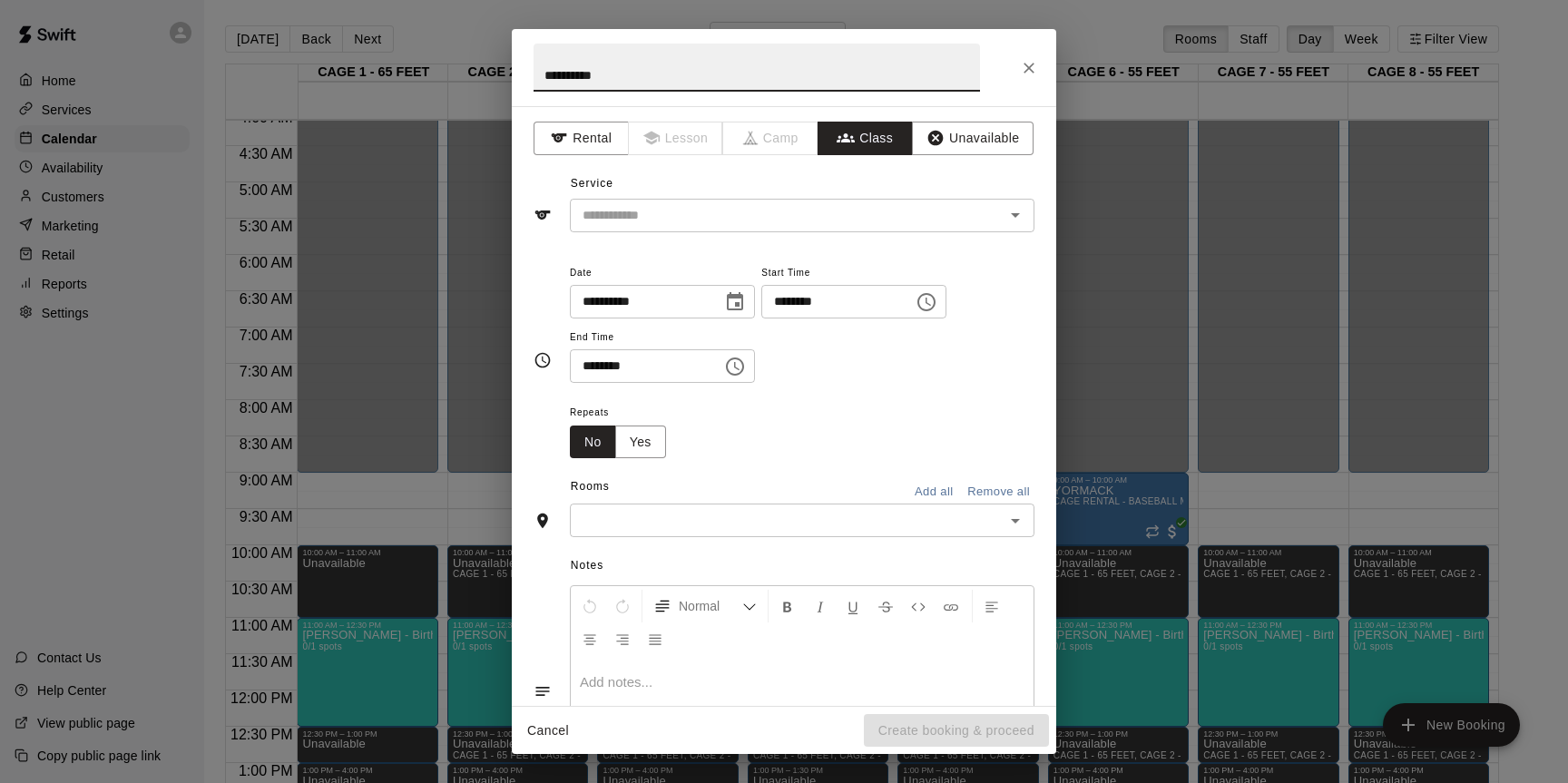
type input "**********"
click at [804, 205] on input "text" at bounding box center [787, 216] width 423 height 23
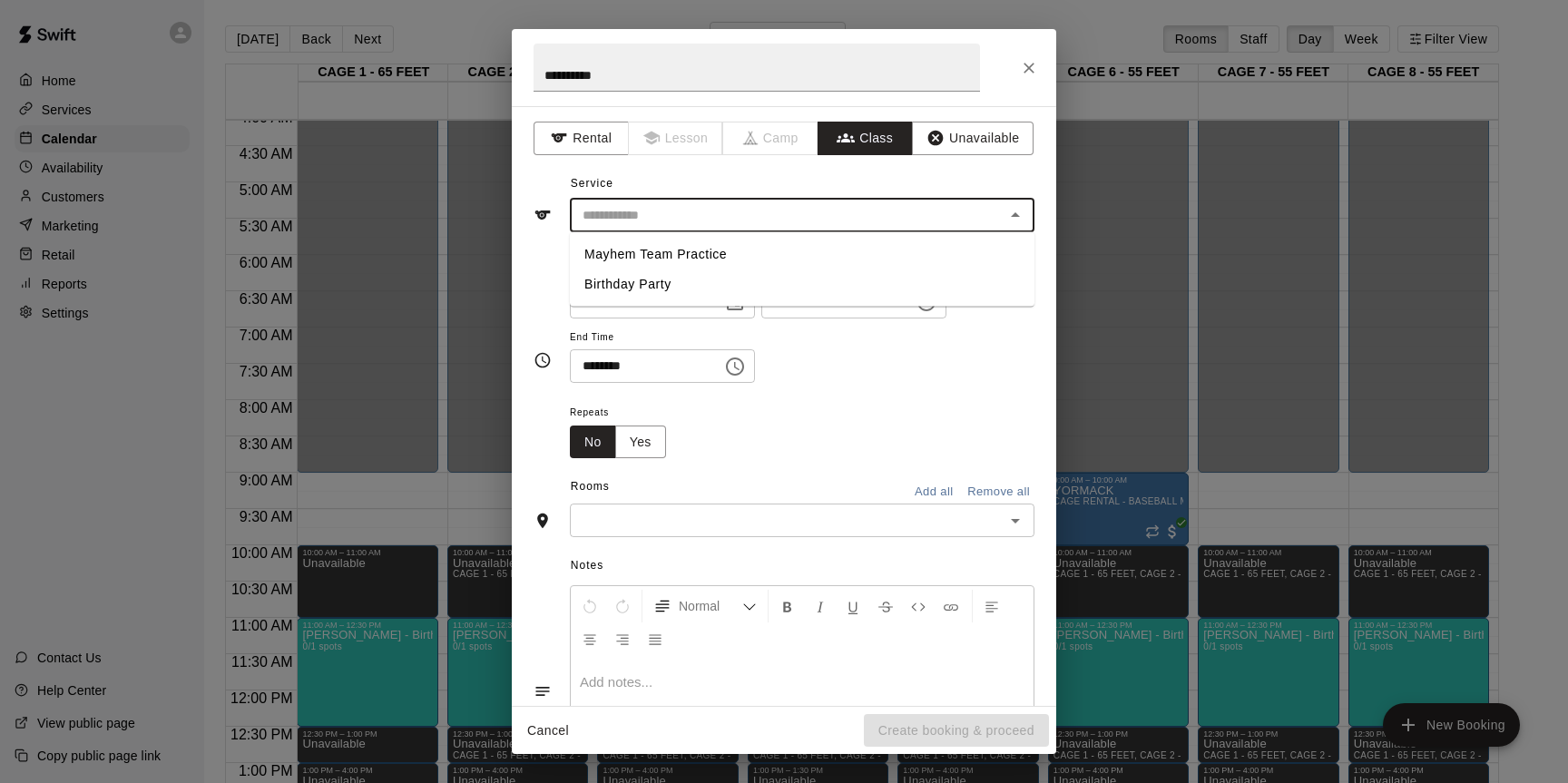
click at [735, 261] on li "Mayhem Team Practice" at bounding box center [802, 254] width 464 height 29
type input "**********"
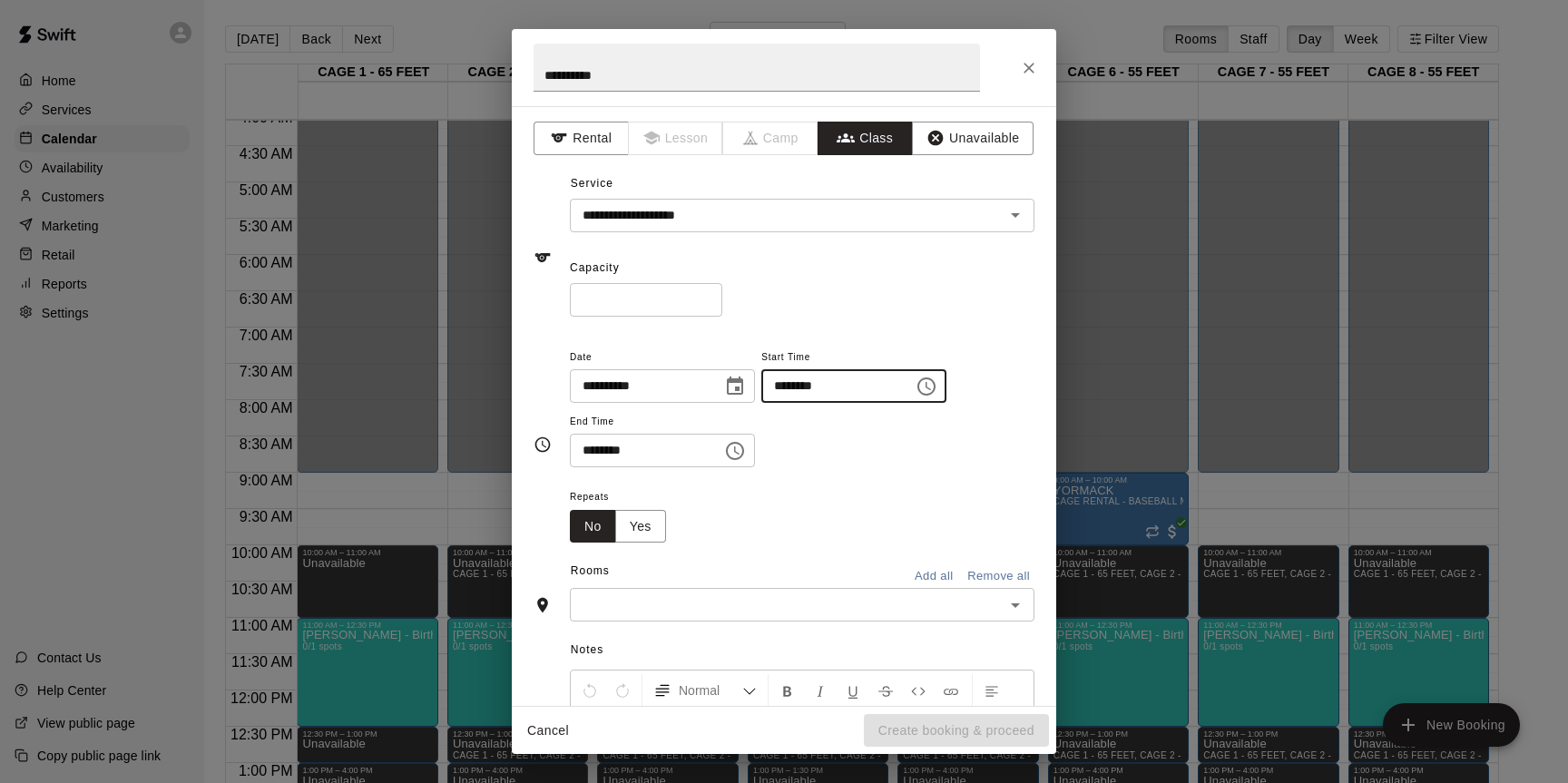
click at [790, 389] on input "********" at bounding box center [831, 385] width 140 height 33
type input "********"
click at [611, 453] on input "********" at bounding box center [639, 450] width 140 height 33
type input "********"
click at [686, 604] on input "text" at bounding box center [787, 605] width 423 height 23
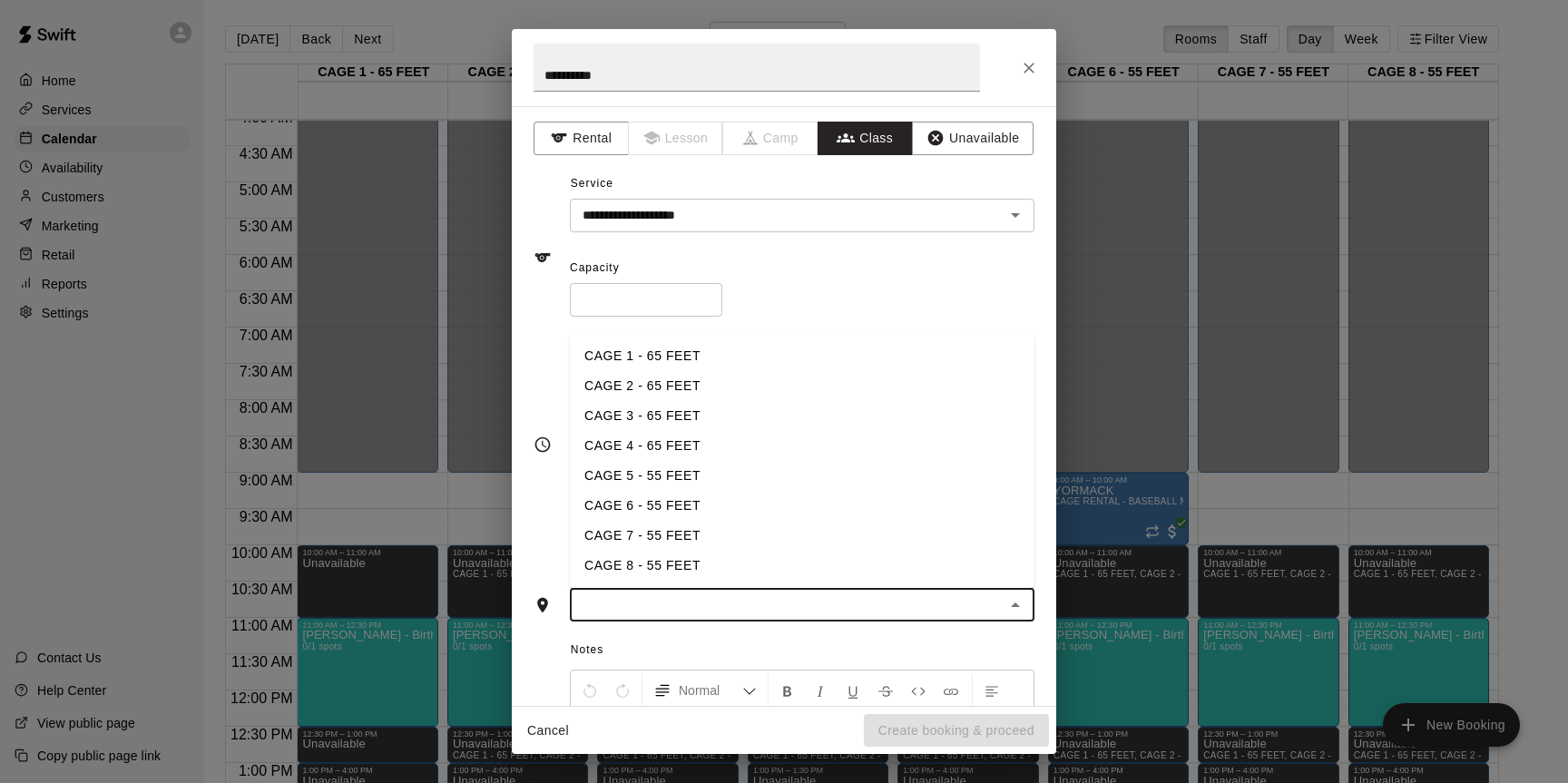
click at [662, 423] on li "CAGE 3 - 65 FEET" at bounding box center [802, 416] width 464 height 29
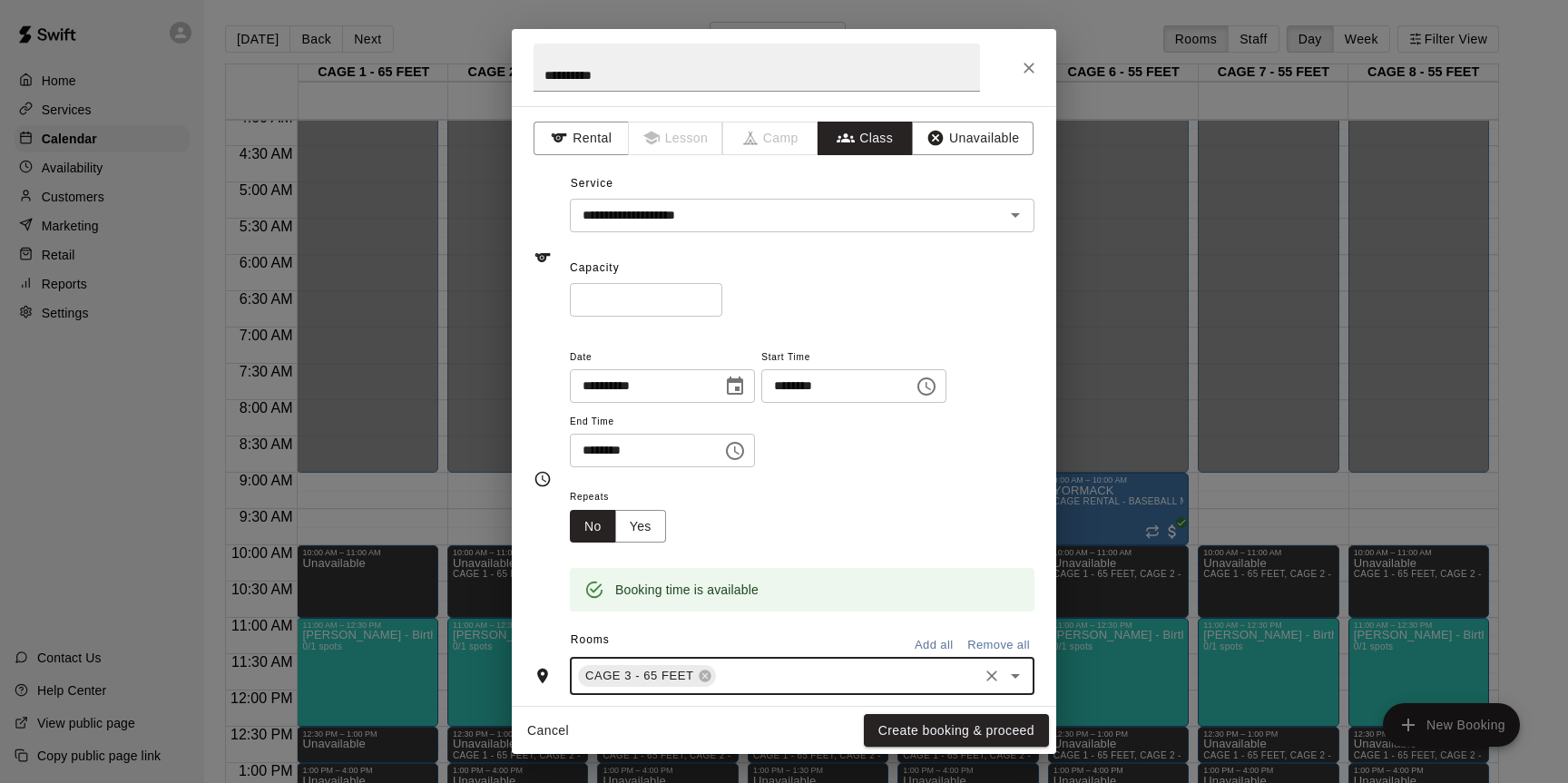
click at [749, 670] on input "text" at bounding box center [847, 676] width 258 height 23
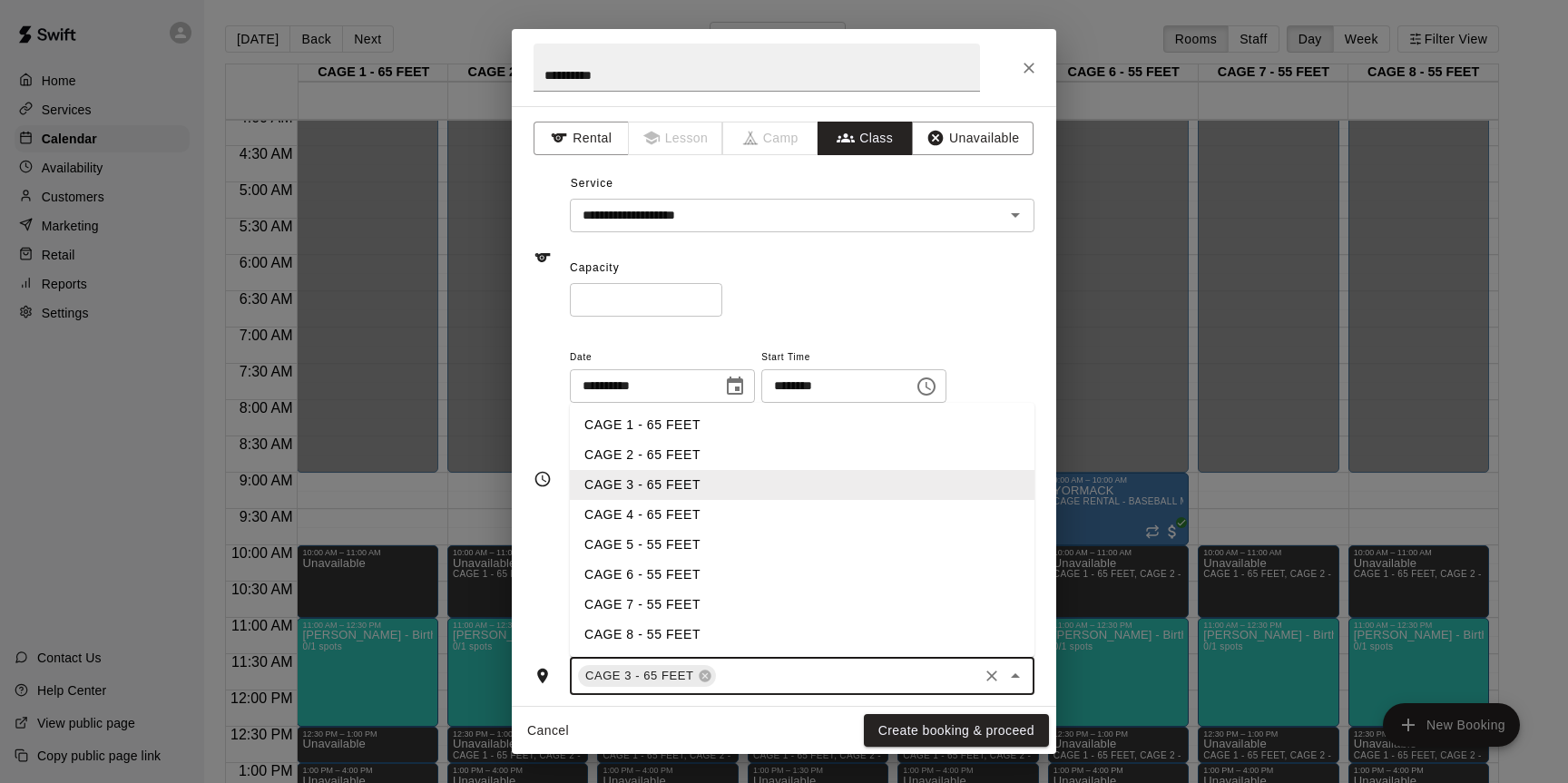
click at [680, 515] on li "CAGE 4 - 65 FEET" at bounding box center [802, 515] width 464 height 29
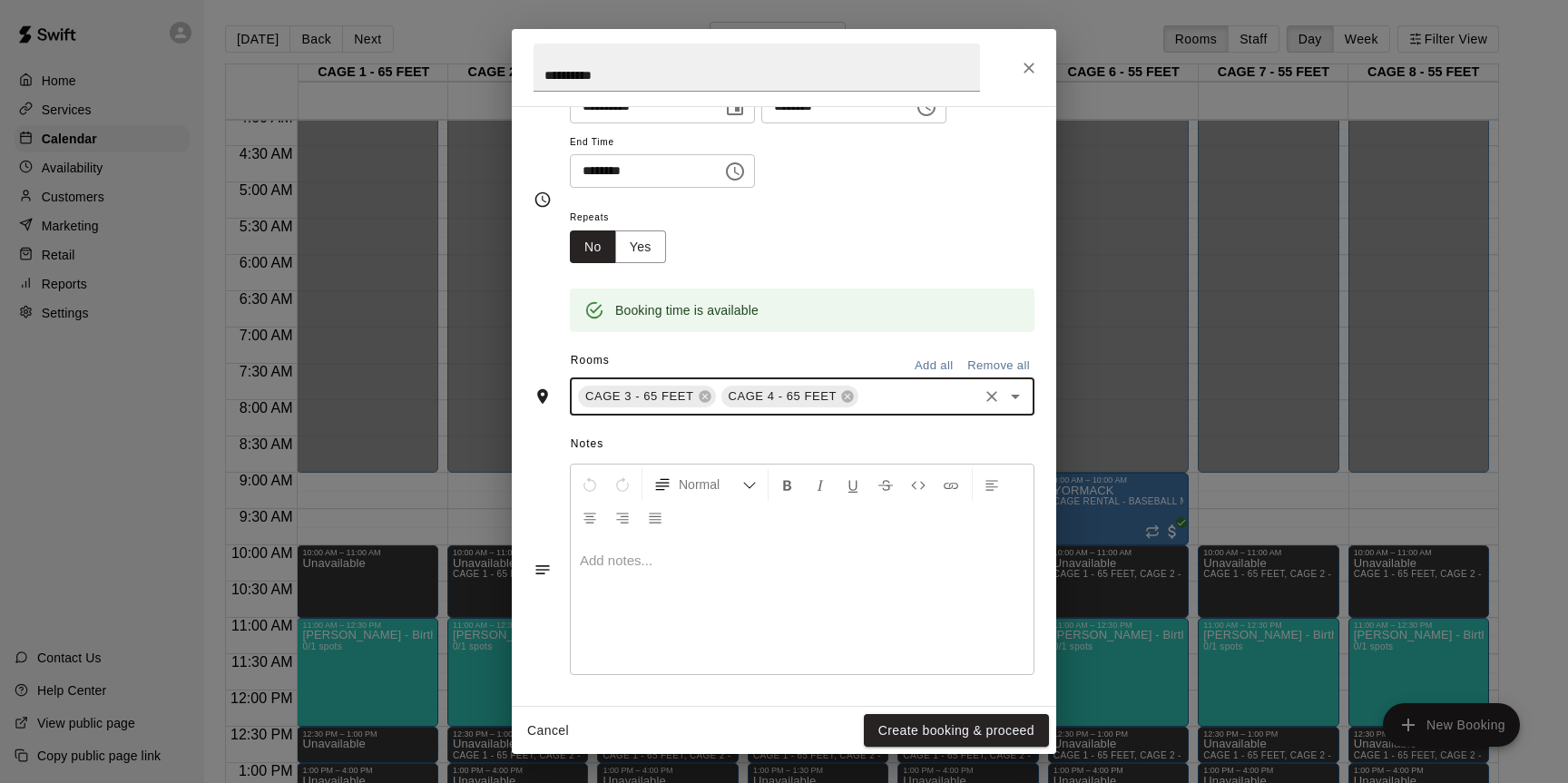
scroll to position [283, 0]
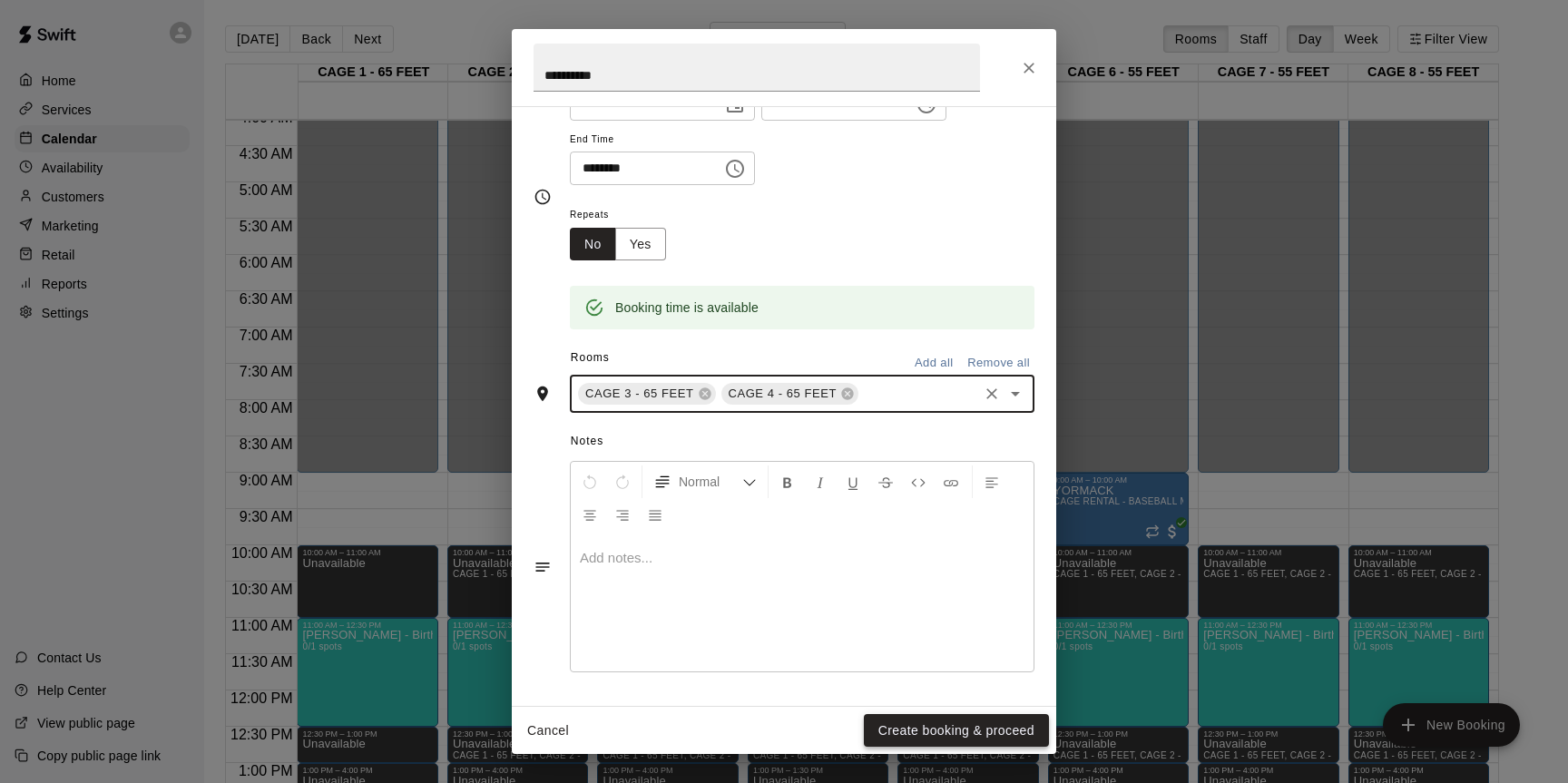
click at [911, 736] on button "Create booking & proceed" at bounding box center [956, 731] width 186 height 33
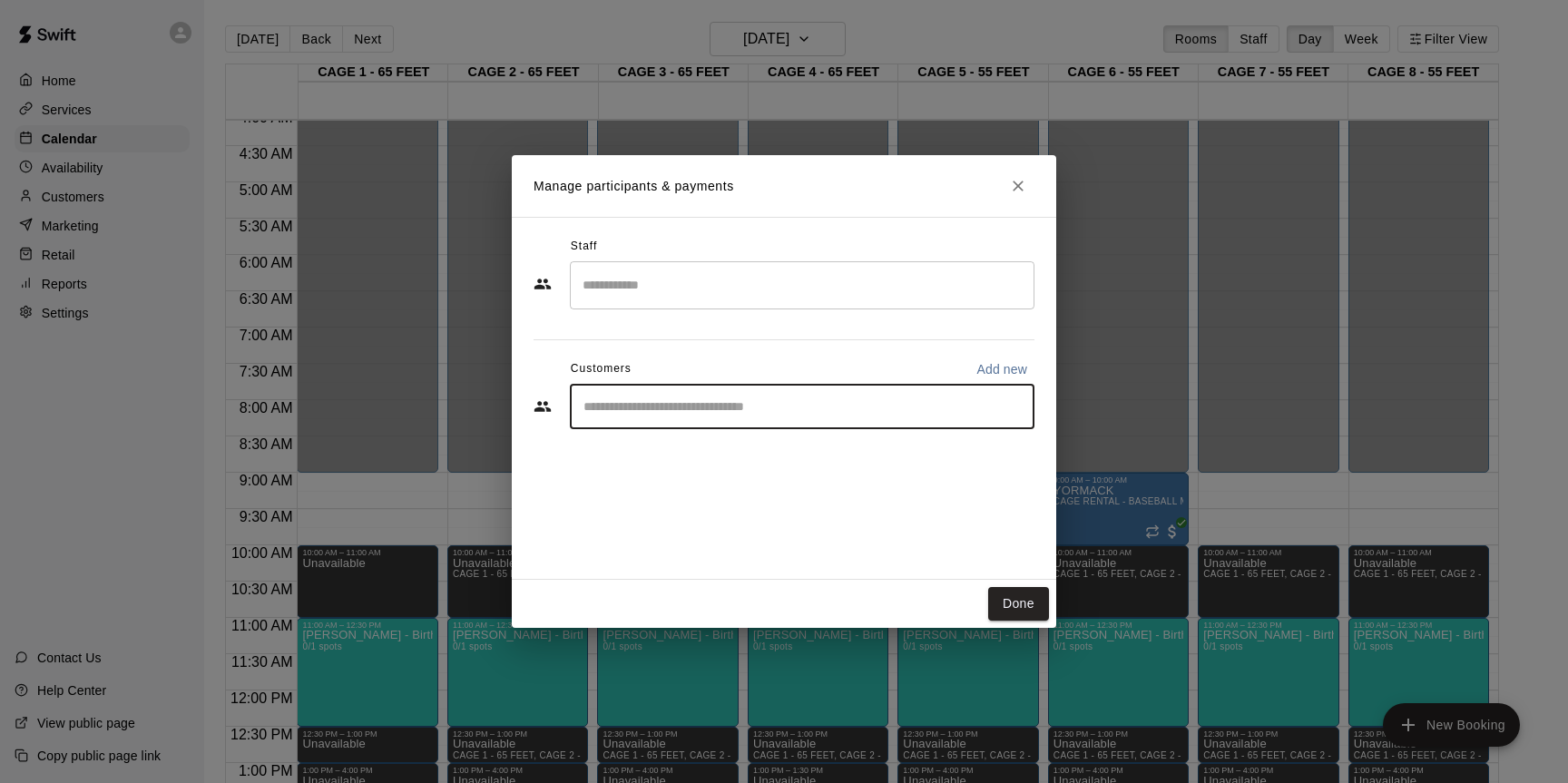
click at [857, 401] on input "Start typing to search customers..." at bounding box center [802, 406] width 448 height 18
type input "***"
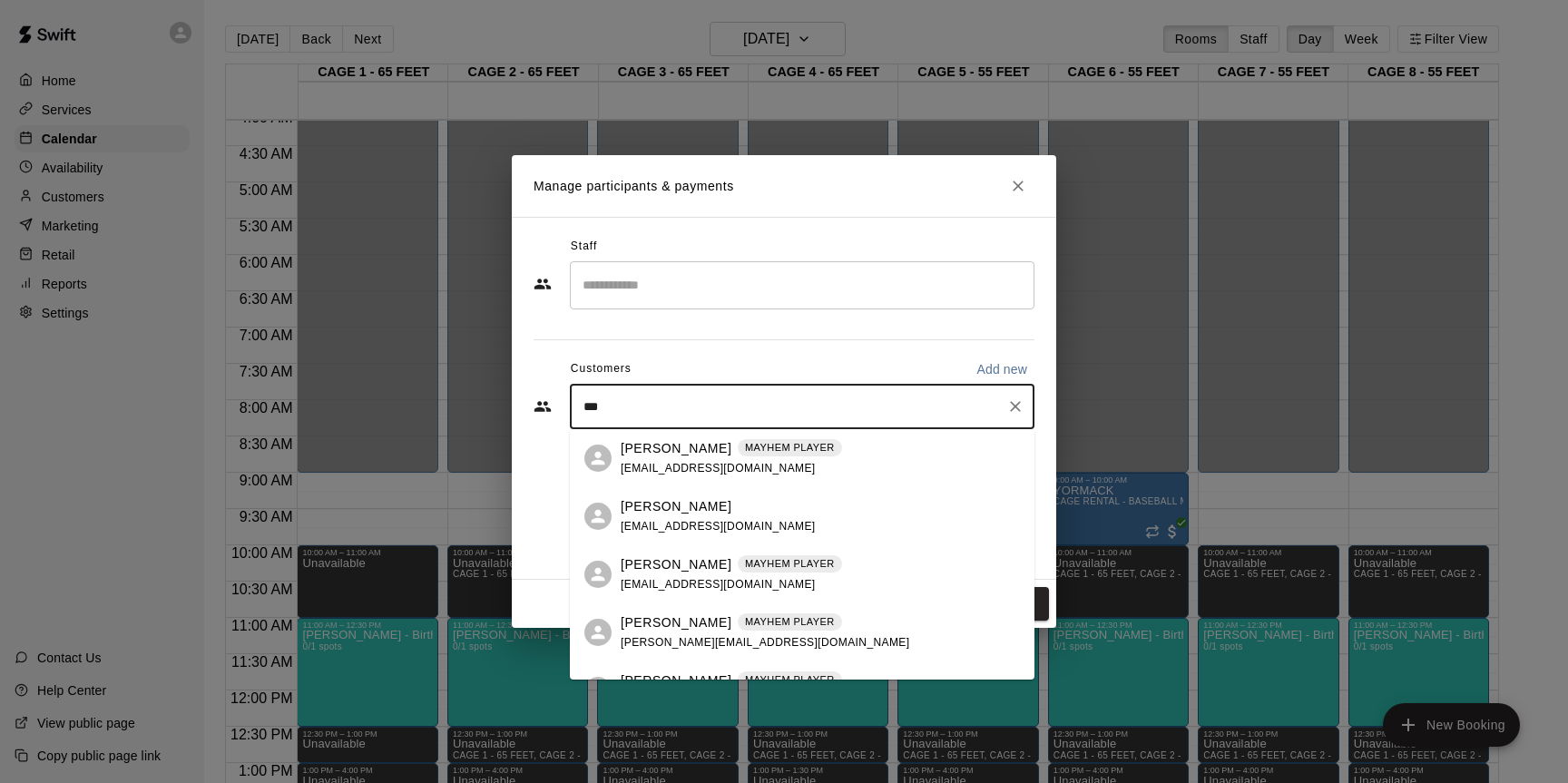
click at [745, 617] on p "MAYHEM PLAYER" at bounding box center [790, 622] width 89 height 15
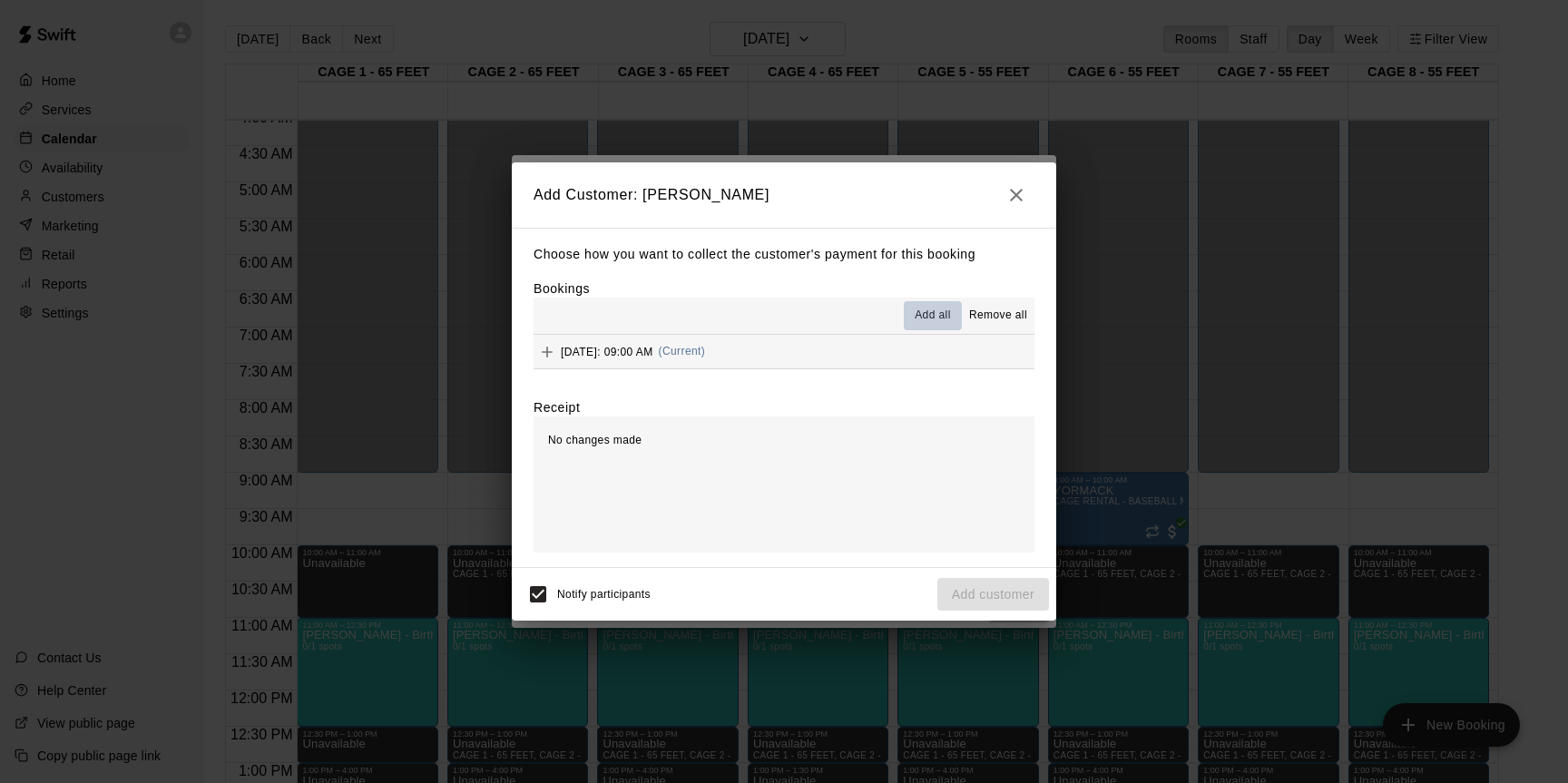
click at [940, 313] on span "Add all" at bounding box center [932, 315] width 36 height 18
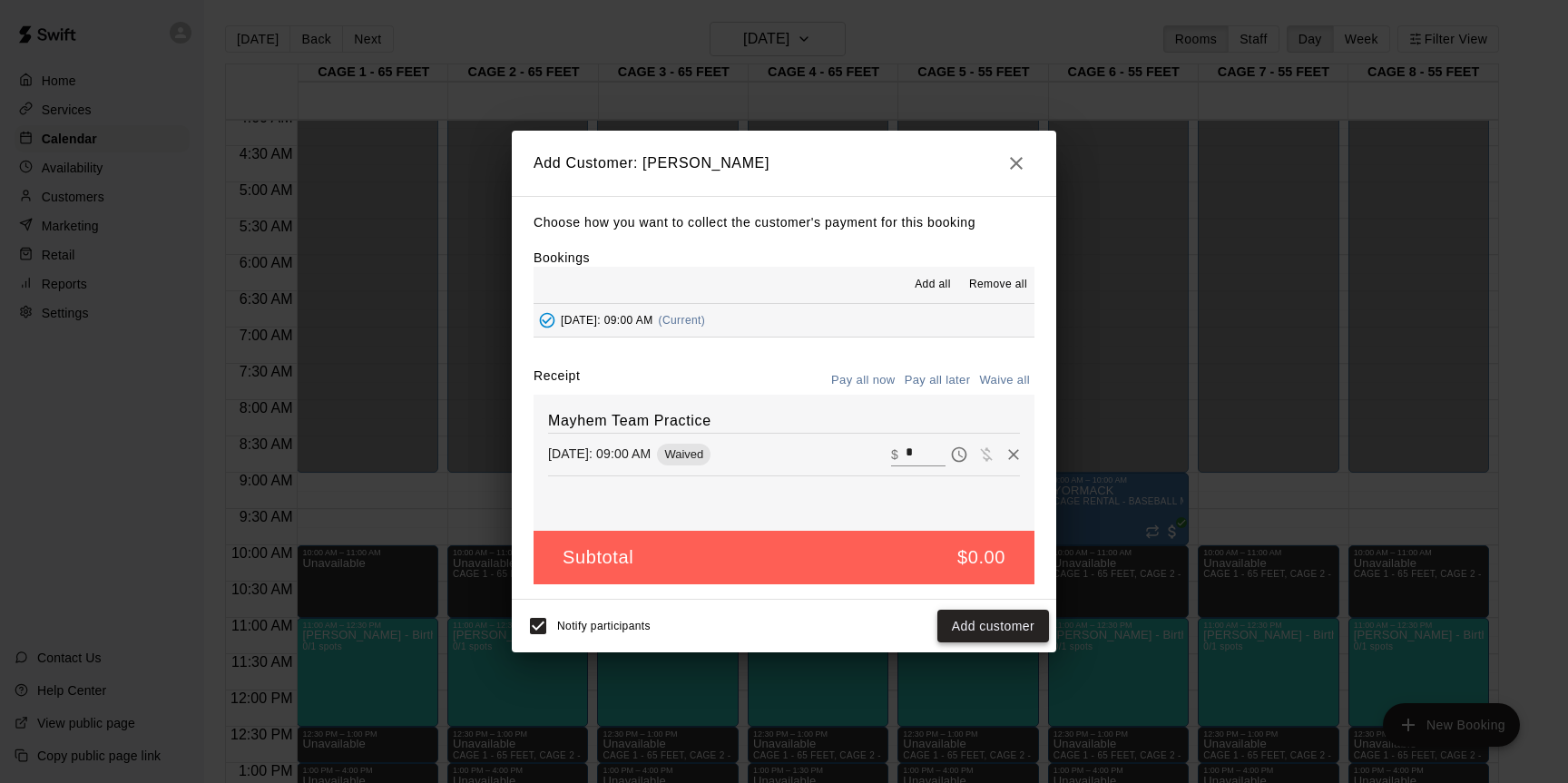
click at [999, 622] on button "Add customer" at bounding box center [992, 626] width 111 height 33
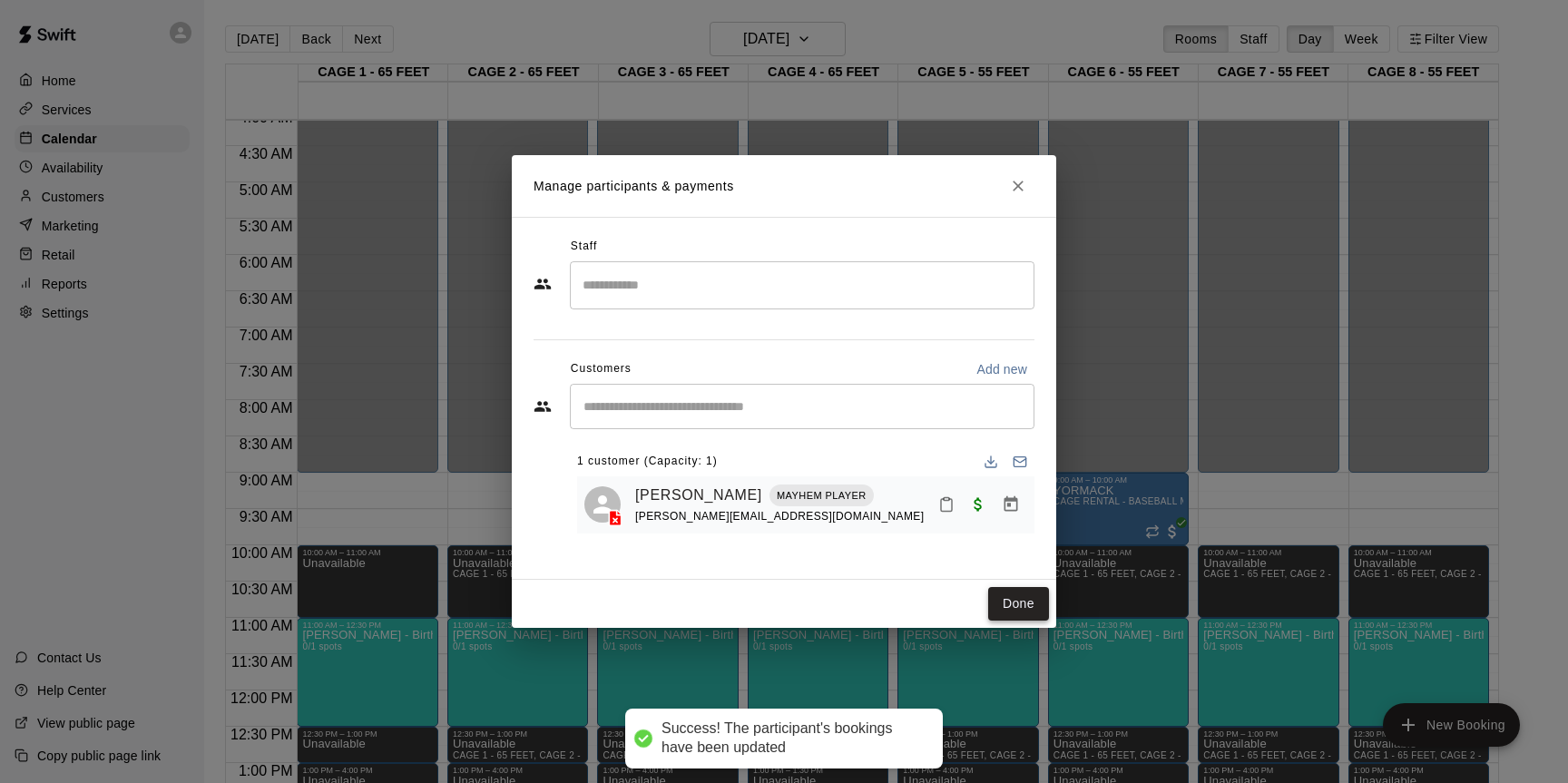
click at [1012, 601] on button "Done" at bounding box center [1019, 603] width 61 height 33
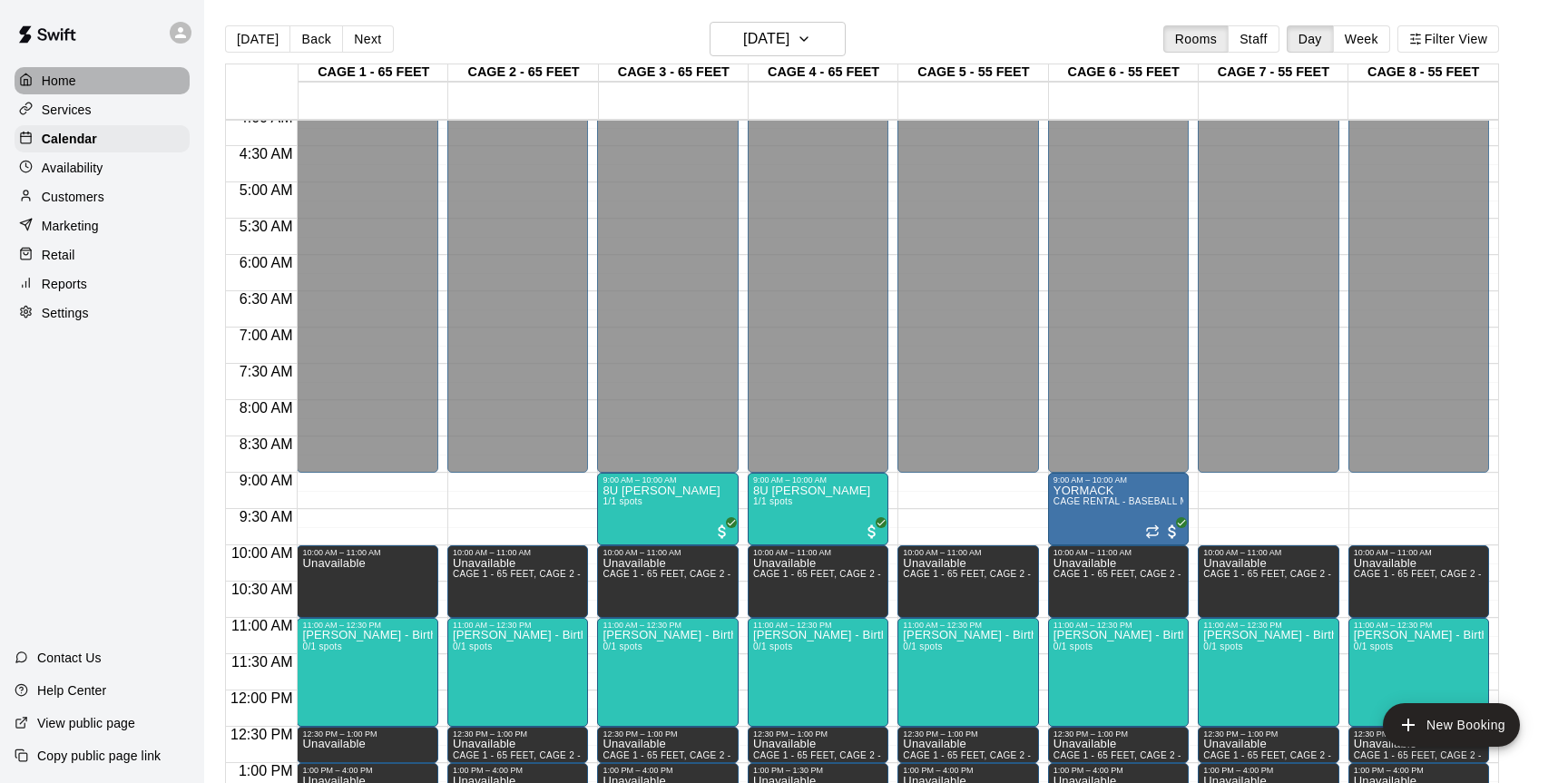
click at [82, 86] on div "Home" at bounding box center [102, 81] width 175 height 28
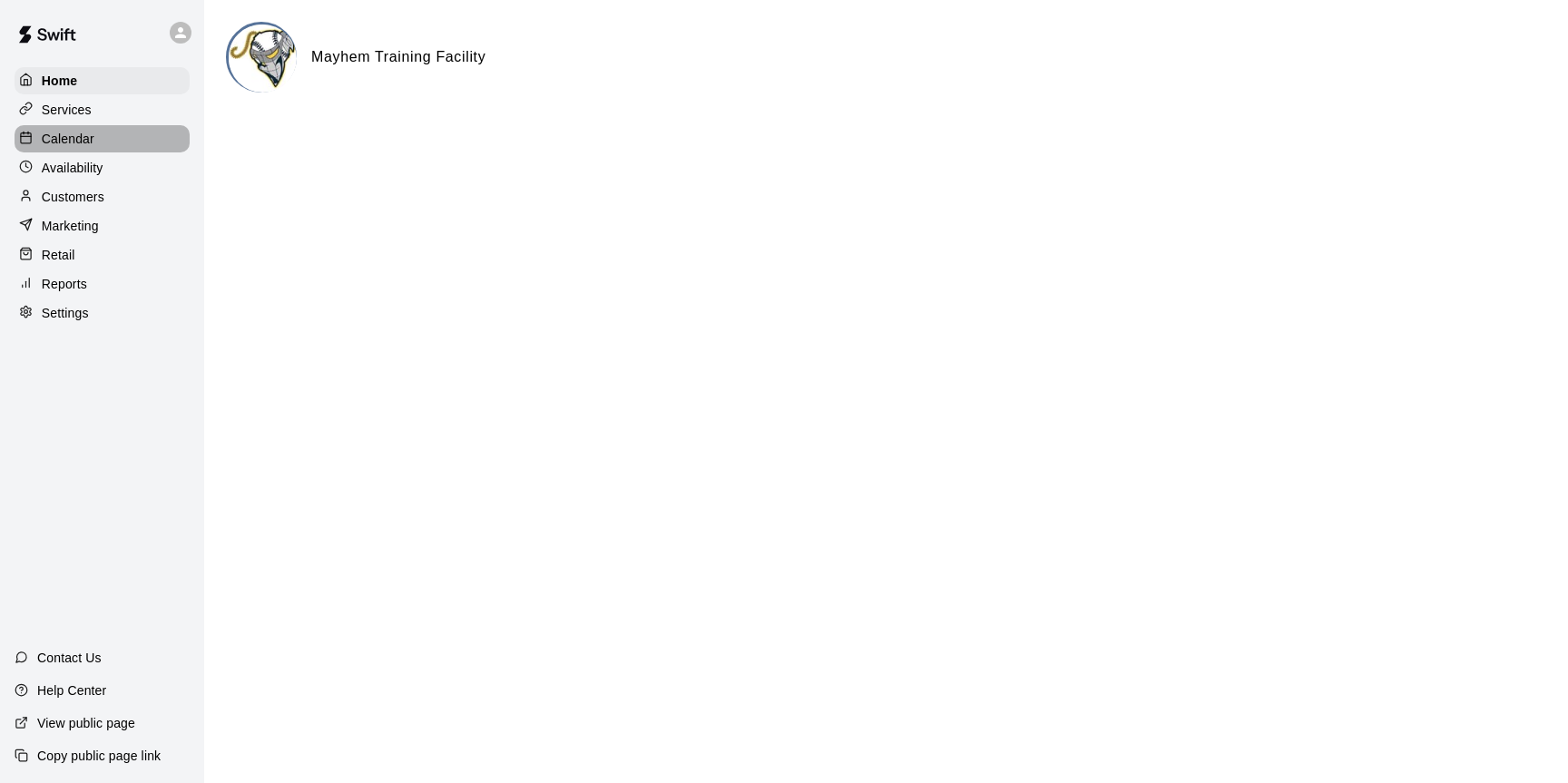
click at [88, 141] on p "Calendar" at bounding box center [68, 138] width 52 height 18
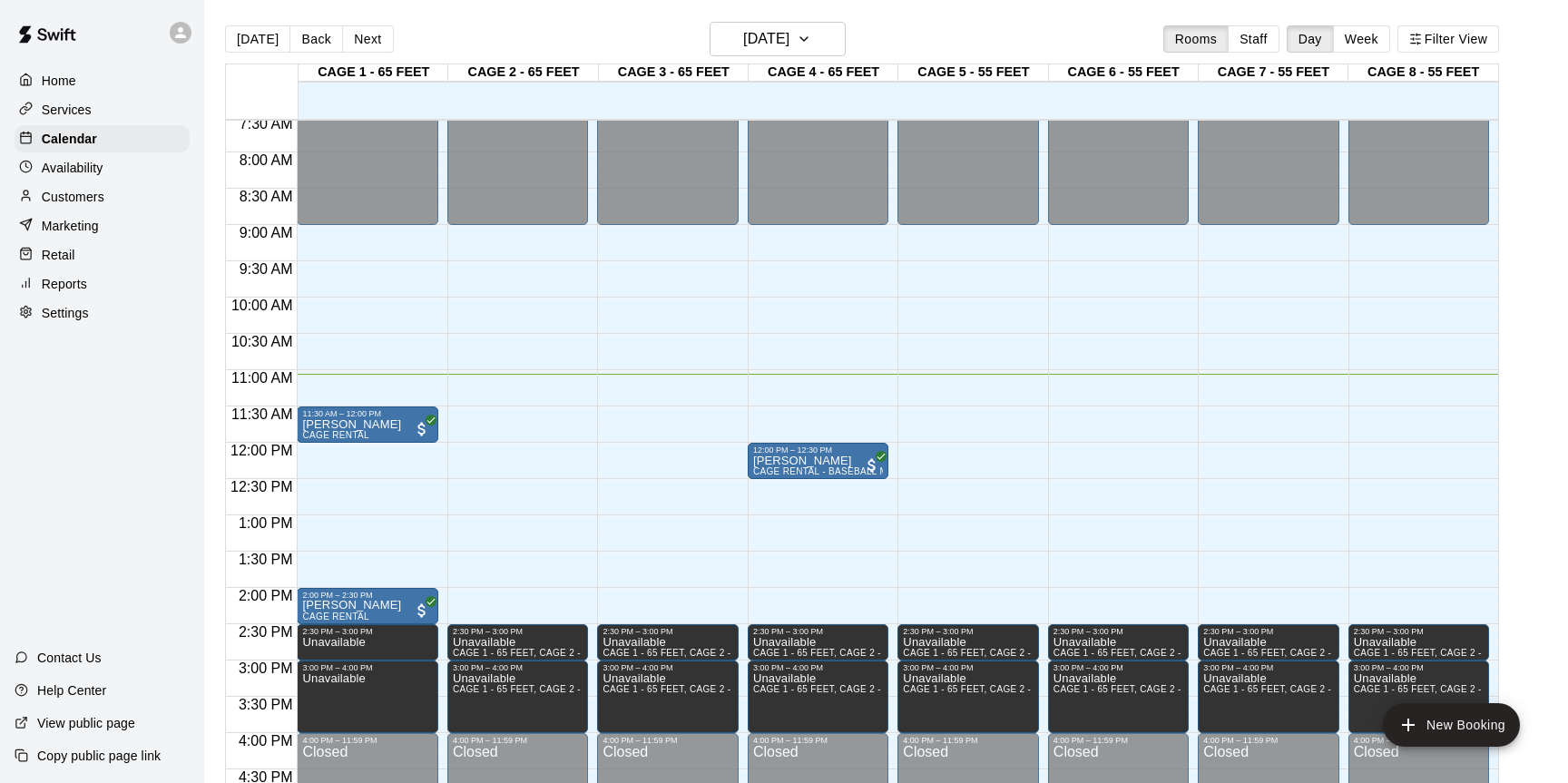
scroll to position [553, 0]
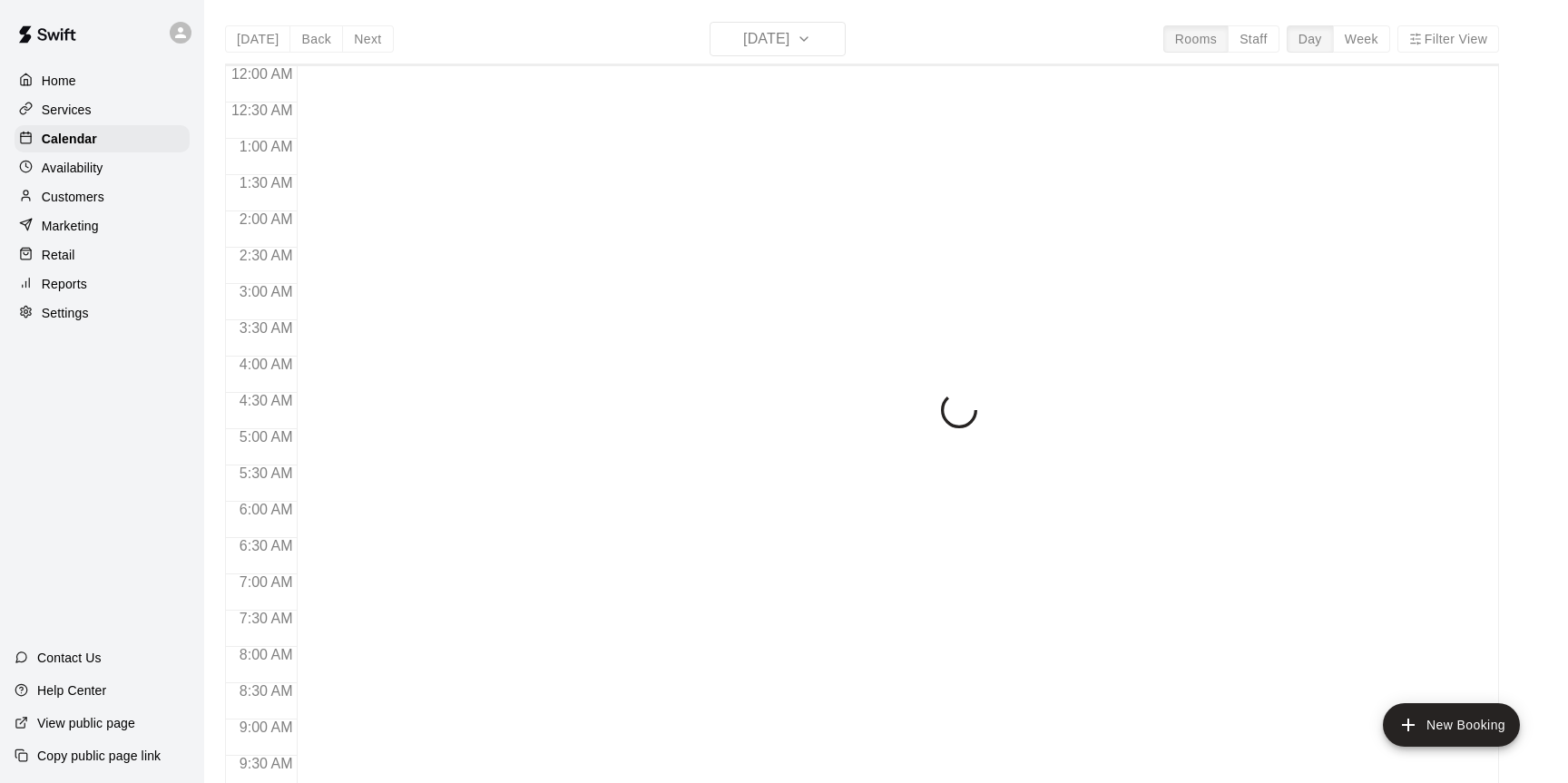
scroll to position [808, 0]
